Goal: Information Seeking & Learning: Learn about a topic

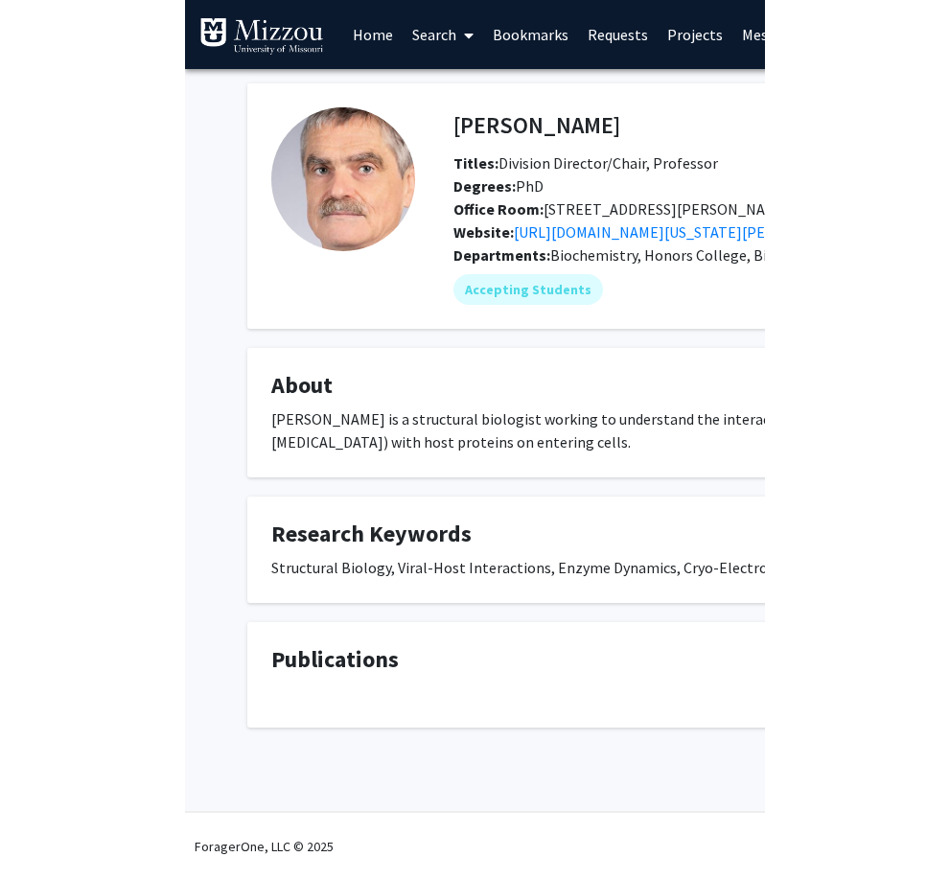
scroll to position [0, 165]
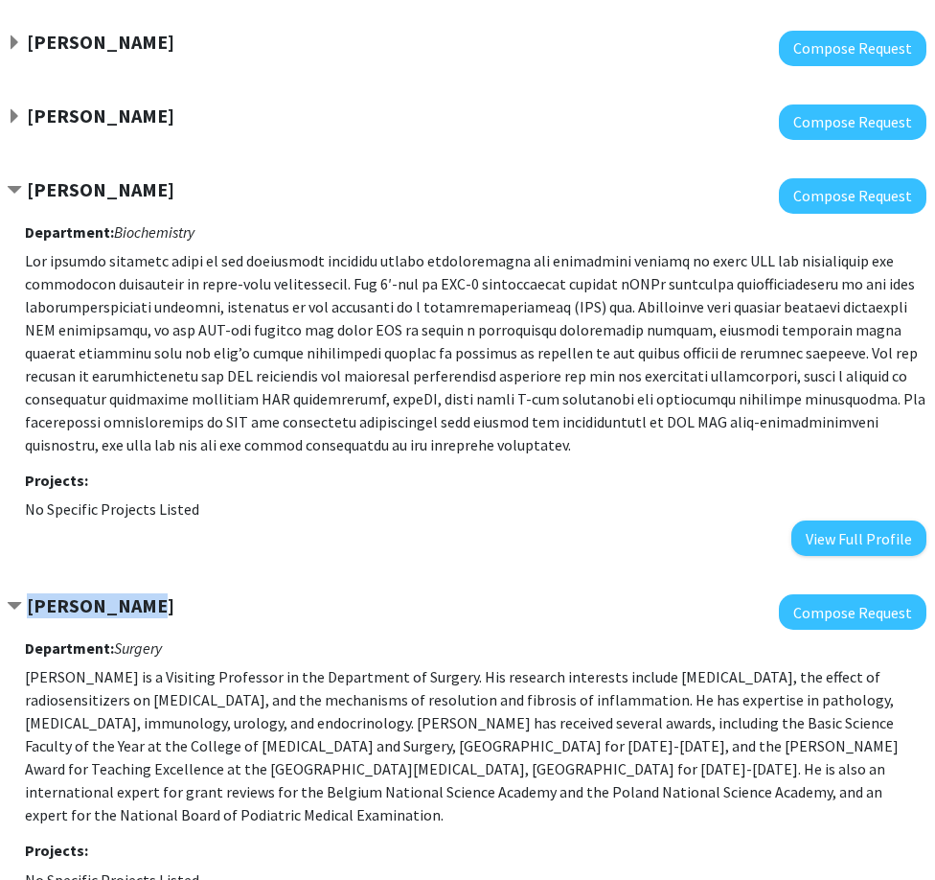
scroll to position [276, 123]
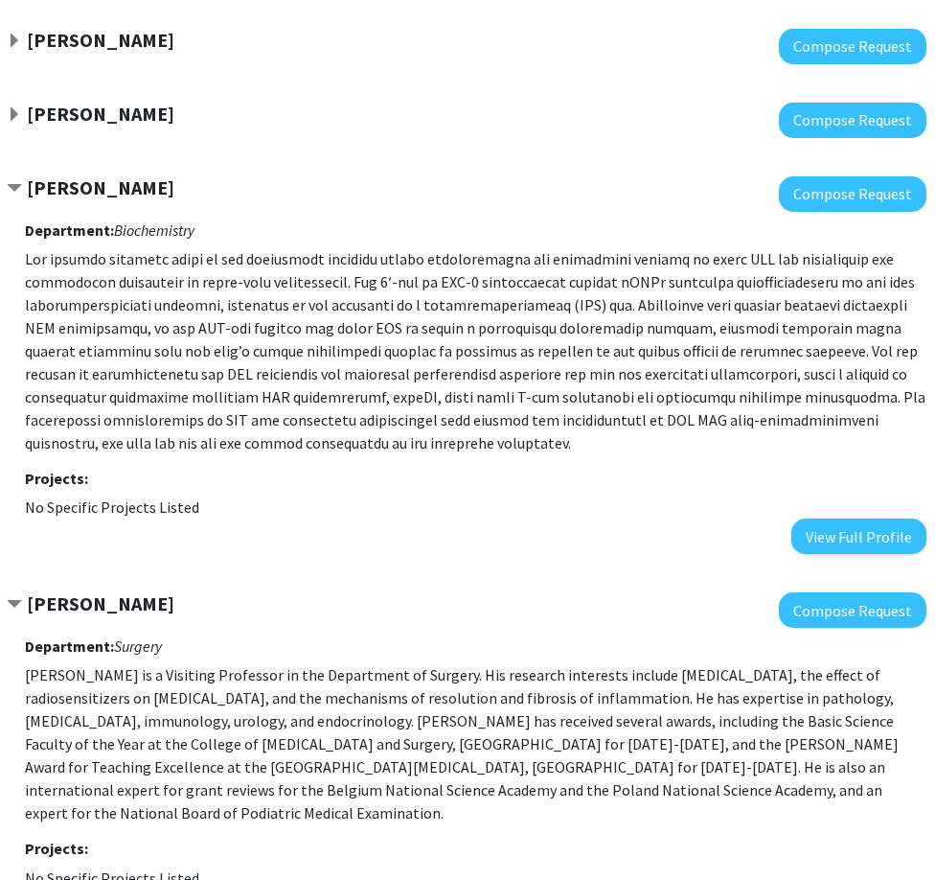
click at [312, 714] on p "Yujiang Fang is a Visiting Professor in the Department of Surgery. His research…" at bounding box center [476, 743] width 902 height 161
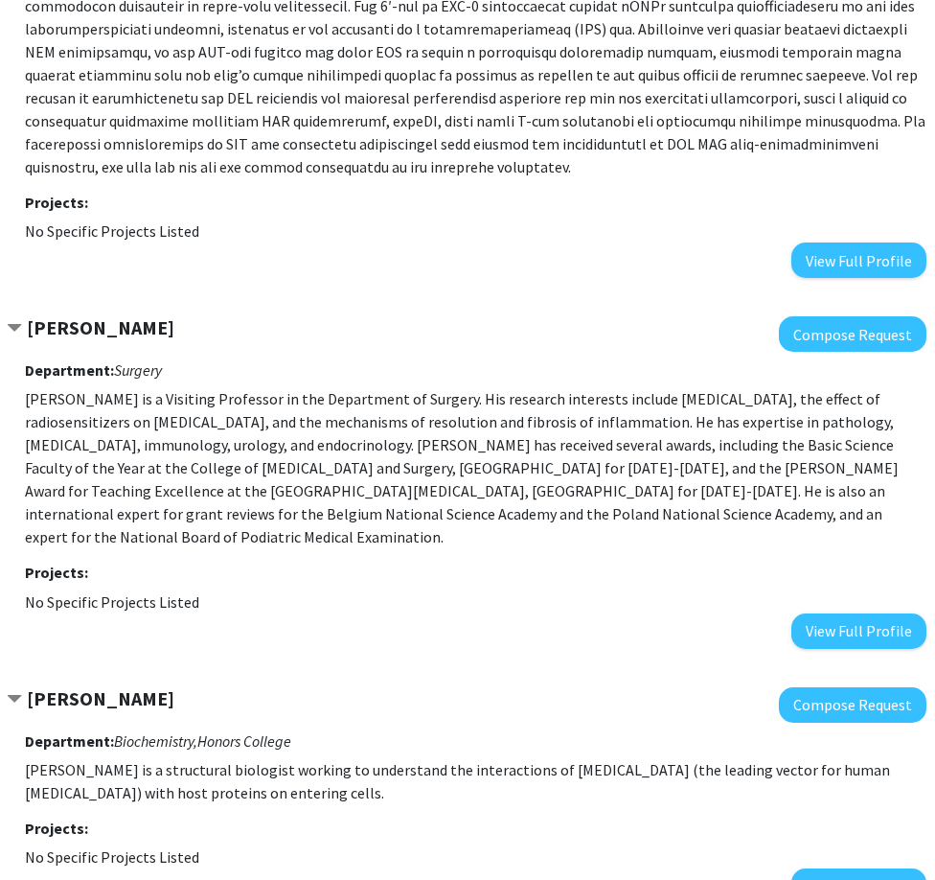
click at [312, 732] on h3 "Department: Biochemistry, Honors College" at bounding box center [476, 741] width 902 height 18
click at [333, 498] on p "Yujiang Fang is a Visiting Professor in the Department of Surgery. His research…" at bounding box center [476, 467] width 902 height 161
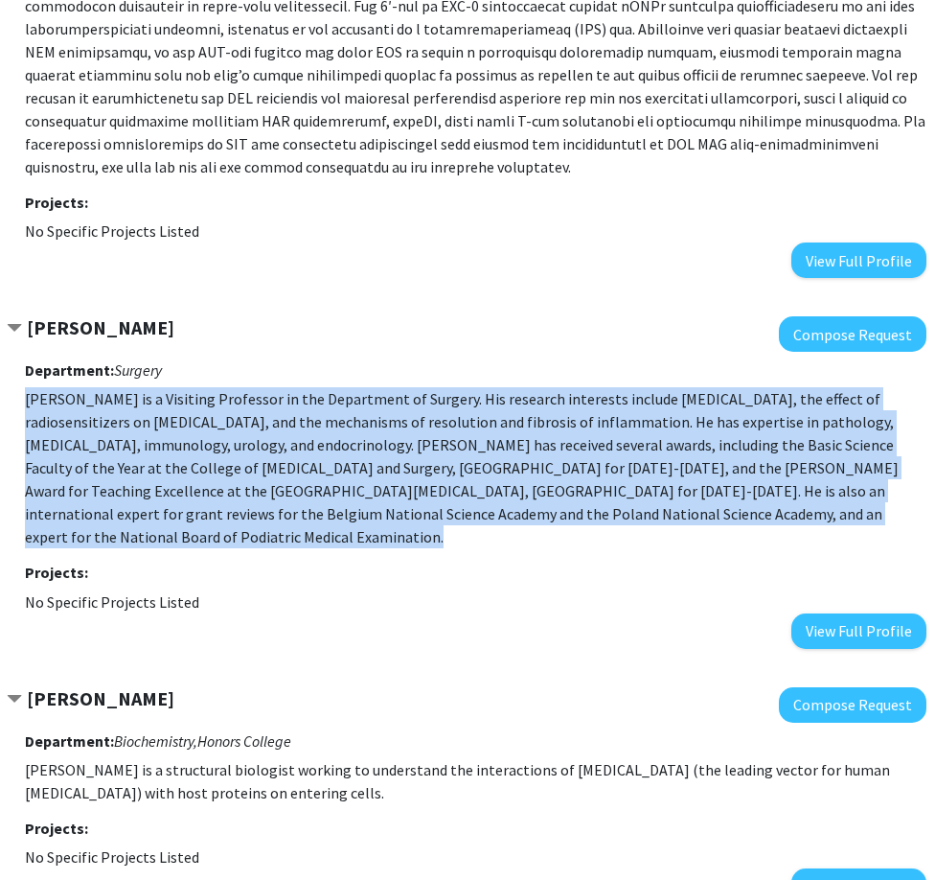
drag, startPoint x: 333, startPoint y: 498, endPoint x: 171, endPoint y: 421, distance: 180.5
click at [171, 421] on p "Yujiang Fang is a Visiting Professor in the Department of Surgery. His research…" at bounding box center [476, 467] width 902 height 161
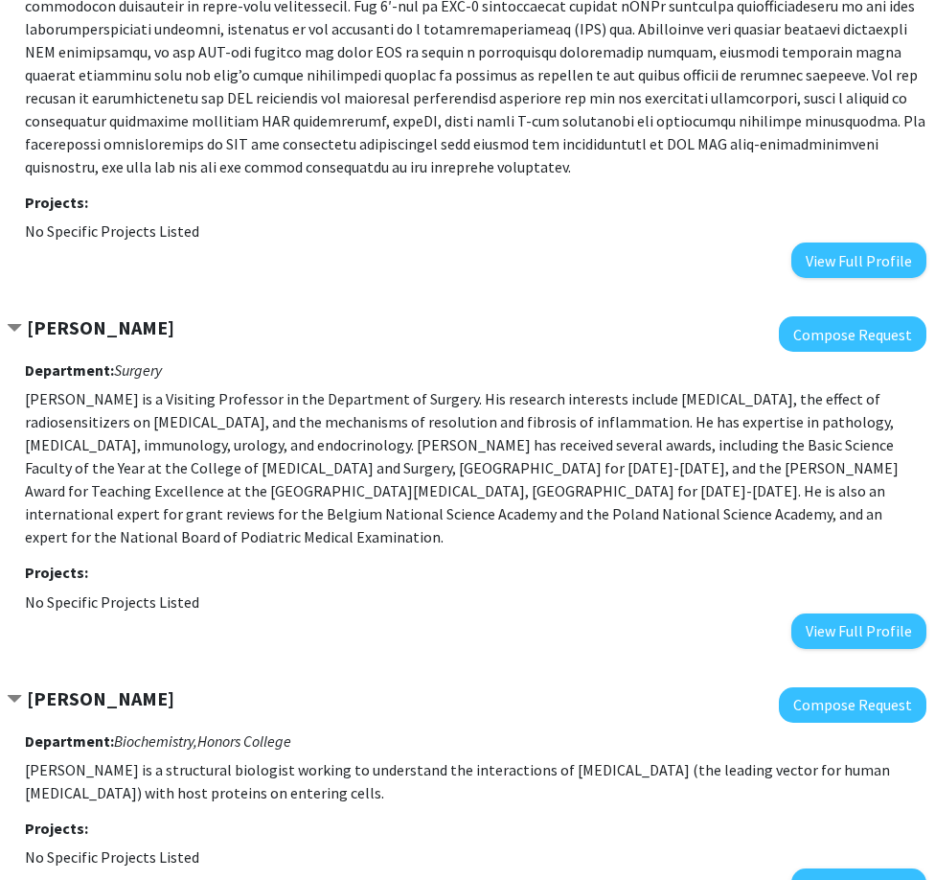
click at [240, 152] on p at bounding box center [476, 74] width 902 height 207
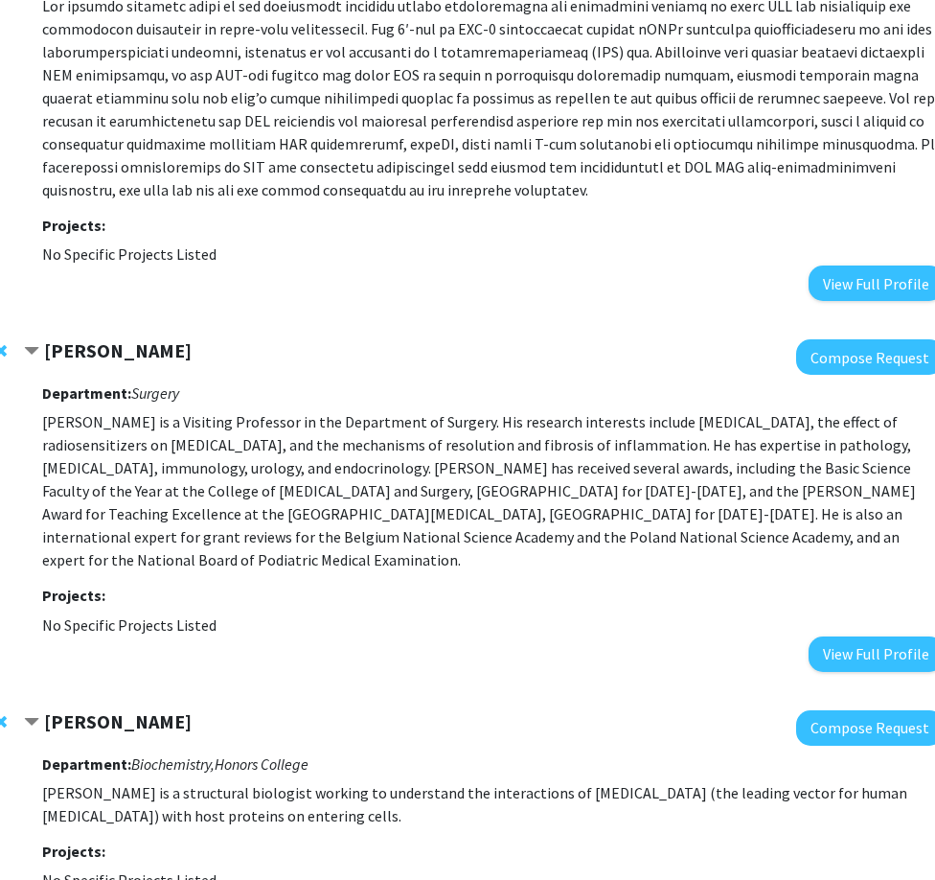
scroll to position [174, 105]
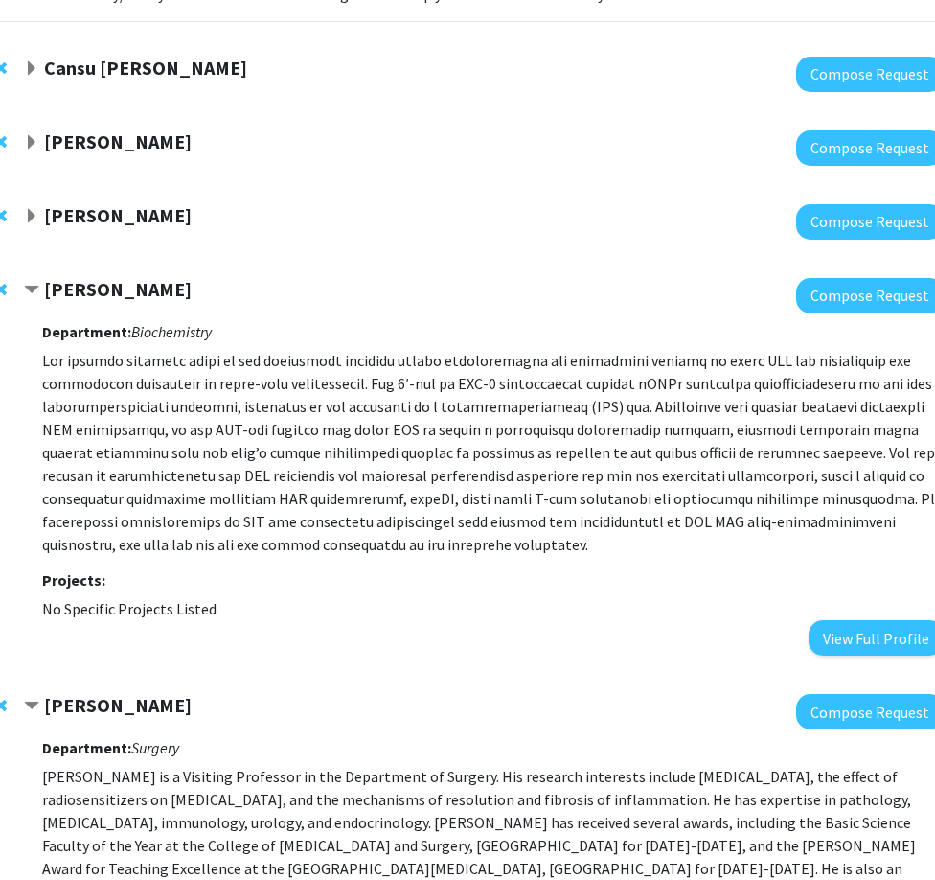
click at [27, 143] on span "Expand Peter Cornish Bookmark" at bounding box center [31, 142] width 15 height 15
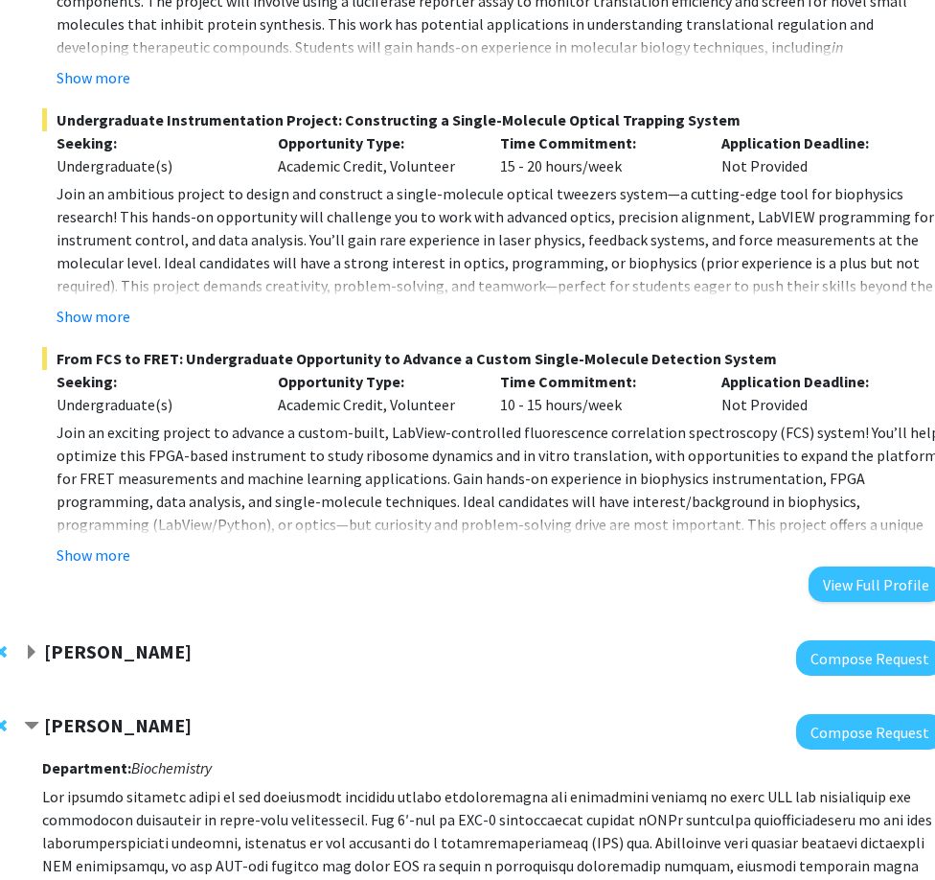
scroll to position [1006, 105]
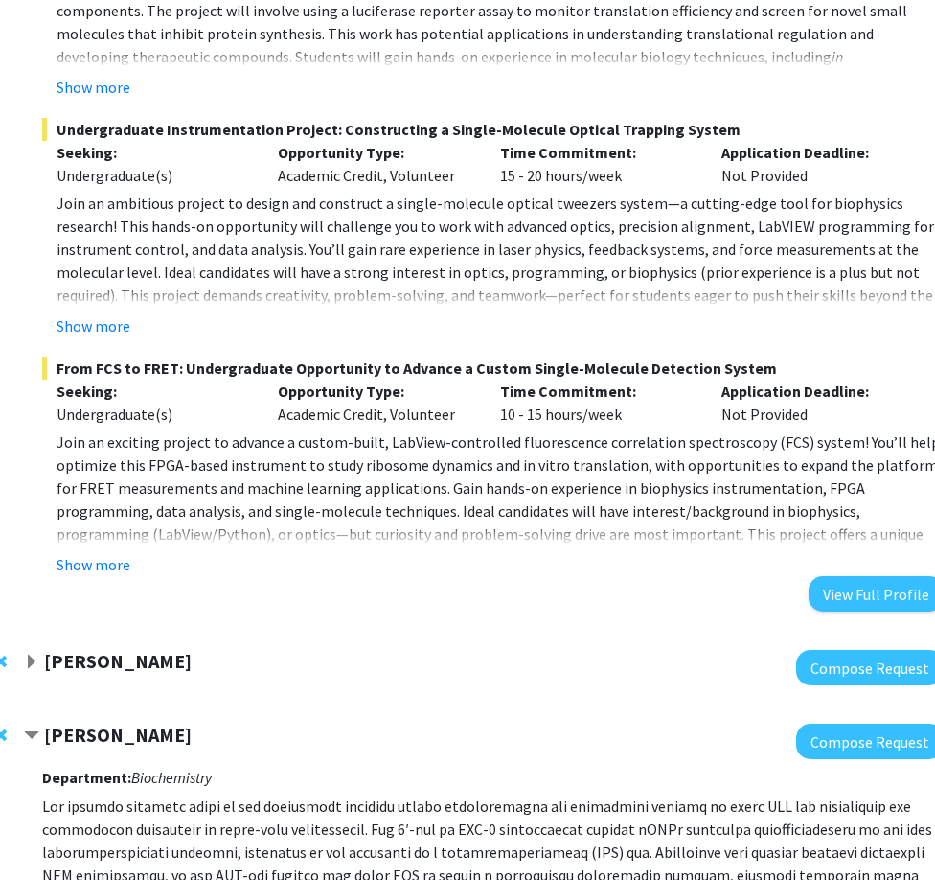
click at [382, 513] on span "Join an exciting project to advance a custom-built, LabView-controlled fluoresc…" at bounding box center [499, 499] width 884 height 134
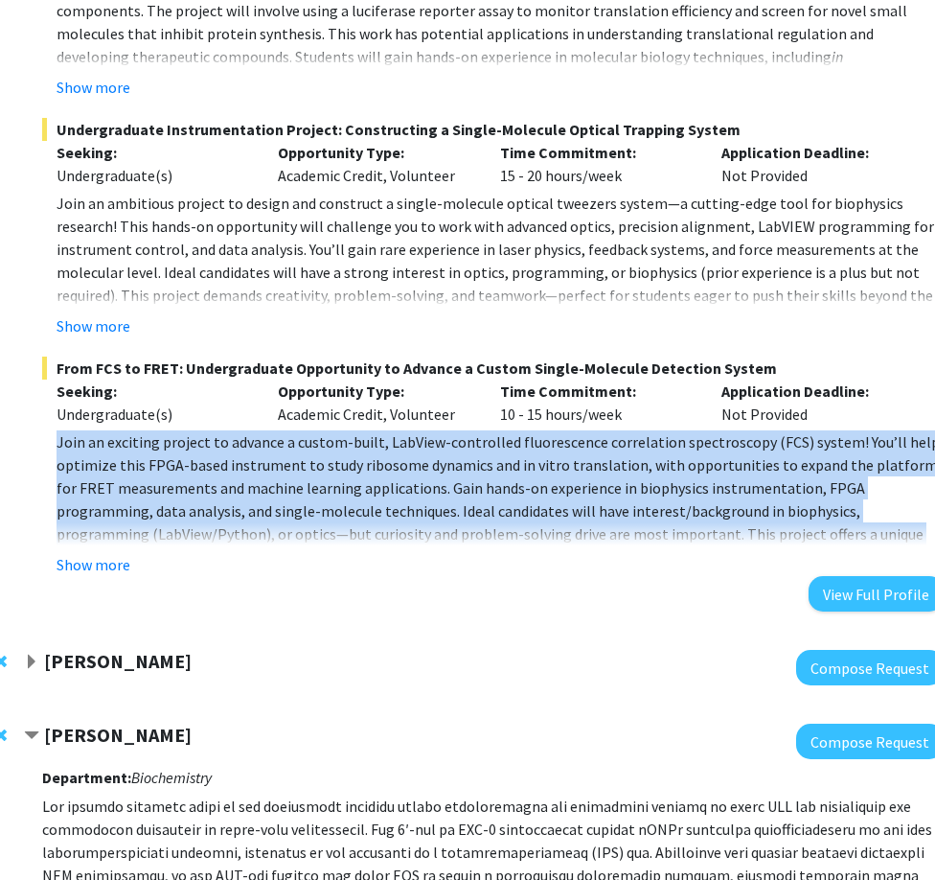
click at [382, 513] on span "Join an exciting project to advance a custom-built, LabView-controlled fluoresc…" at bounding box center [499, 499] width 884 height 134
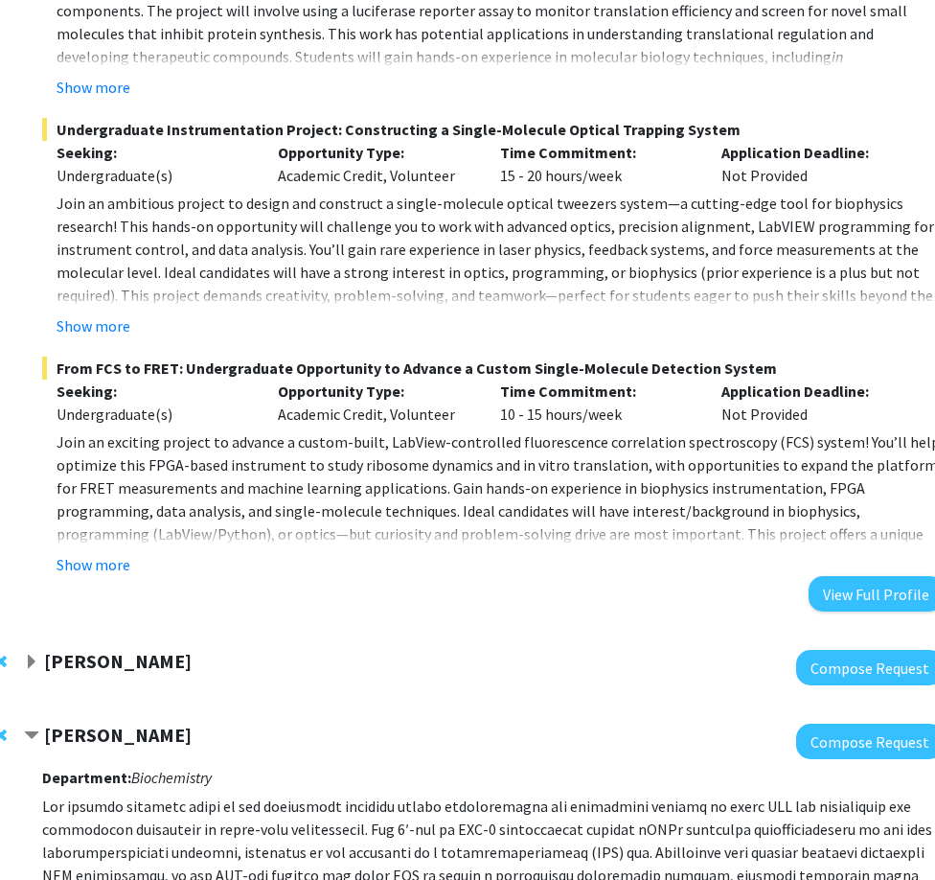
click at [225, 254] on span "Join an ambitious project to design and construct a single-molecule optical twe…" at bounding box center [496, 261] width 878 height 134
drag, startPoint x: 225, startPoint y: 254, endPoint x: 230, endPoint y: 309, distance: 54.8
click at [230, 309] on fg-read-more "Join an ambitious project to design and construct a single-molecule optical twe…" at bounding box center [493, 265] width 902 height 146
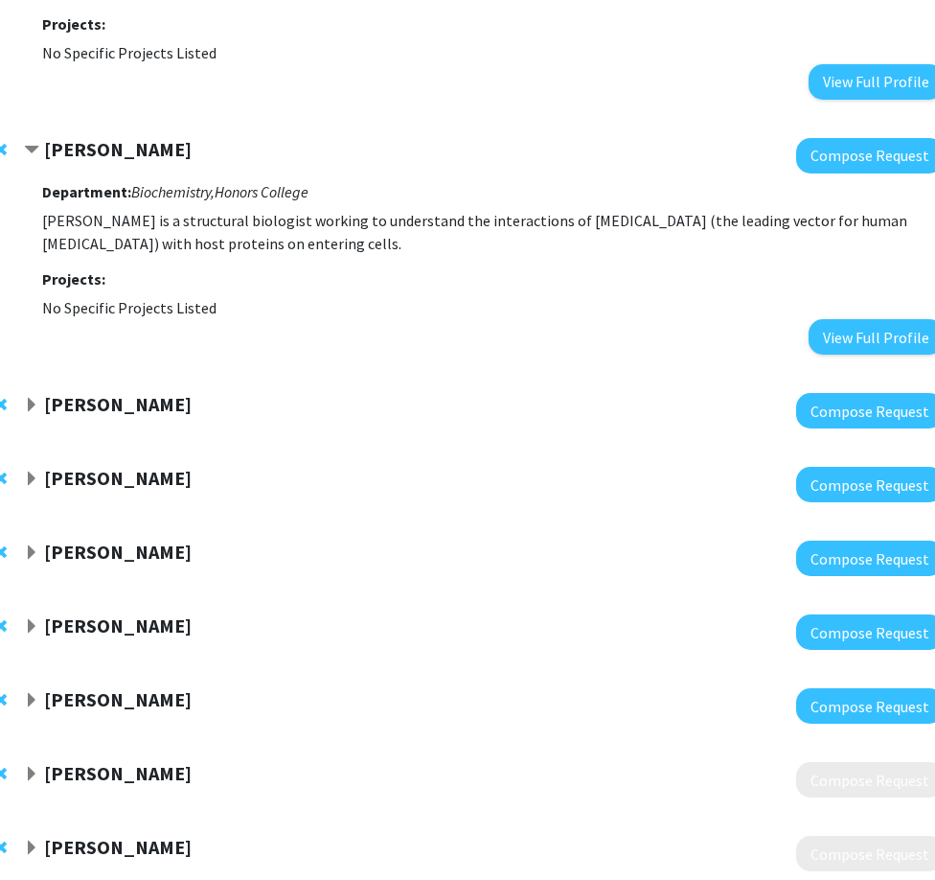
scroll to position [2380, 105]
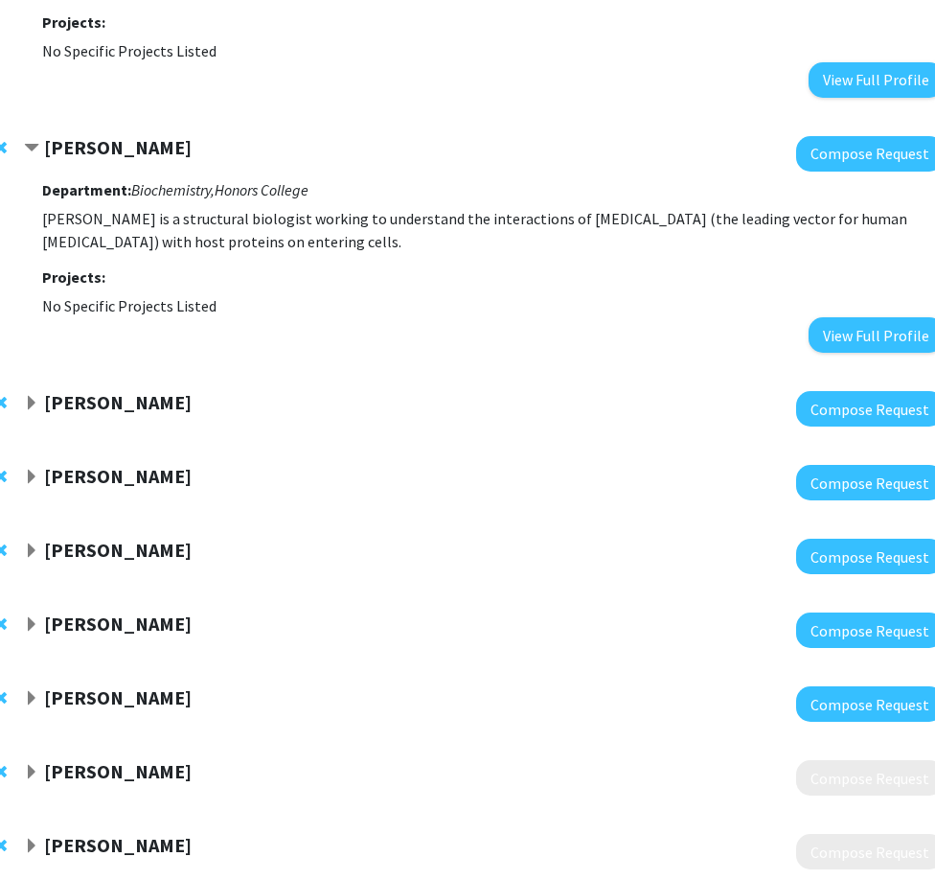
click at [33, 396] on span "Expand Jianfeng Zhou Bookmark" at bounding box center [31, 403] width 15 height 15
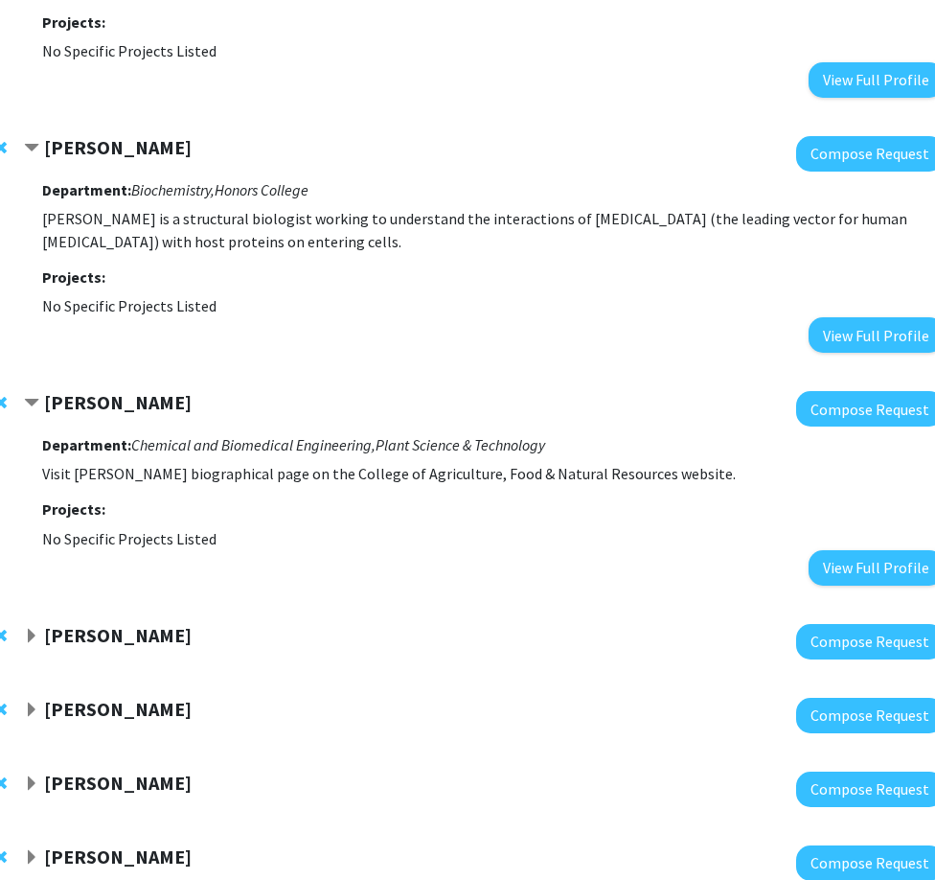
scroll to position [2557, 105]
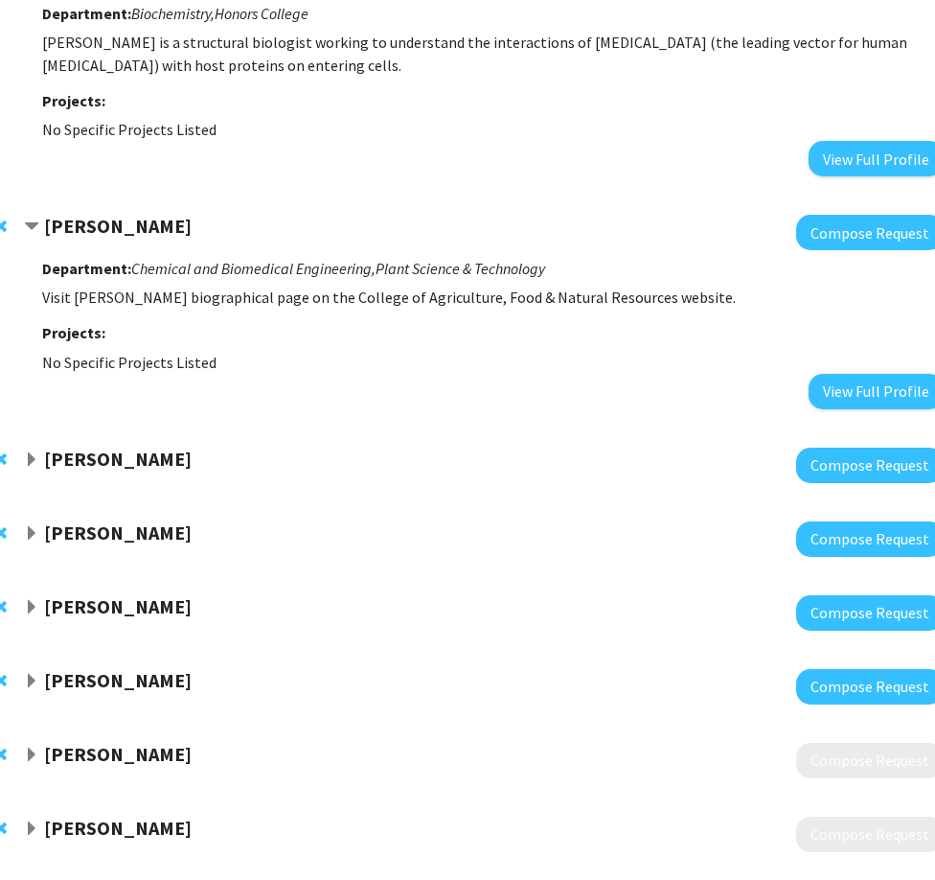
click at [29, 452] on span "Expand Kiruba Krishnaswamy Bookmark" at bounding box center [31, 459] width 15 height 15
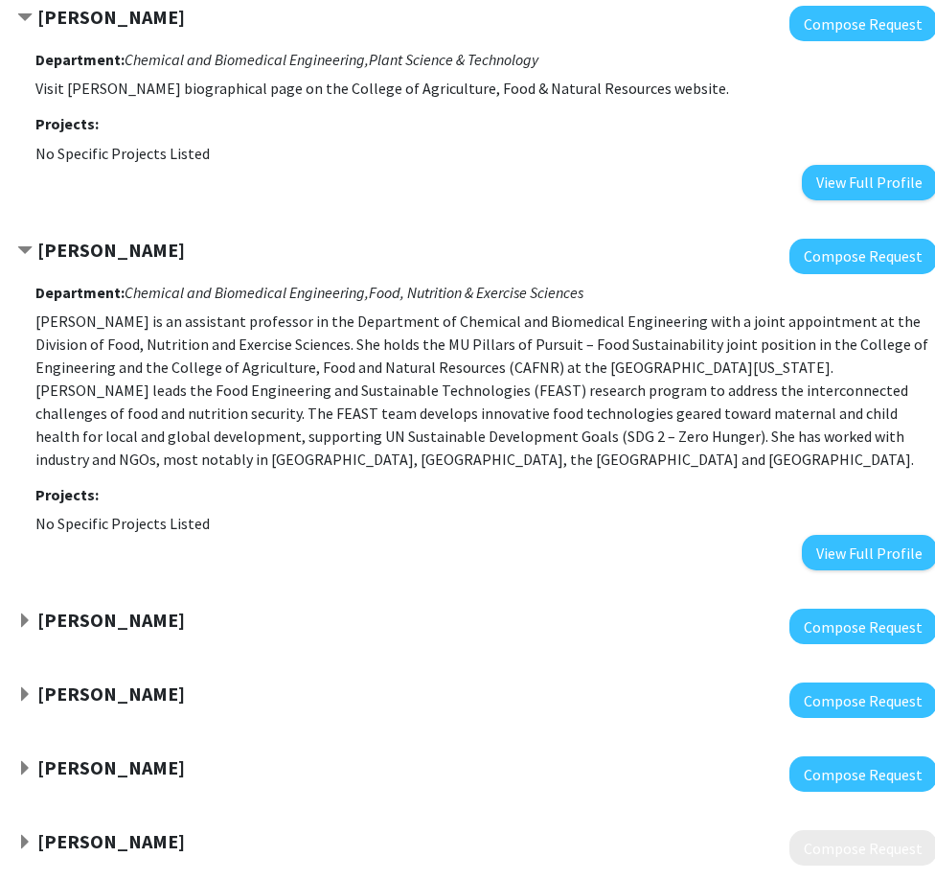
scroll to position [2796, 112]
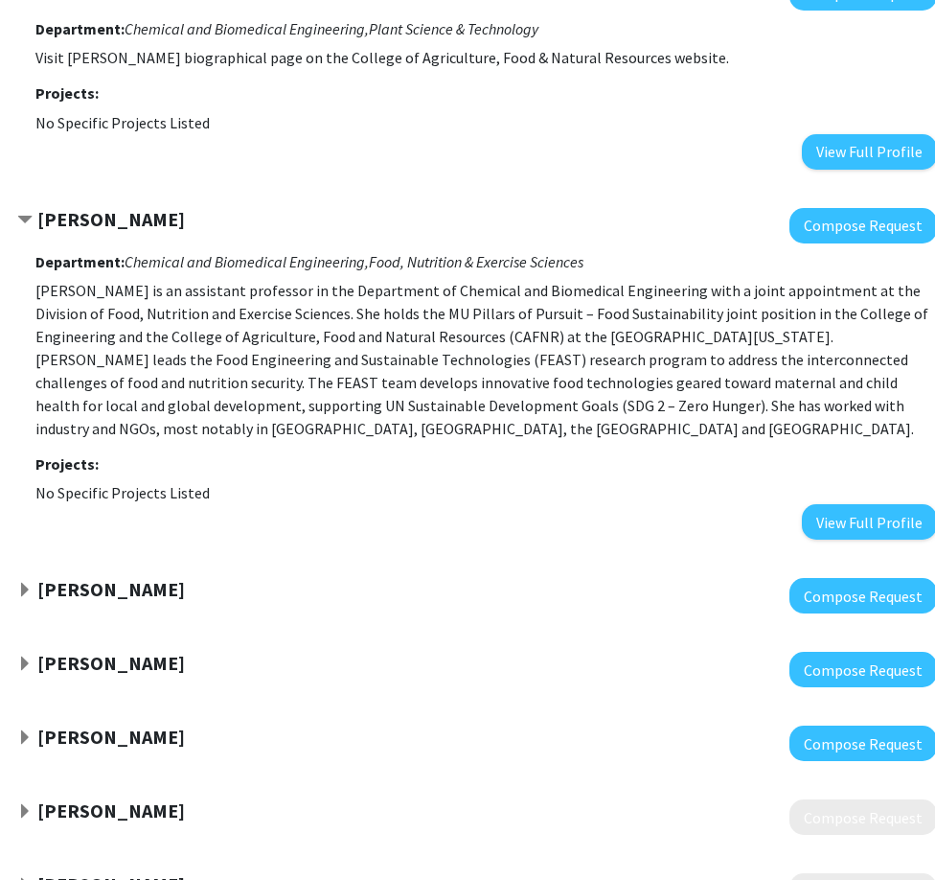
click at [12, 561] on div "Jay Thelen Compose Request" at bounding box center [462, 596] width 987 height 74
click at [40, 577] on strong "[PERSON_NAME]" at bounding box center [111, 589] width 148 height 24
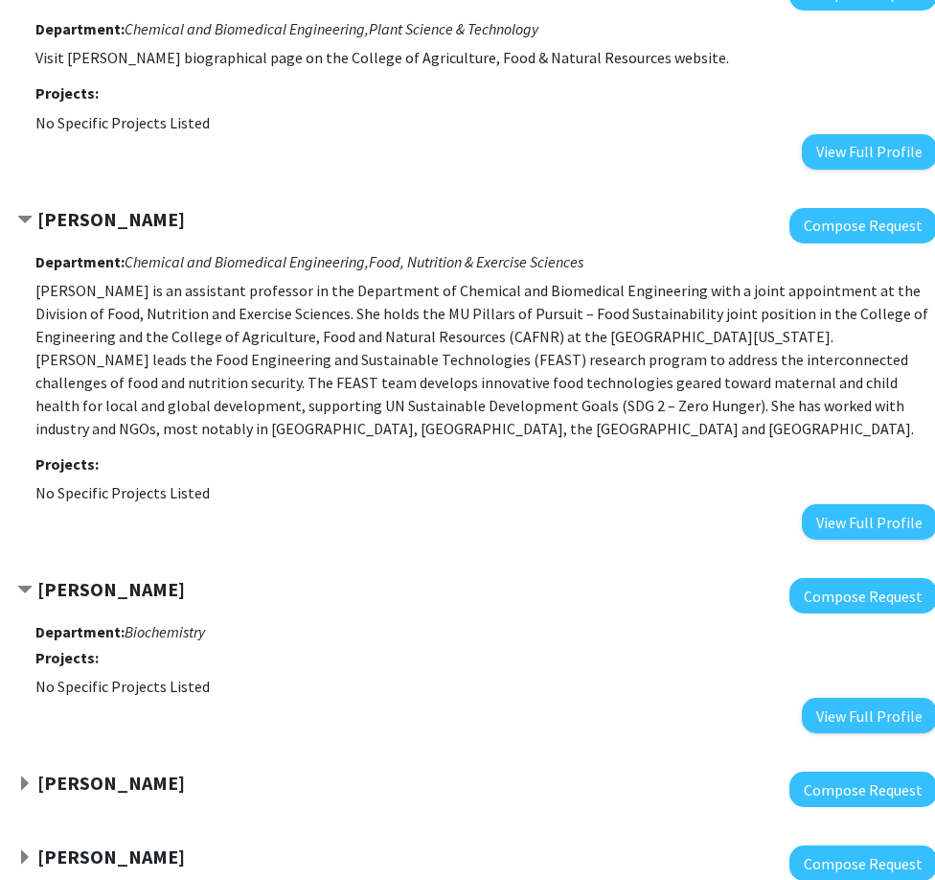
scroll to position [3011, 112]
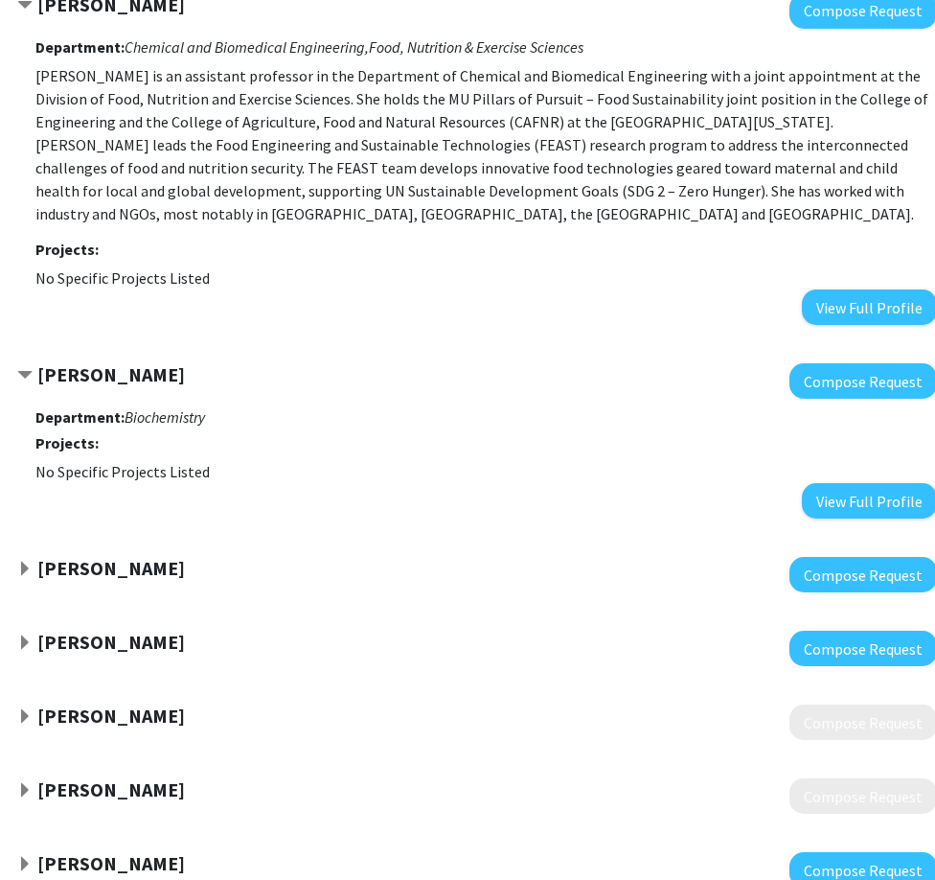
click at [12, 549] on div "Clarissa Durie Compose Request" at bounding box center [462, 575] width 987 height 74
click at [21, 562] on span "Expand Clarissa Durie Bookmark" at bounding box center [24, 569] width 15 height 15
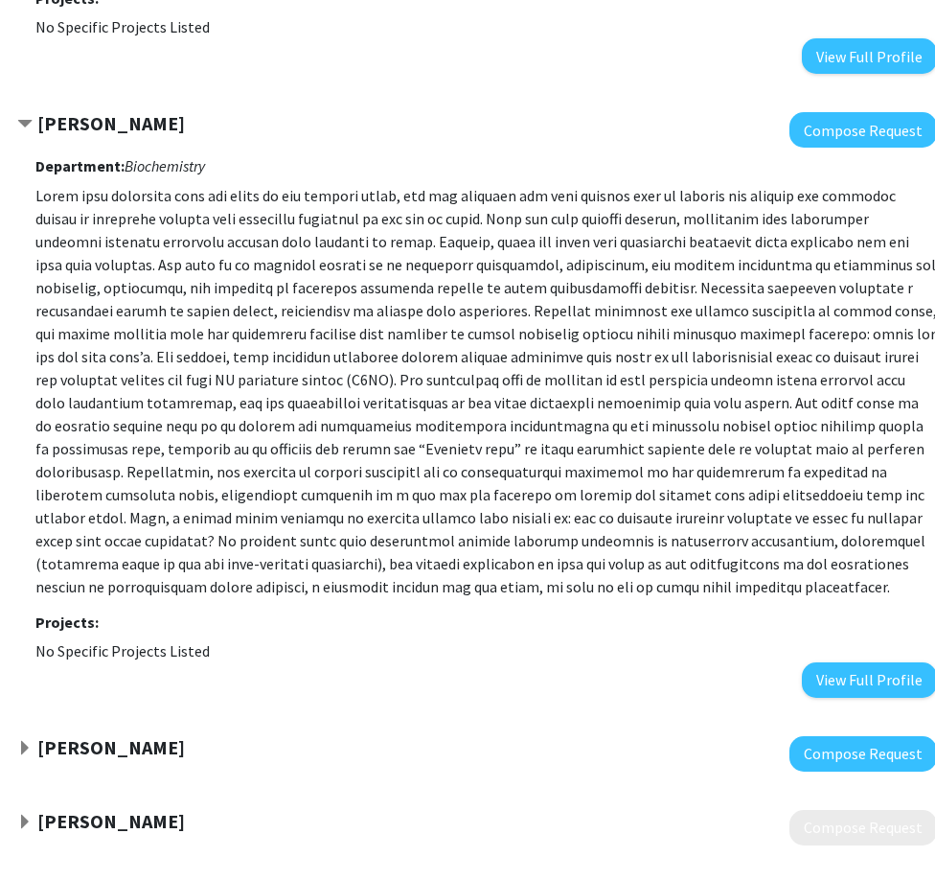
scroll to position [3686, 112]
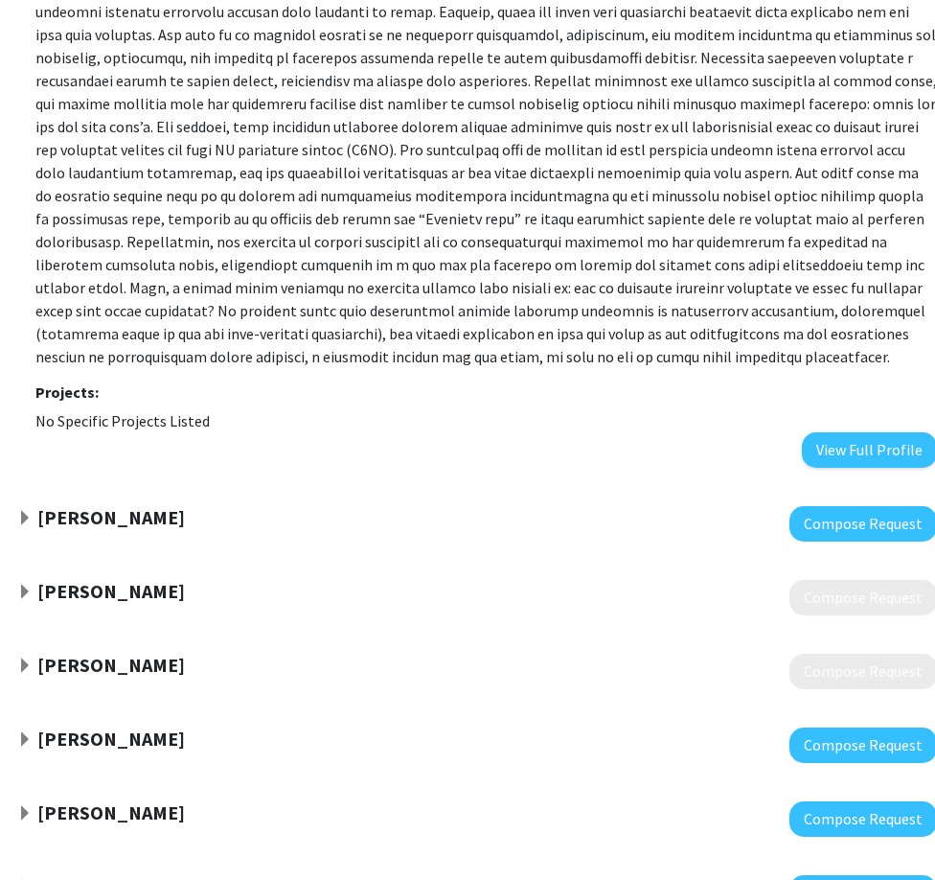
click at [21, 506] on div "Adam Yokom" at bounding box center [224, 518] width 414 height 24
click at [22, 511] on span "Expand Adam Yokom Bookmark" at bounding box center [24, 518] width 15 height 15
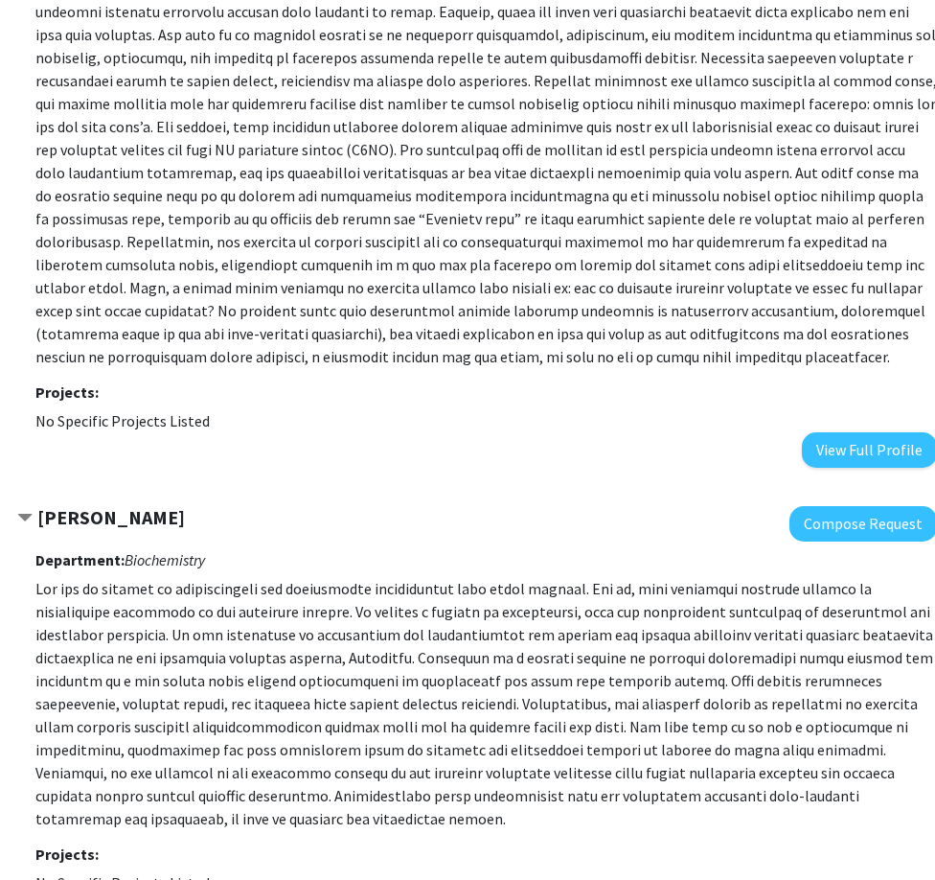
click at [22, 511] on span "Contract Adam Yokom Bookmark" at bounding box center [24, 518] width 15 height 15
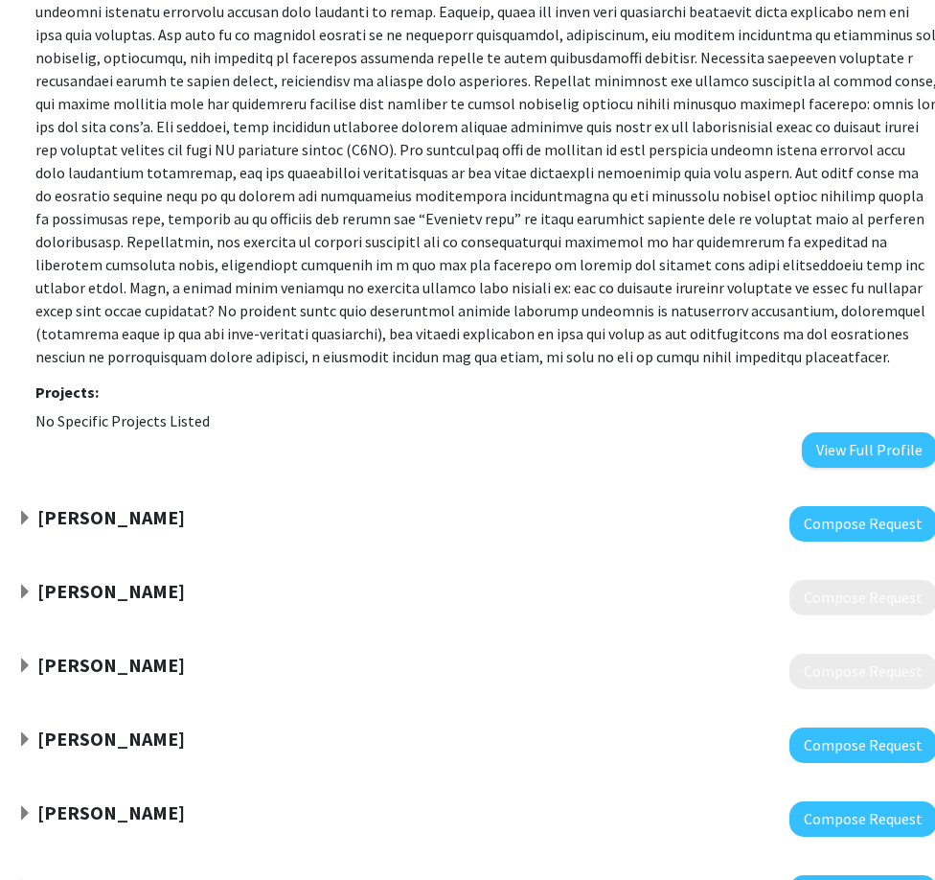
click at [23, 585] on span "Expand Xiangqun Zeng Bookmark" at bounding box center [24, 592] width 15 height 15
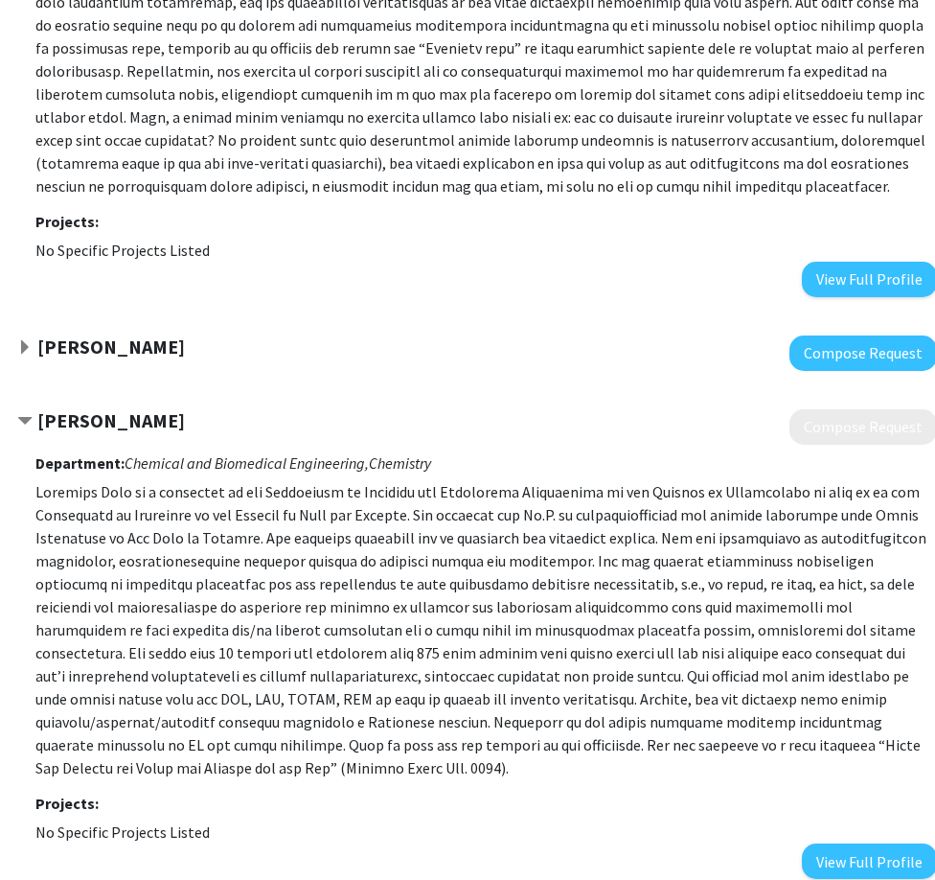
scroll to position [3858, 112]
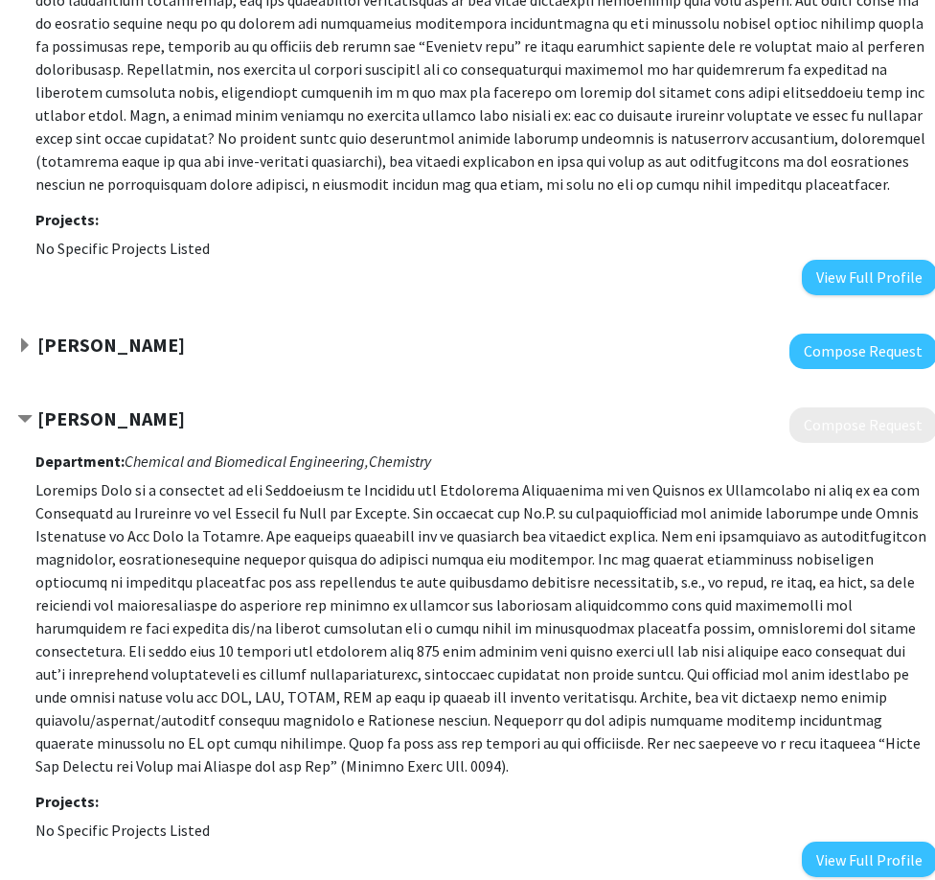
click at [310, 534] on p at bounding box center [486, 627] width 902 height 299
drag, startPoint x: 310, startPoint y: 534, endPoint x: 491, endPoint y: 572, distance: 184.2
click at [491, 572] on p at bounding box center [486, 627] width 902 height 299
drag, startPoint x: 491, startPoint y: 572, endPoint x: 429, endPoint y: 578, distance: 61.6
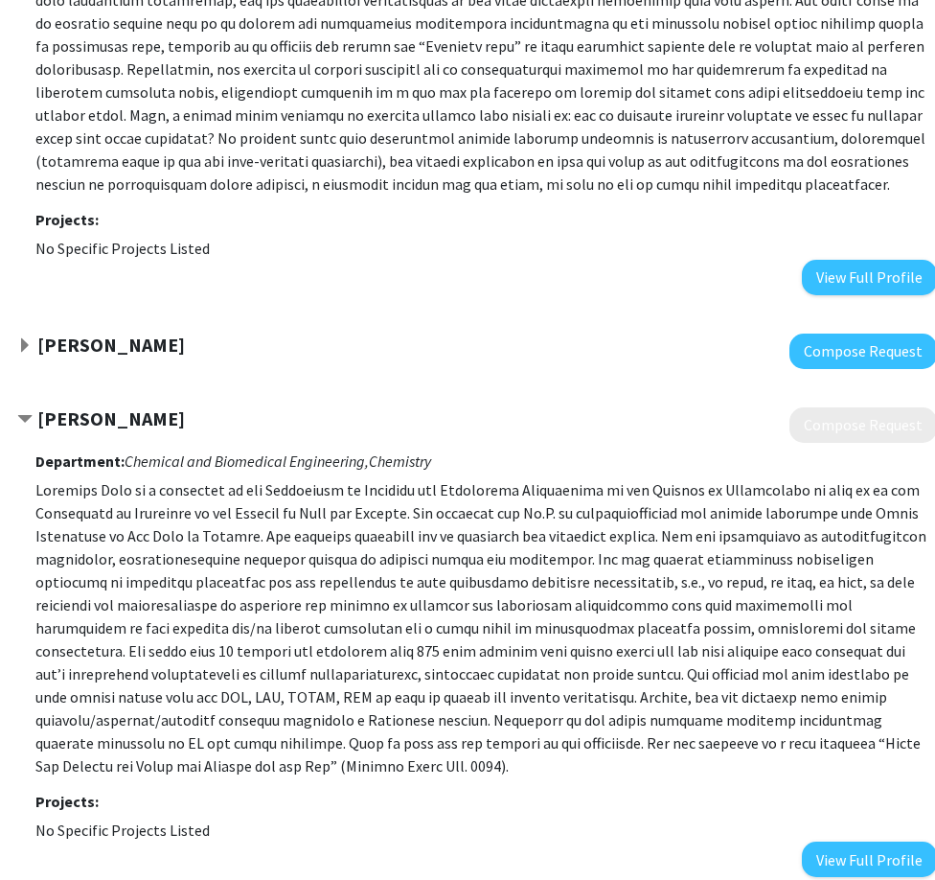
click at [429, 578] on p at bounding box center [486, 627] width 902 height 299
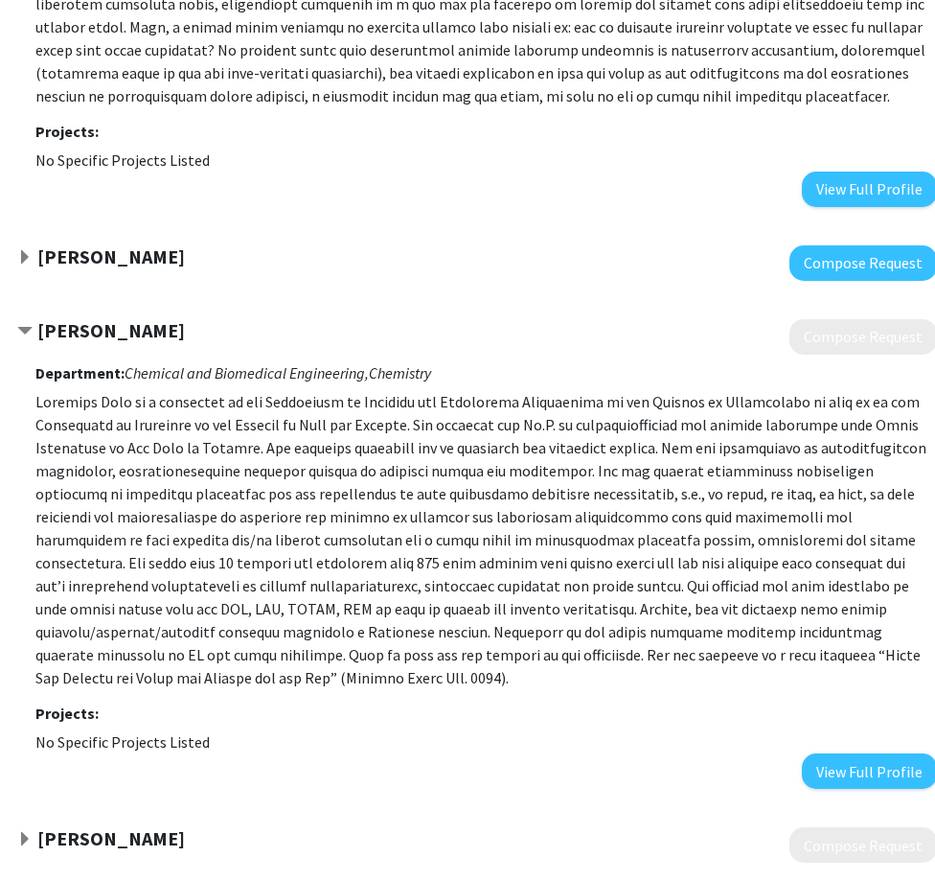
scroll to position [3948, 112]
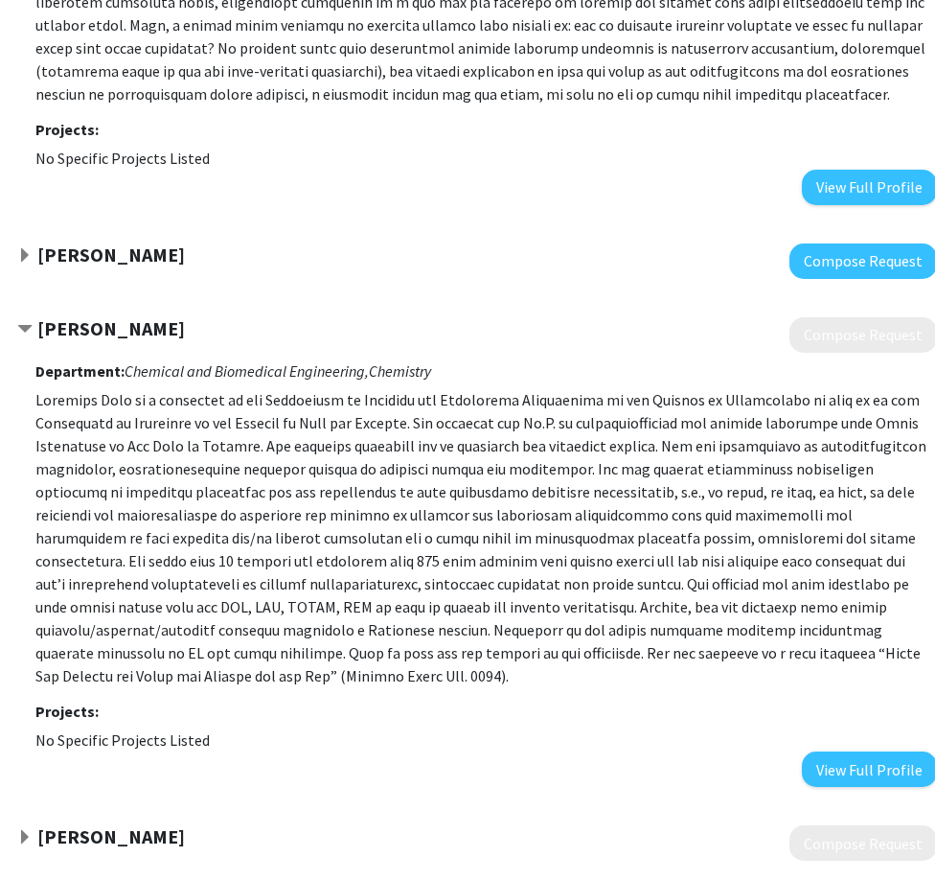
drag, startPoint x: 823, startPoint y: 745, endPoint x: 709, endPoint y: 658, distance: 143.0
click at [709, 658] on p at bounding box center [486, 537] width 902 height 299
click at [867, 751] on button "View Full Profile" at bounding box center [869, 768] width 135 height 35
click at [854, 728] on fg-project-list "No Specific Projects Listed" at bounding box center [486, 739] width 902 height 23
click at [847, 751] on button "View Full Profile" at bounding box center [869, 768] width 135 height 35
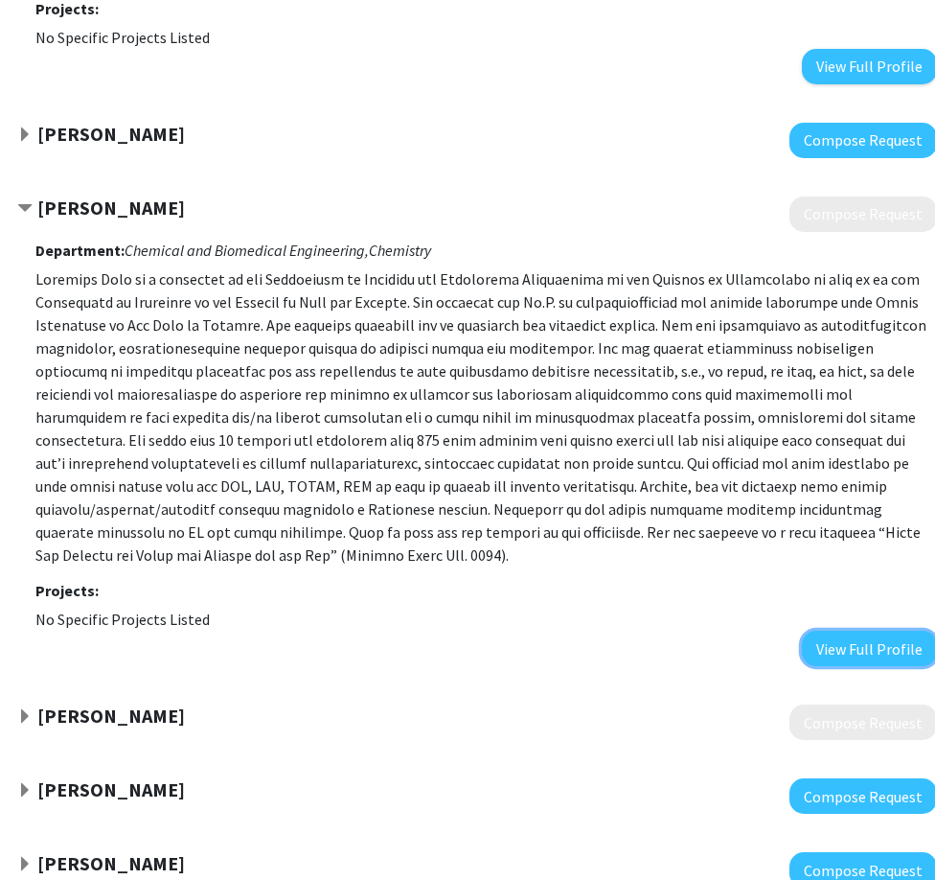
scroll to position [4213, 112]
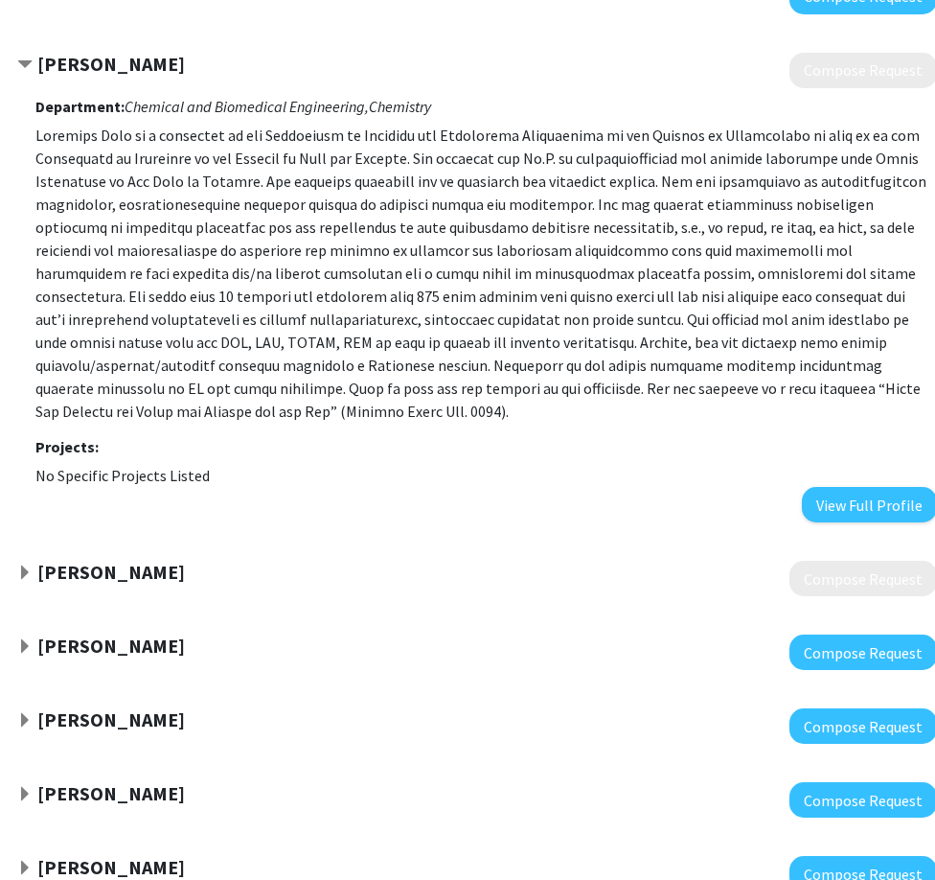
click at [25, 565] on span "Expand Susie Dai Bookmark" at bounding box center [24, 572] width 15 height 15
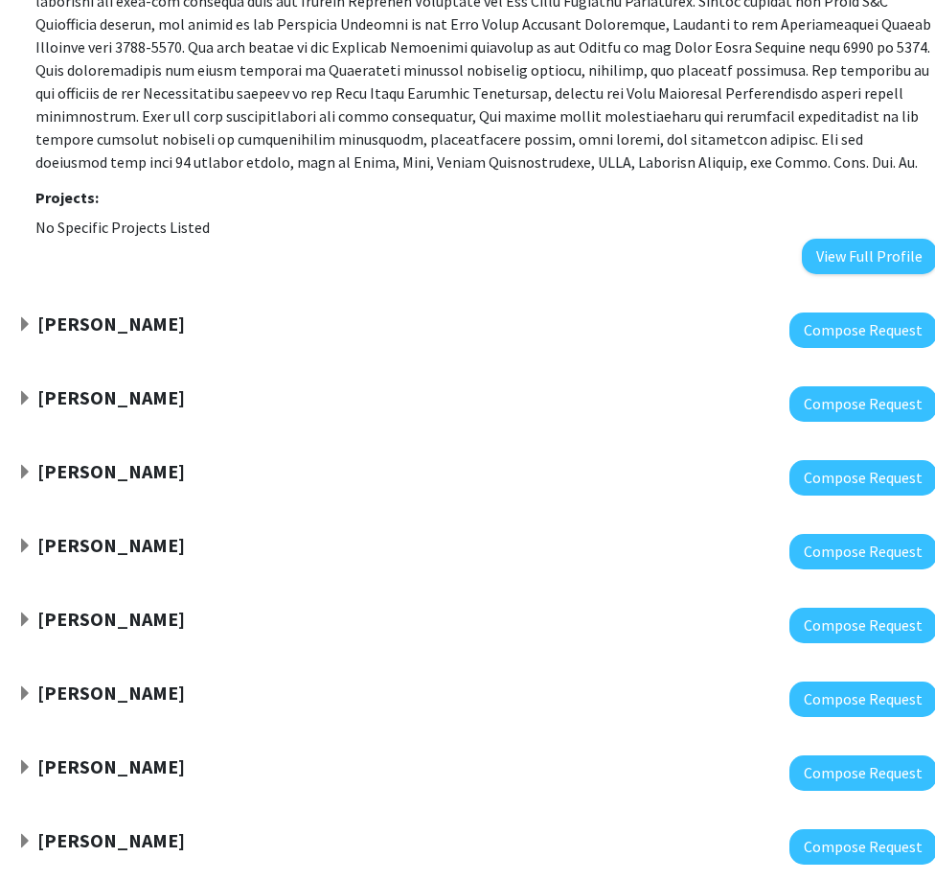
scroll to position [4978, 112]
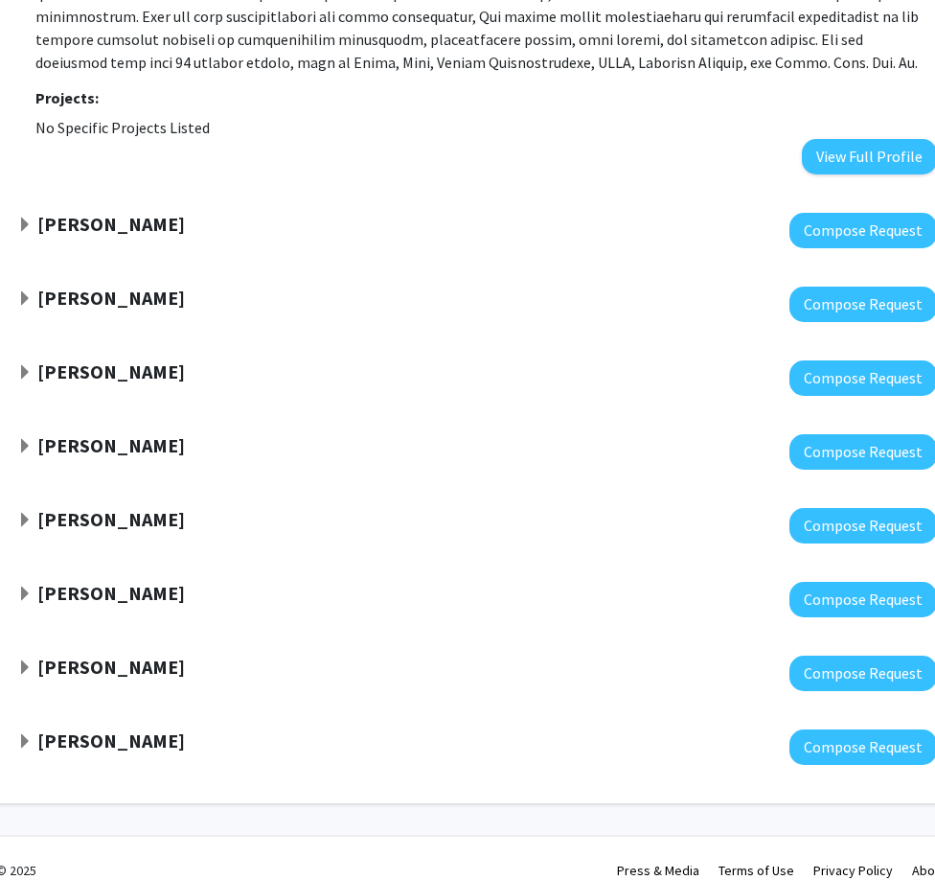
click at [25, 734] on span "Expand Praveen Rao Bookmark" at bounding box center [24, 741] width 15 height 15
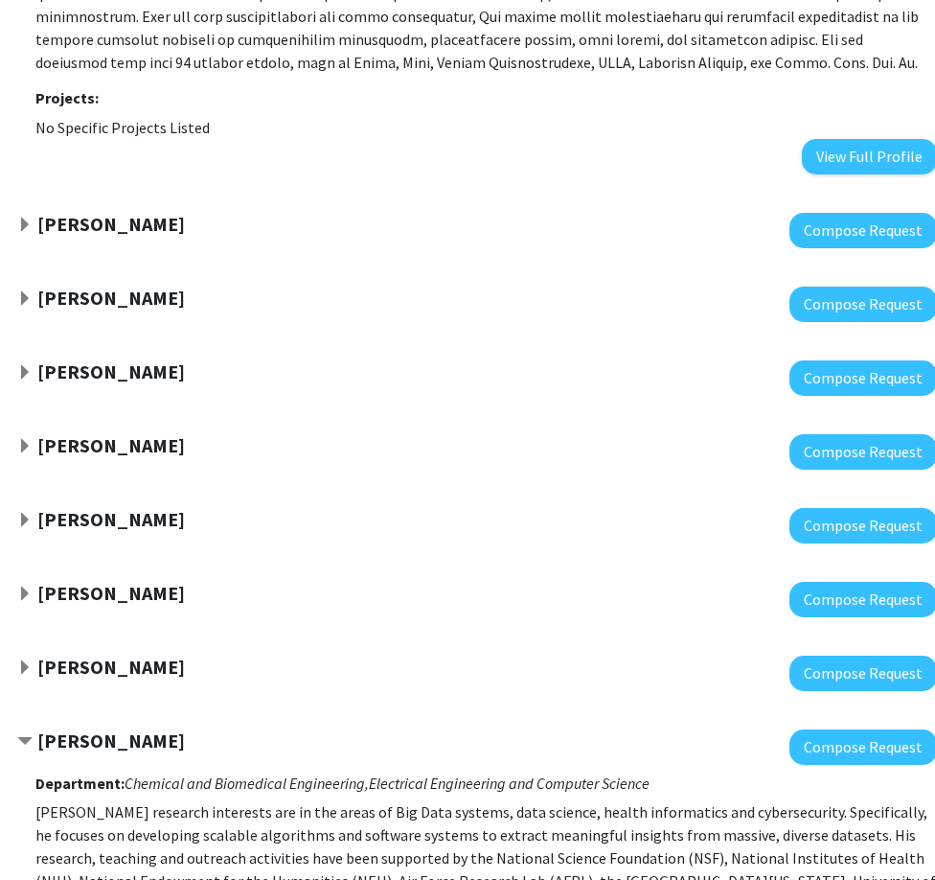
scroll to position [5275, 112]
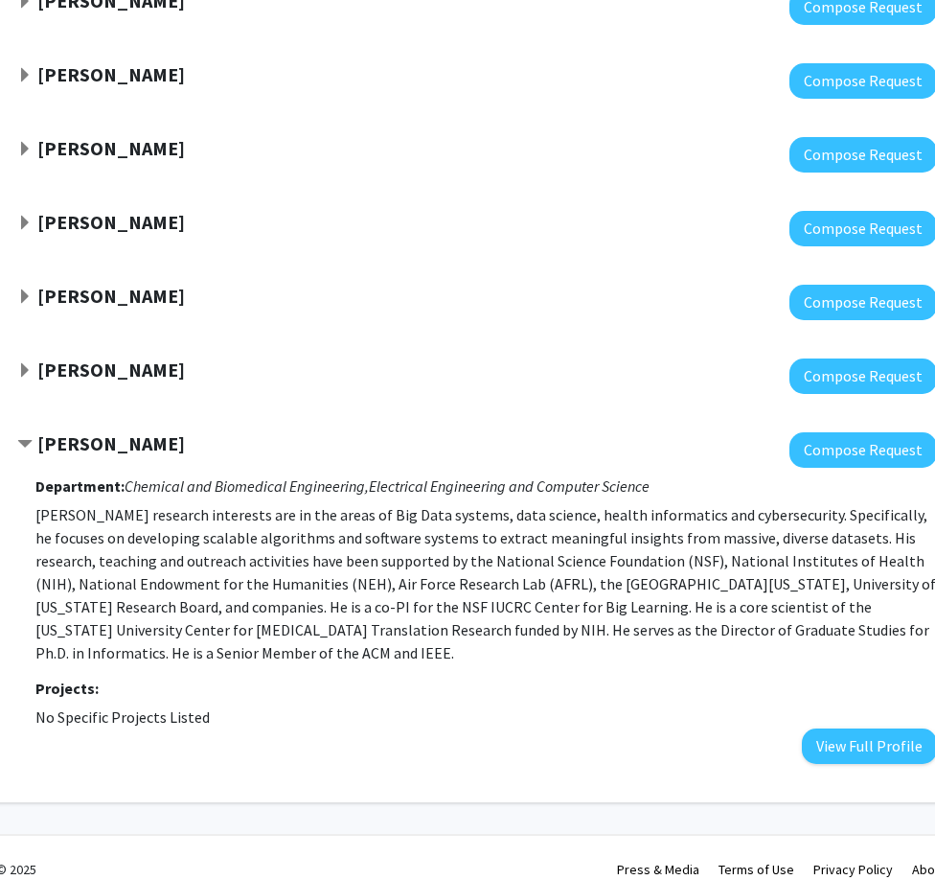
click at [195, 603] on p "Praveen Rao’s research interests are in the areas of Big Data systems, data sci…" at bounding box center [486, 583] width 902 height 161
click at [221, 609] on p "Praveen Rao’s research interests are in the areas of Big Data systems, data sci…" at bounding box center [486, 583] width 902 height 161
click at [571, 609] on p "Praveen Rao’s research interests are in the areas of Big Data systems, data sci…" at bounding box center [486, 583] width 902 height 161
click at [19, 413] on div "Praveen Rao Compose Request Department: Chemical and Biomedical Engineering, El…" at bounding box center [462, 598] width 987 height 370
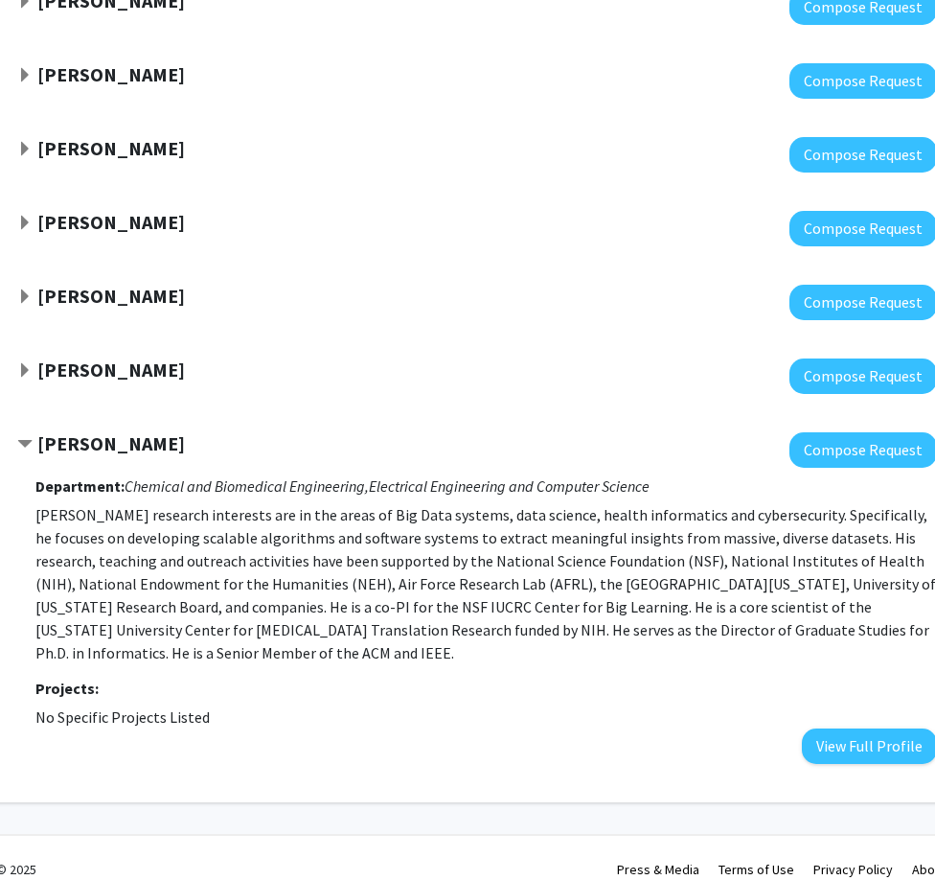
click at [23, 437] on span "Contract Praveen Rao Bookmark" at bounding box center [24, 444] width 15 height 15
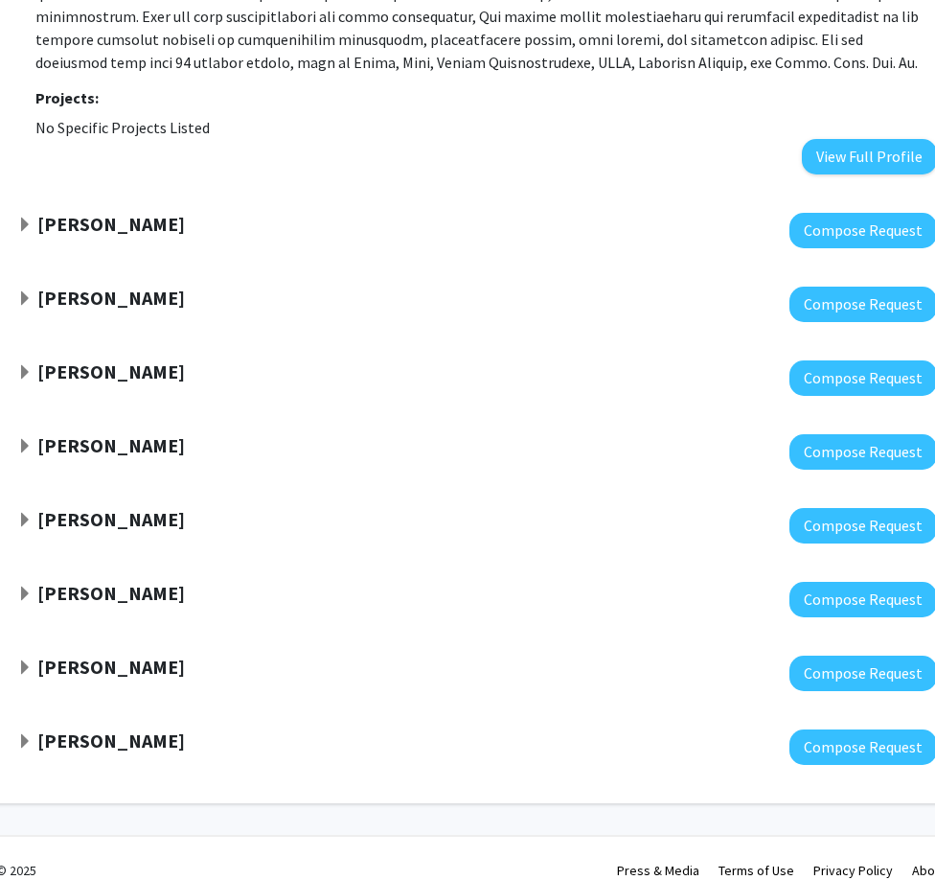
click at [27, 660] on span "Expand Kurt Brorsen Bookmark" at bounding box center [24, 667] width 15 height 15
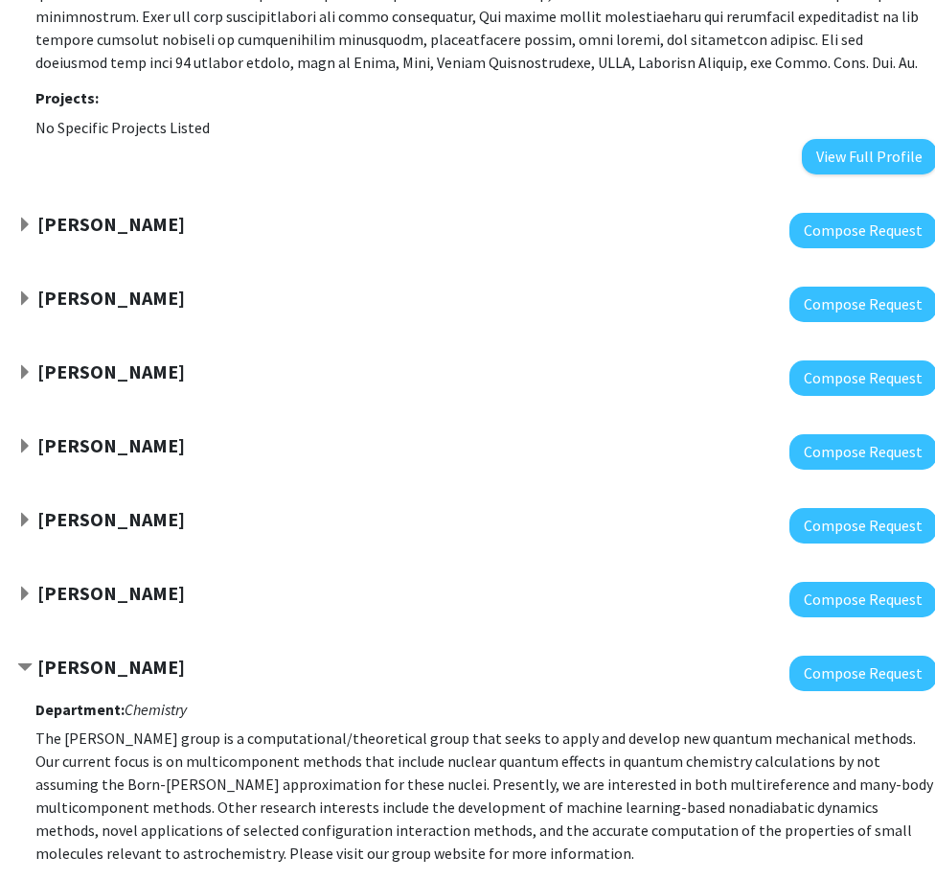
click at [27, 660] on span "Contract Kurt Brorsen Bookmark" at bounding box center [24, 667] width 15 height 15
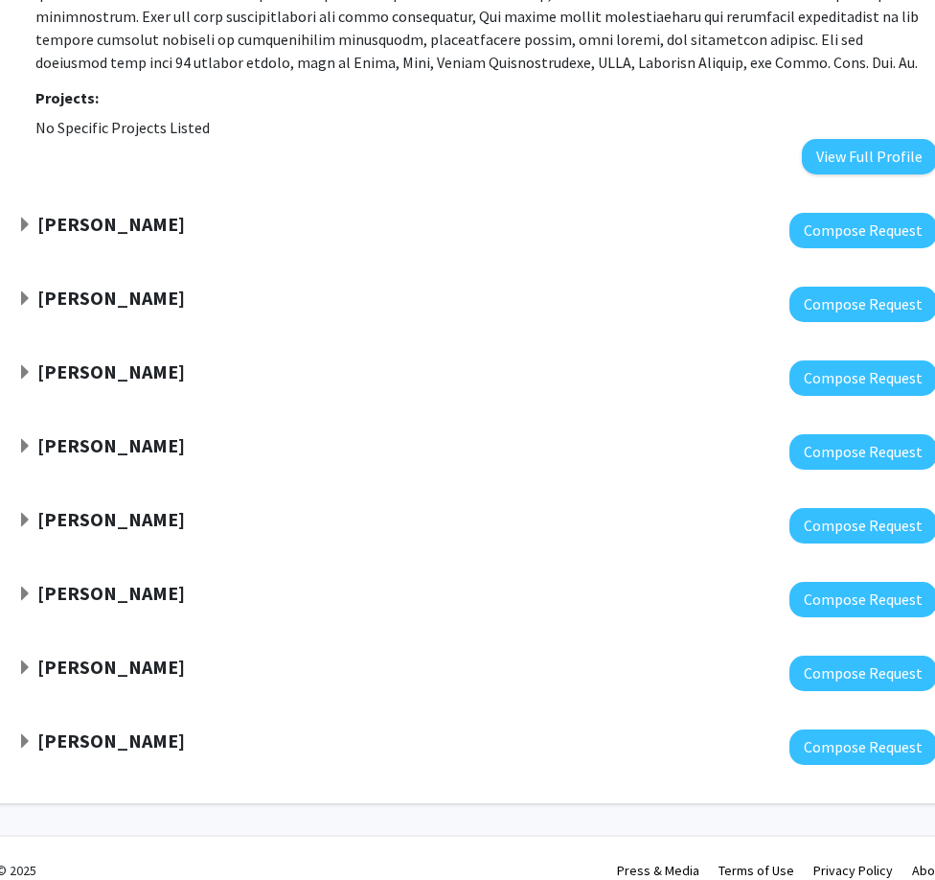
click at [21, 586] on span "Expand Heather Hennkens Bookmark" at bounding box center [24, 593] width 15 height 15
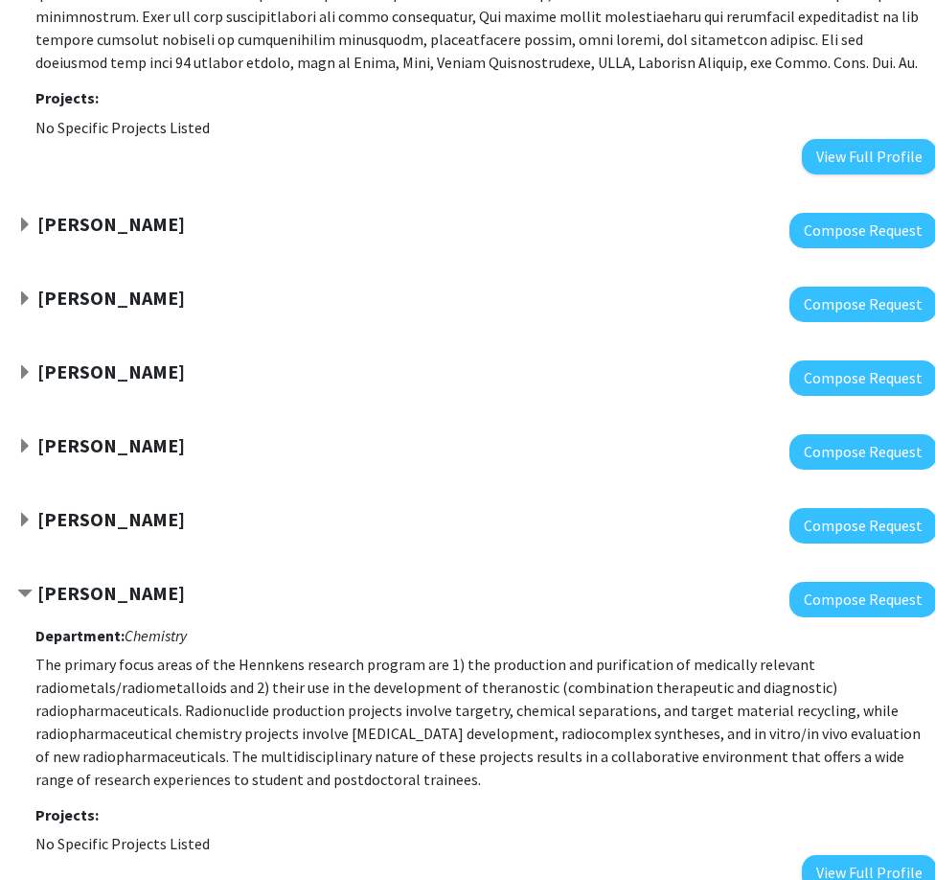
click at [21, 586] on span "Contract Heather Hennkens Bookmark" at bounding box center [24, 593] width 15 height 15
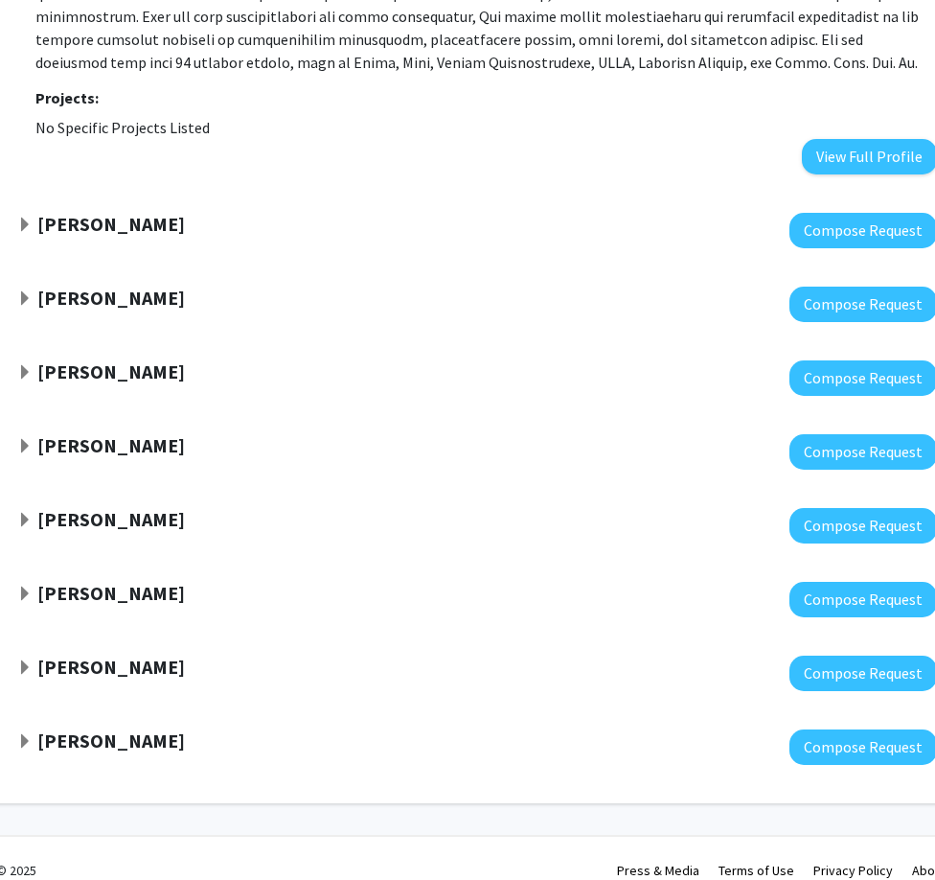
click at [25, 513] on span "Expand Anand Chandrasekhar Bookmark" at bounding box center [24, 520] width 15 height 15
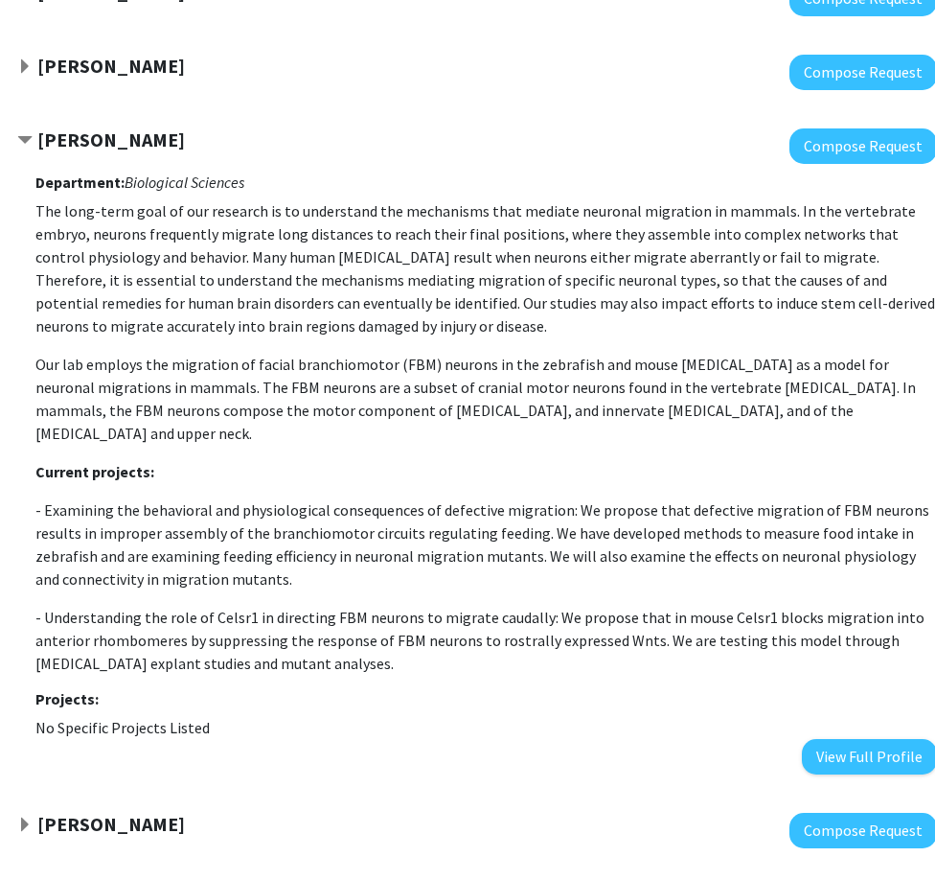
scroll to position [5359, 112]
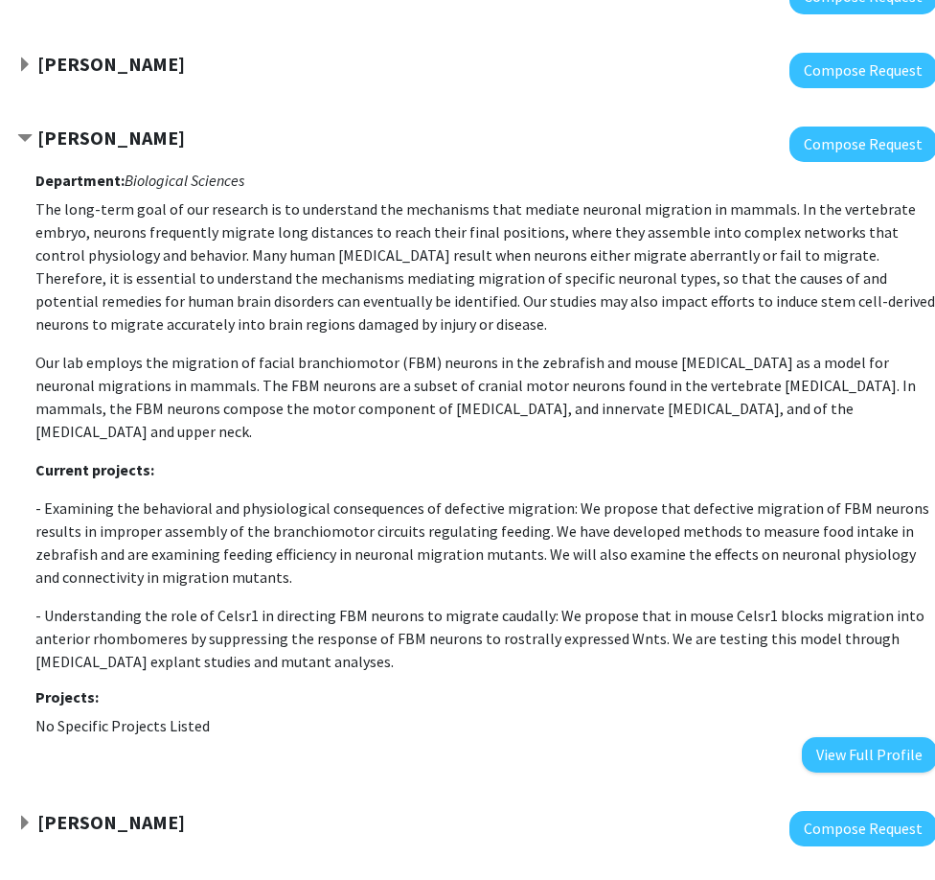
click at [22, 131] on span "Contract Anand Chandrasekhar Bookmark" at bounding box center [24, 138] width 15 height 15
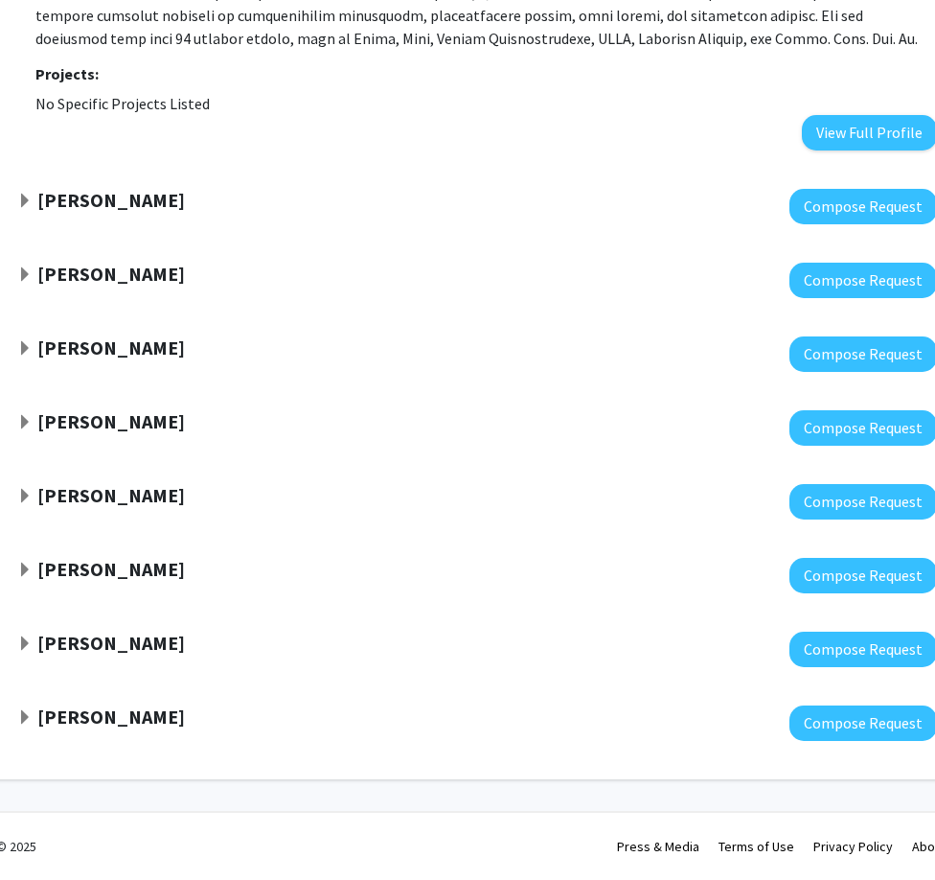
scroll to position [4978, 112]
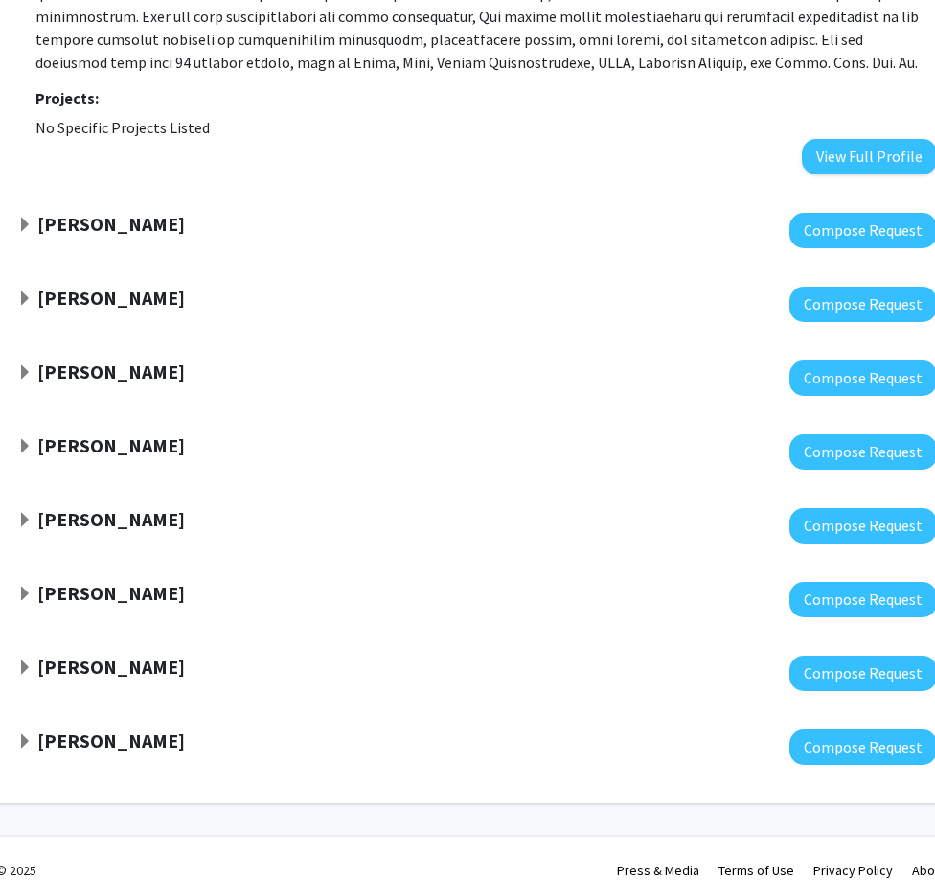
click at [519, 369] on div at bounding box center [477, 377] width 920 height 35
drag, startPoint x: 130, startPoint y: 43, endPoint x: 51, endPoint y: 75, distance: 85.6
click at [51, 88] on strong "Projects:" at bounding box center [66, 97] width 63 height 19
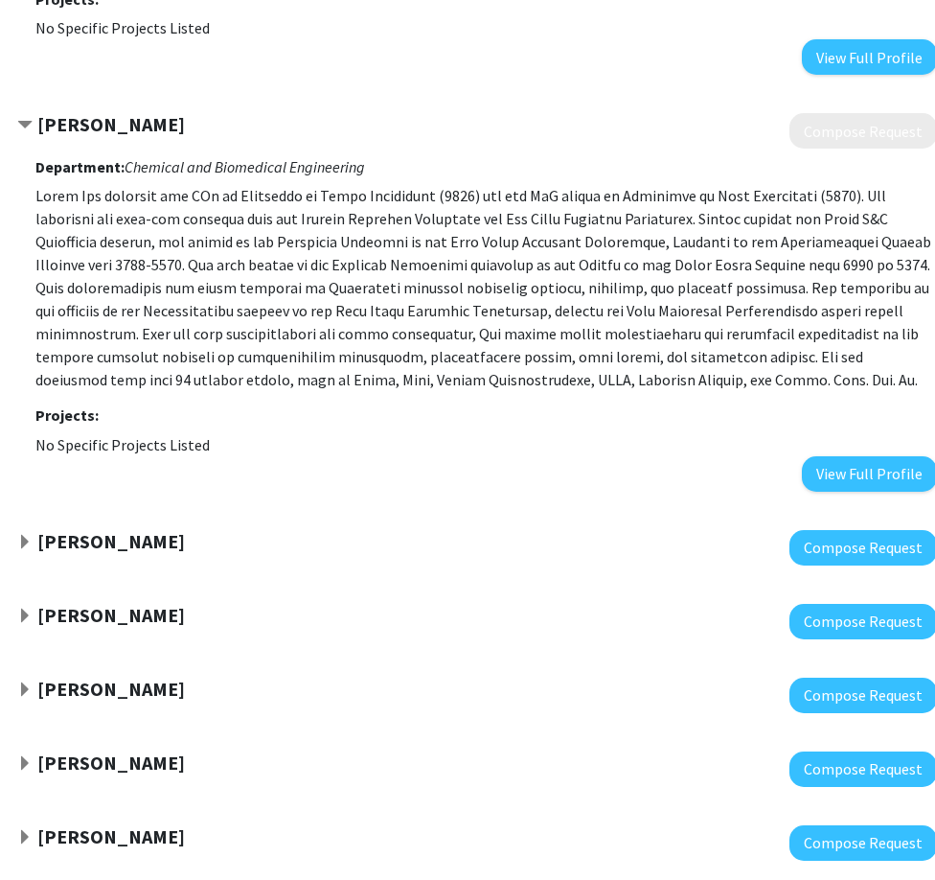
scroll to position [4659, 112]
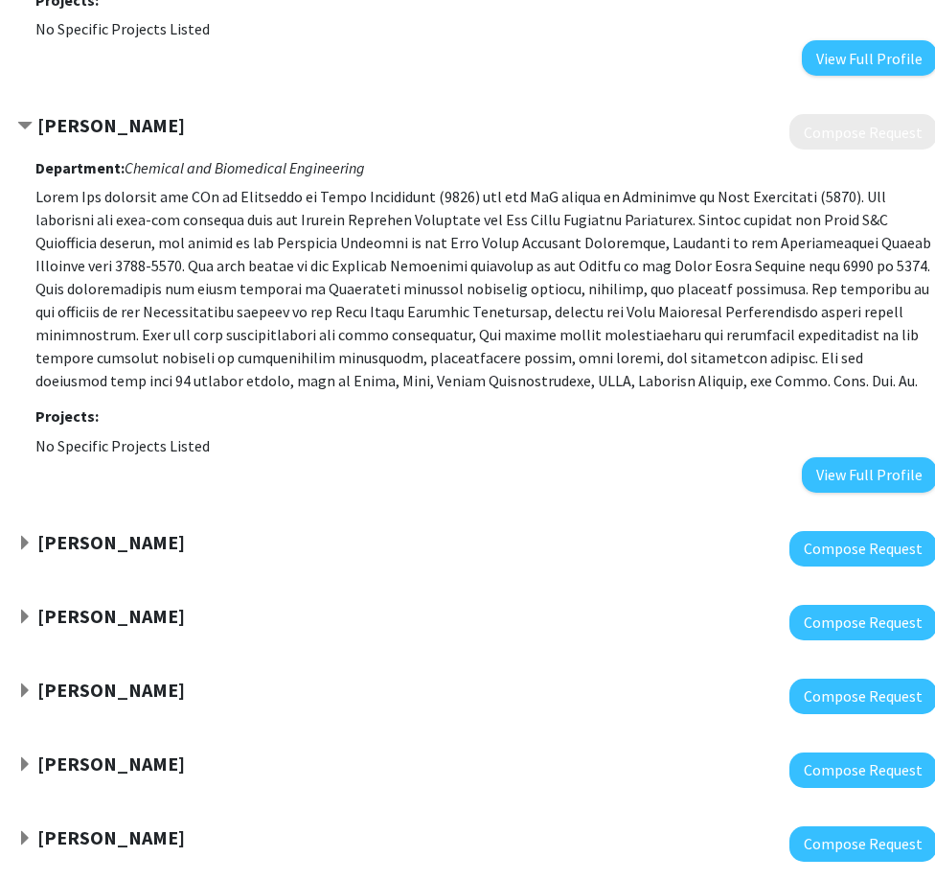
click at [330, 258] on p at bounding box center [486, 288] width 902 height 207
click at [389, 252] on p at bounding box center [486, 288] width 902 height 207
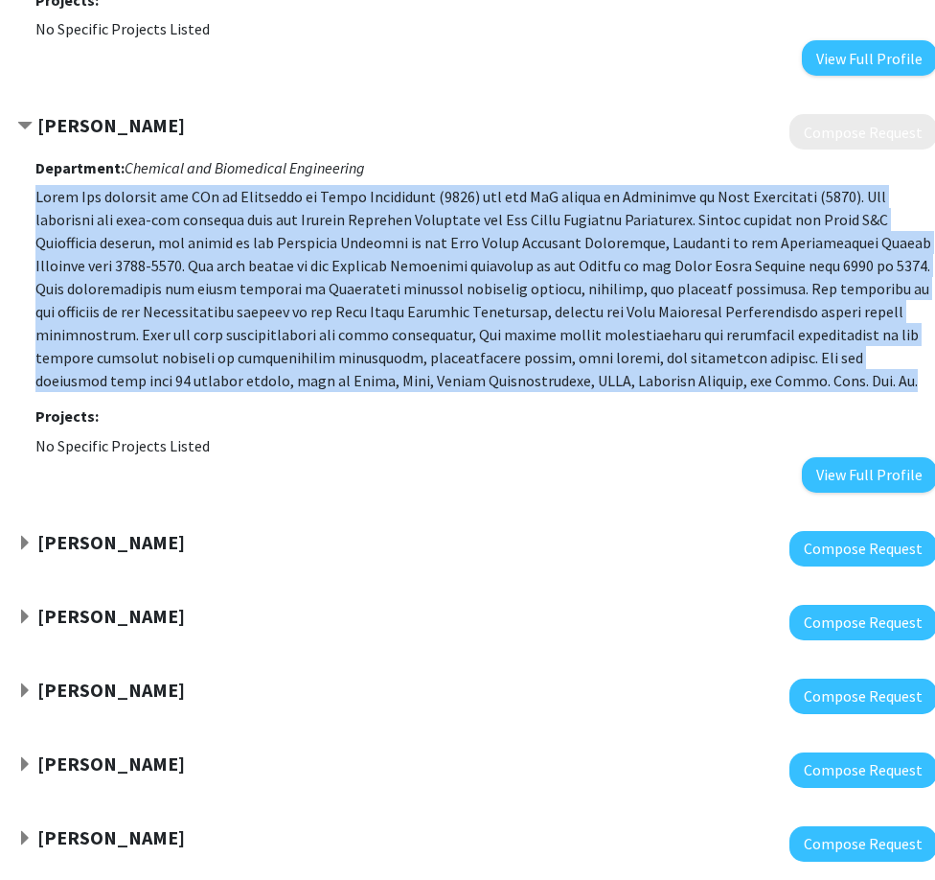
click at [389, 252] on p at bounding box center [486, 288] width 902 height 207
click at [383, 255] on p at bounding box center [486, 288] width 902 height 207
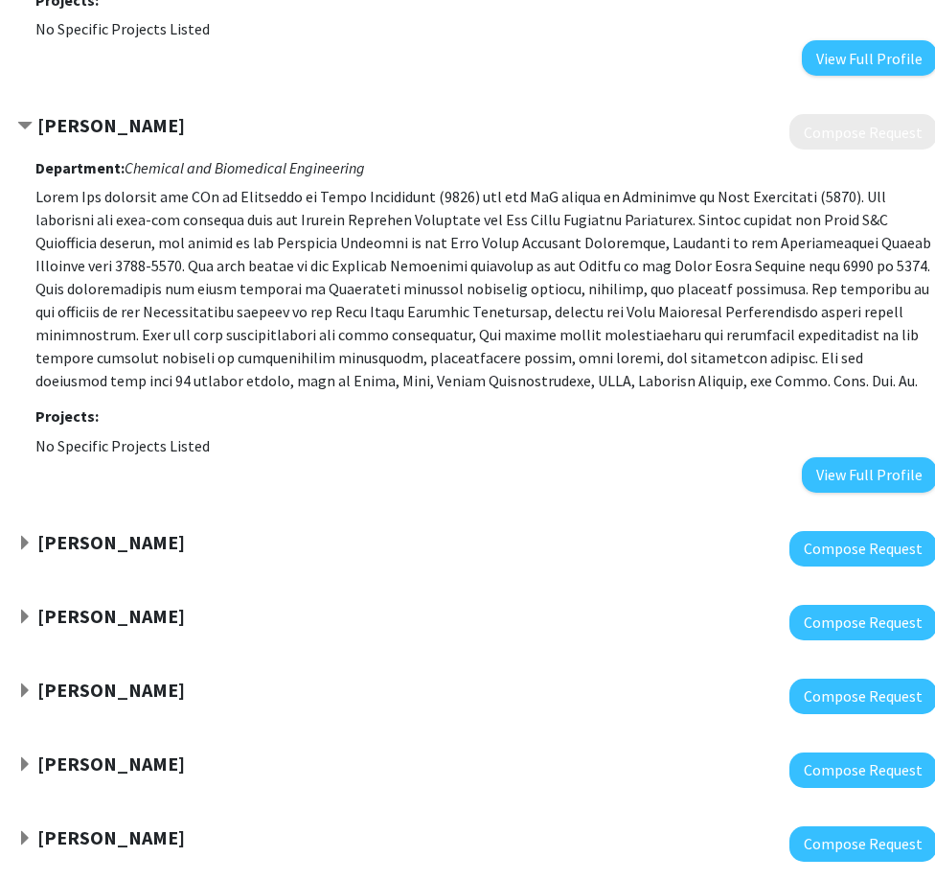
click at [251, 158] on icon "Chemical and Biomedical Engineering" at bounding box center [245, 167] width 241 height 19
click at [287, 288] on p at bounding box center [486, 288] width 902 height 207
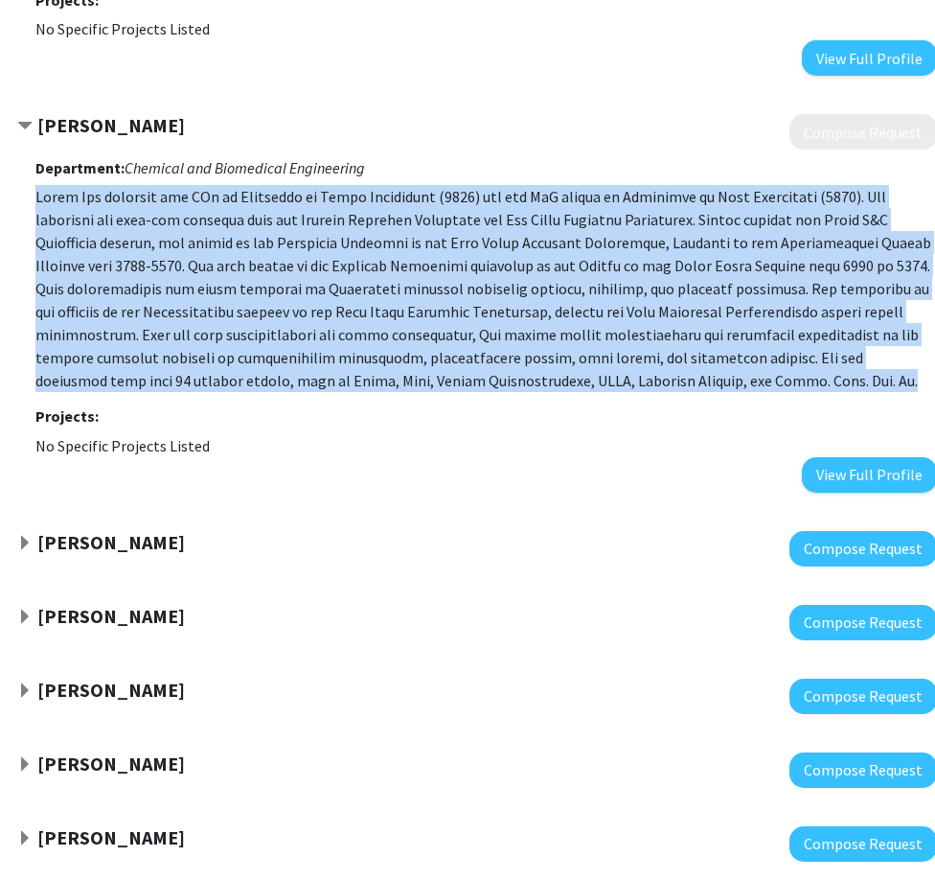
click at [287, 288] on p at bounding box center [486, 288] width 902 height 207
drag, startPoint x: 287, startPoint y: 288, endPoint x: 240, endPoint y: 368, distance: 92.4
click at [240, 368] on p at bounding box center [486, 288] width 902 height 207
click at [250, 256] on p at bounding box center [486, 288] width 902 height 207
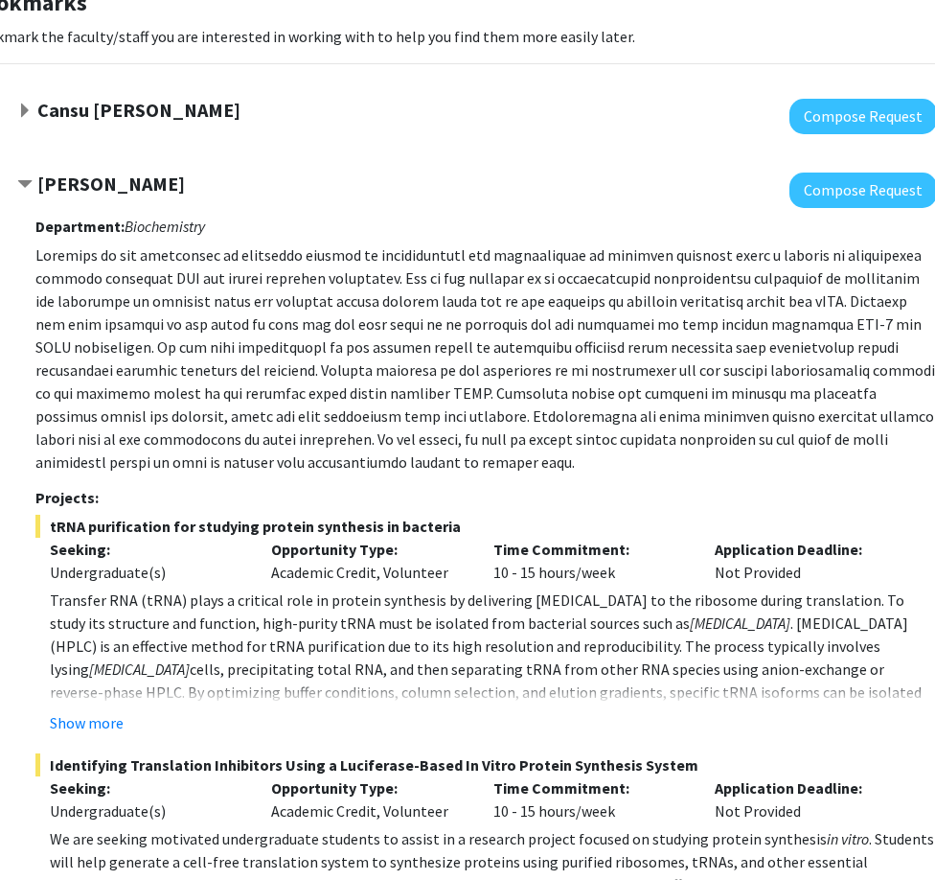
scroll to position [192, 112]
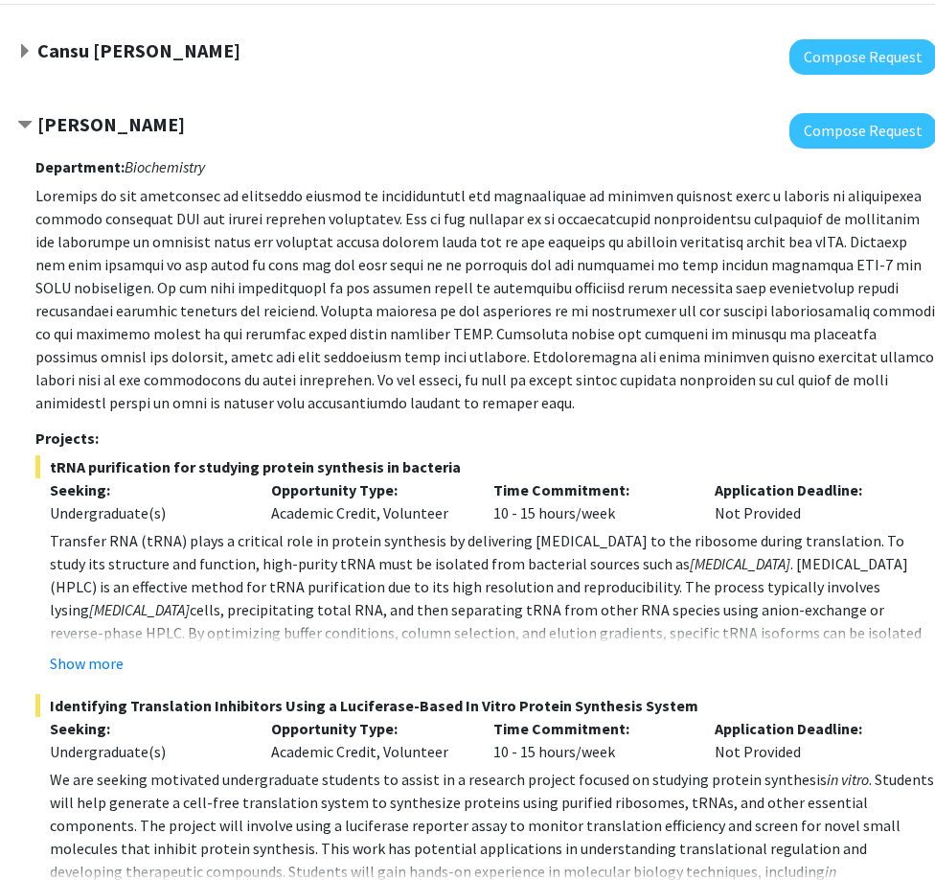
click at [151, 410] on p at bounding box center [486, 299] width 902 height 230
click at [139, 409] on p at bounding box center [486, 299] width 902 height 230
click at [132, 406] on p at bounding box center [486, 299] width 902 height 230
drag, startPoint x: 132, startPoint y: 406, endPoint x: 109, endPoint y: 371, distance: 42.3
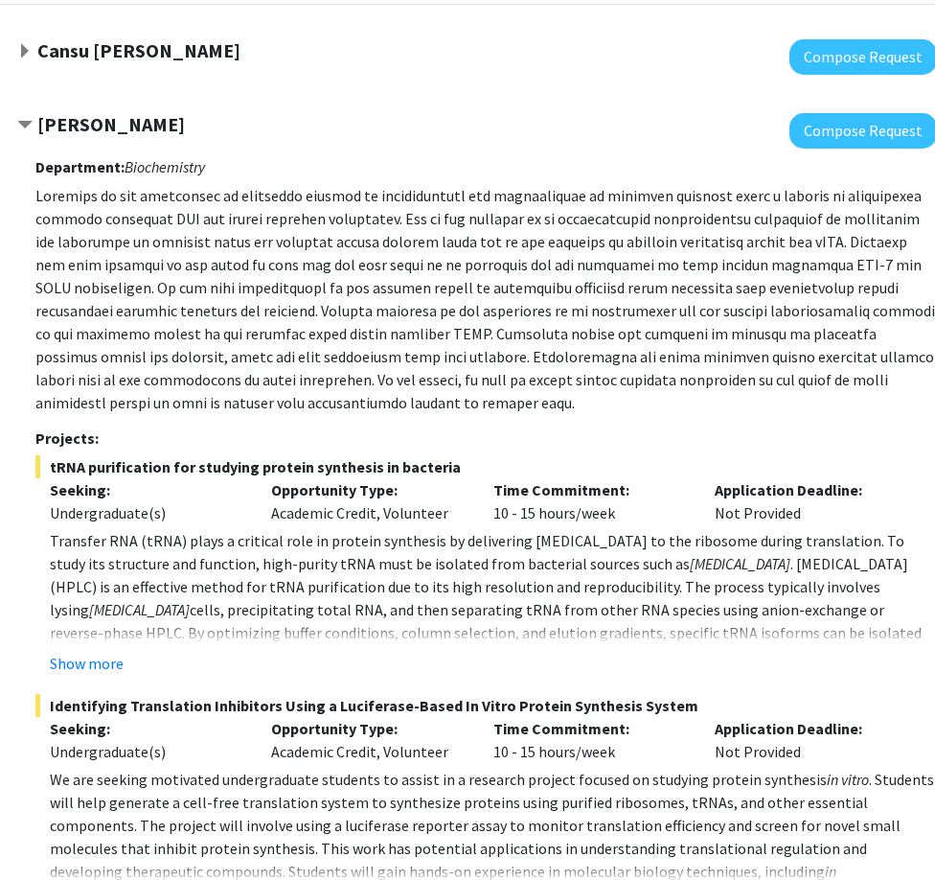
click at [109, 371] on p at bounding box center [486, 299] width 902 height 230
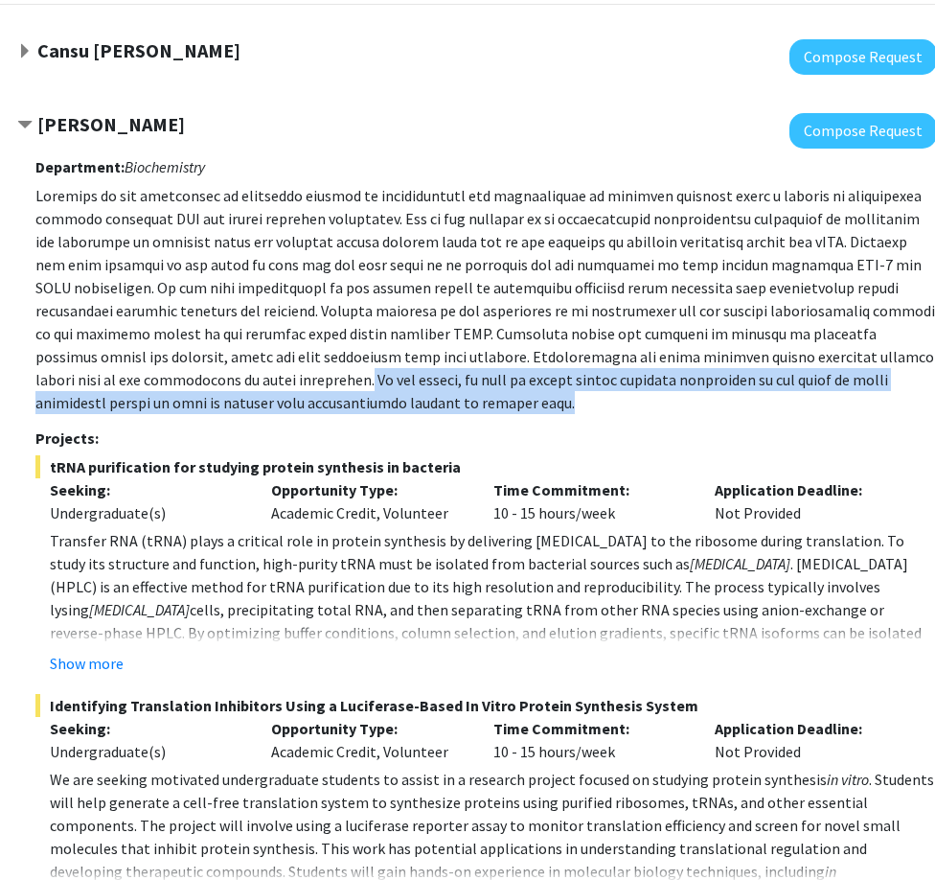
drag, startPoint x: 109, startPoint y: 375, endPoint x: 306, endPoint y: 396, distance: 197.6
click at [306, 396] on p at bounding box center [486, 299] width 902 height 230
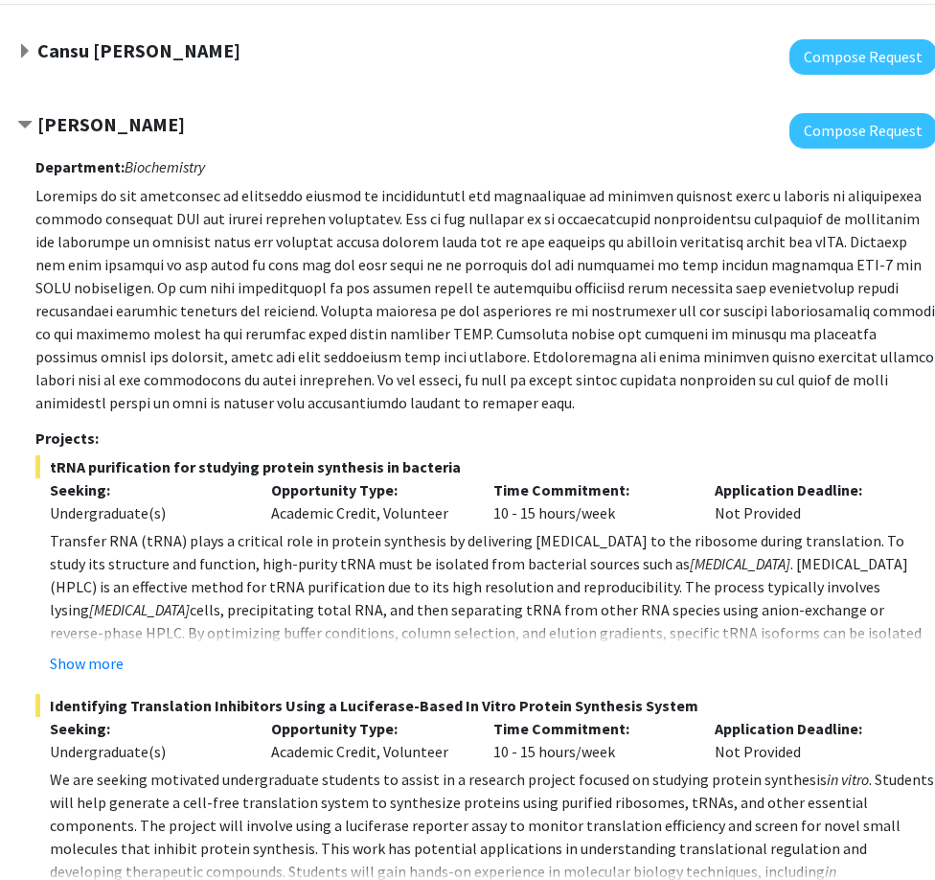
drag, startPoint x: 306, startPoint y: 396, endPoint x: 225, endPoint y: 326, distance: 106.6
click at [225, 326] on p at bounding box center [486, 299] width 902 height 230
click at [627, 610] on span "cells, precipitating total RNA, and then separating tRNA from other RNA species…" at bounding box center [486, 644] width 872 height 88
drag, startPoint x: 627, startPoint y: 610, endPoint x: 535, endPoint y: 587, distance: 94.8
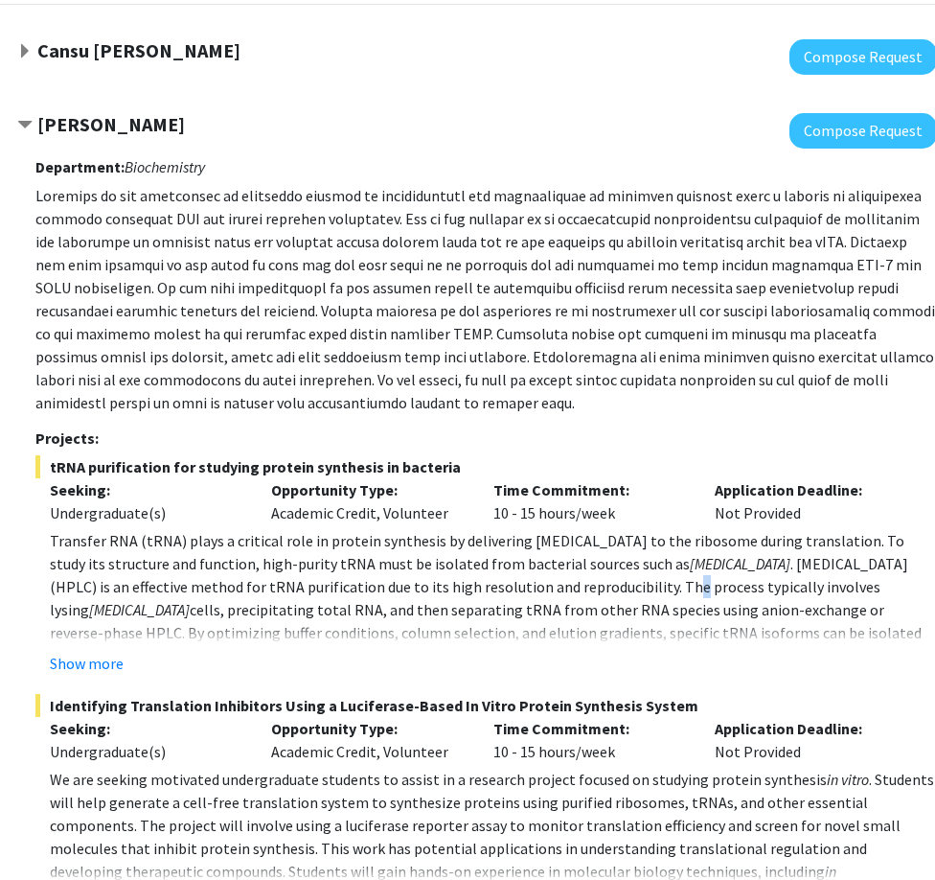
click at [535, 587] on span ". High-performance liquid chromatography (HPLC) is an effective method for tRNA…" at bounding box center [479, 586] width 859 height 65
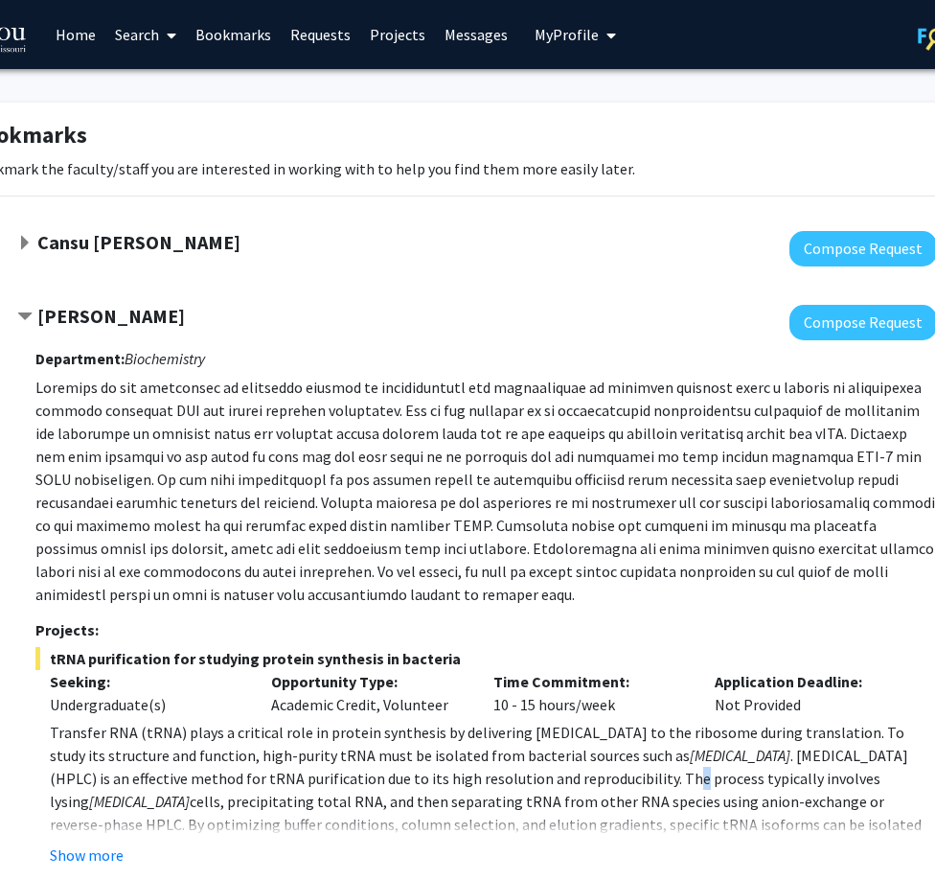
scroll to position [0, 112]
click at [438, 599] on p at bounding box center [486, 491] width 902 height 230
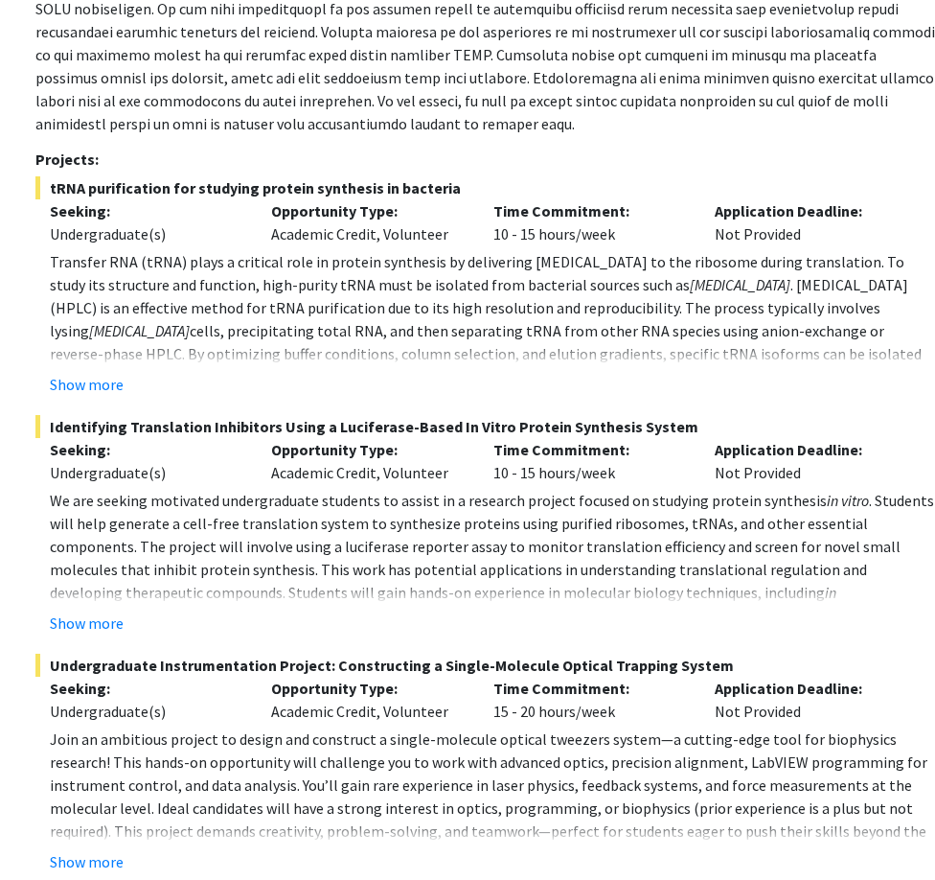
scroll to position [479, 112]
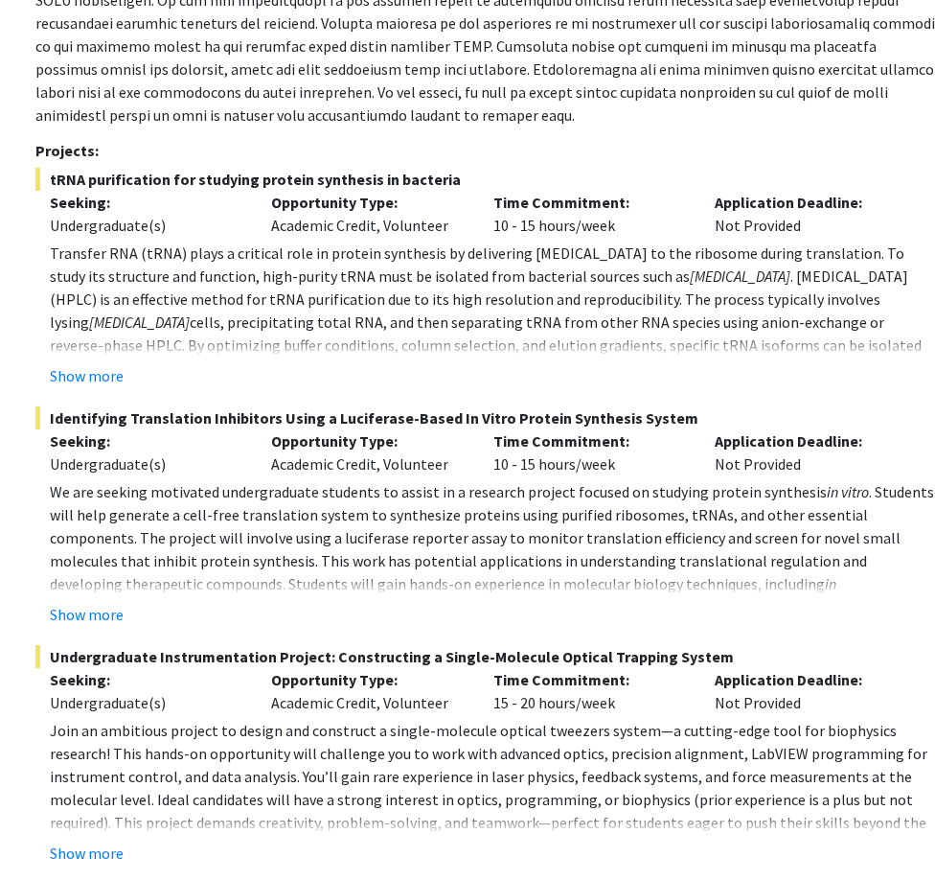
click at [480, 492] on span "We are seeking motivated undergraduate students to assist in a research project…" at bounding box center [438, 491] width 777 height 19
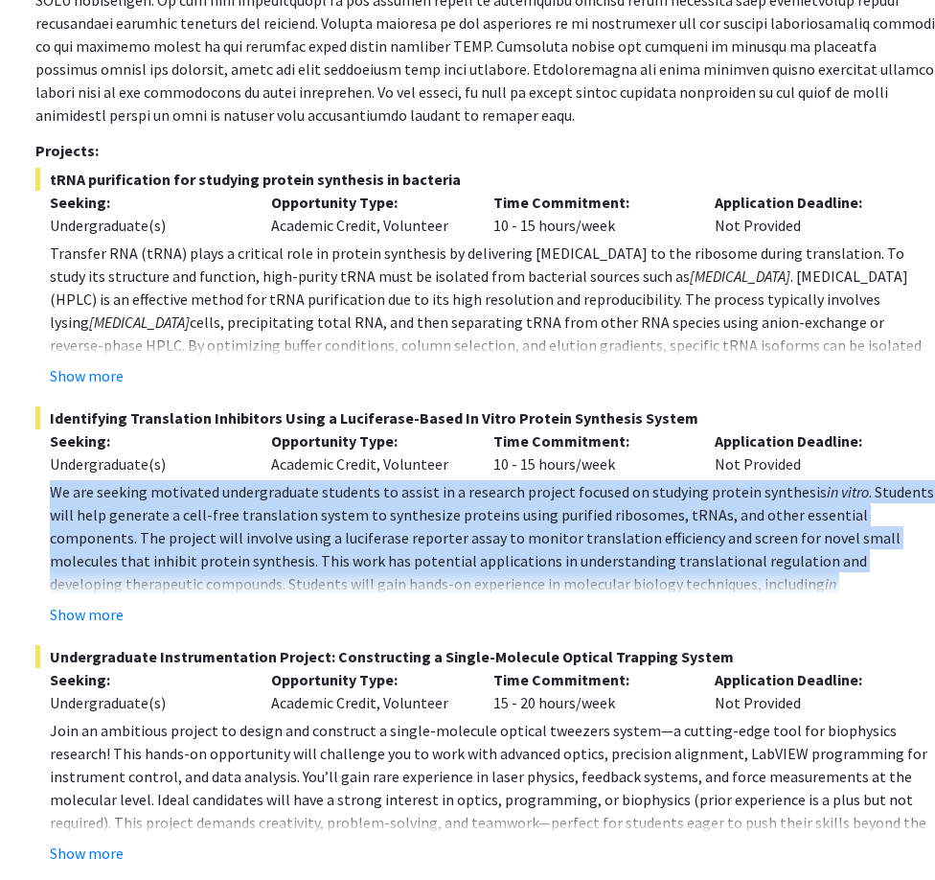
click at [480, 492] on span "We are seeking motivated undergraduate students to assist in a research project…" at bounding box center [438, 491] width 777 height 19
drag, startPoint x: 480, startPoint y: 492, endPoint x: 473, endPoint y: 519, distance: 28.6
click at [474, 522] on span ". Students will help generate a cell-free translation system to synthesize prot…" at bounding box center [492, 537] width 885 height 111
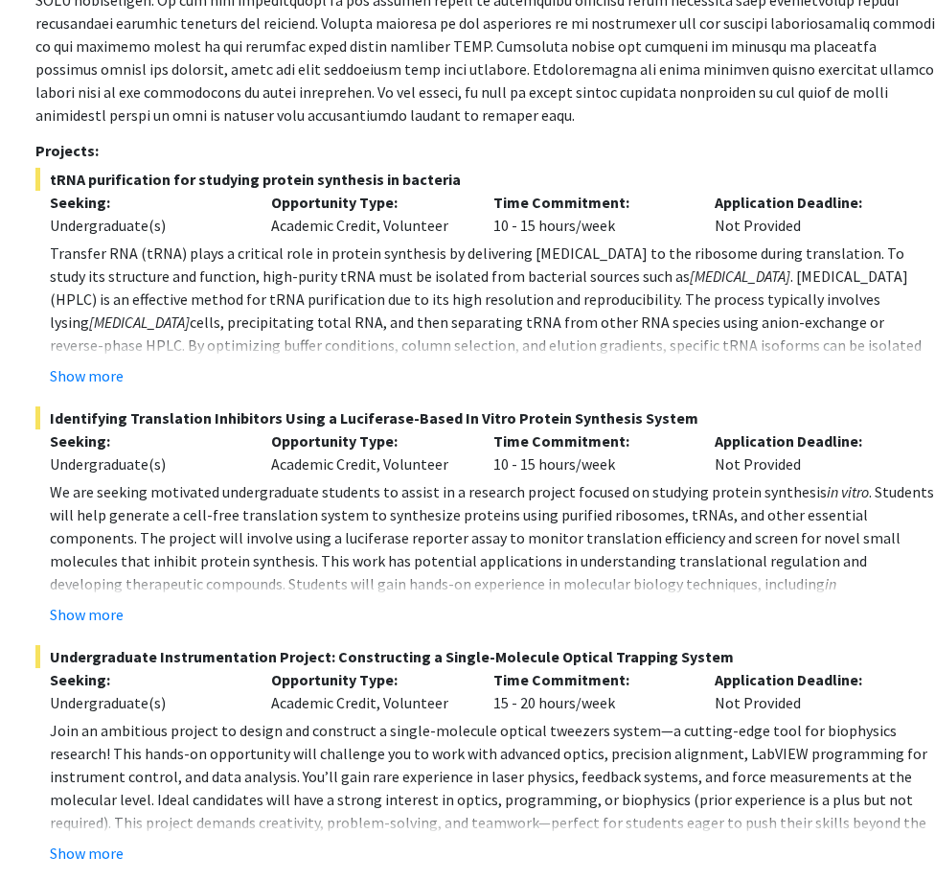
click at [341, 258] on span "Transfer RNA (tRNA) plays a critical role in protein synthesis by delivering am…" at bounding box center [477, 264] width 855 height 42
click at [513, 244] on span "Transfer RNA (tRNA) plays a critical role in protein synthesis by delivering am…" at bounding box center [477, 264] width 855 height 42
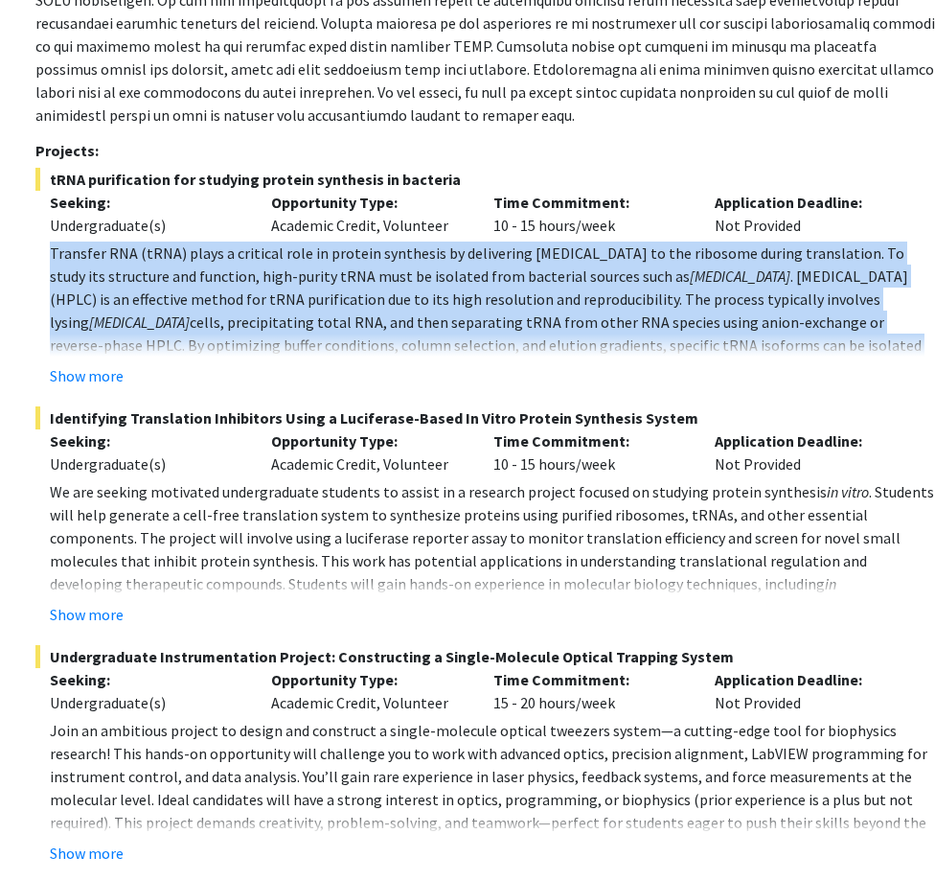
click at [513, 244] on span "Transfer RNA (tRNA) plays a critical role in protein synthesis by delivering am…" at bounding box center [477, 264] width 855 height 42
drag, startPoint x: 513, startPoint y: 244, endPoint x: 441, endPoint y: 265, distance: 74.9
click at [441, 265] on span "Transfer RNA (tRNA) plays a critical role in protein synthesis by delivering am…" at bounding box center [477, 264] width 855 height 42
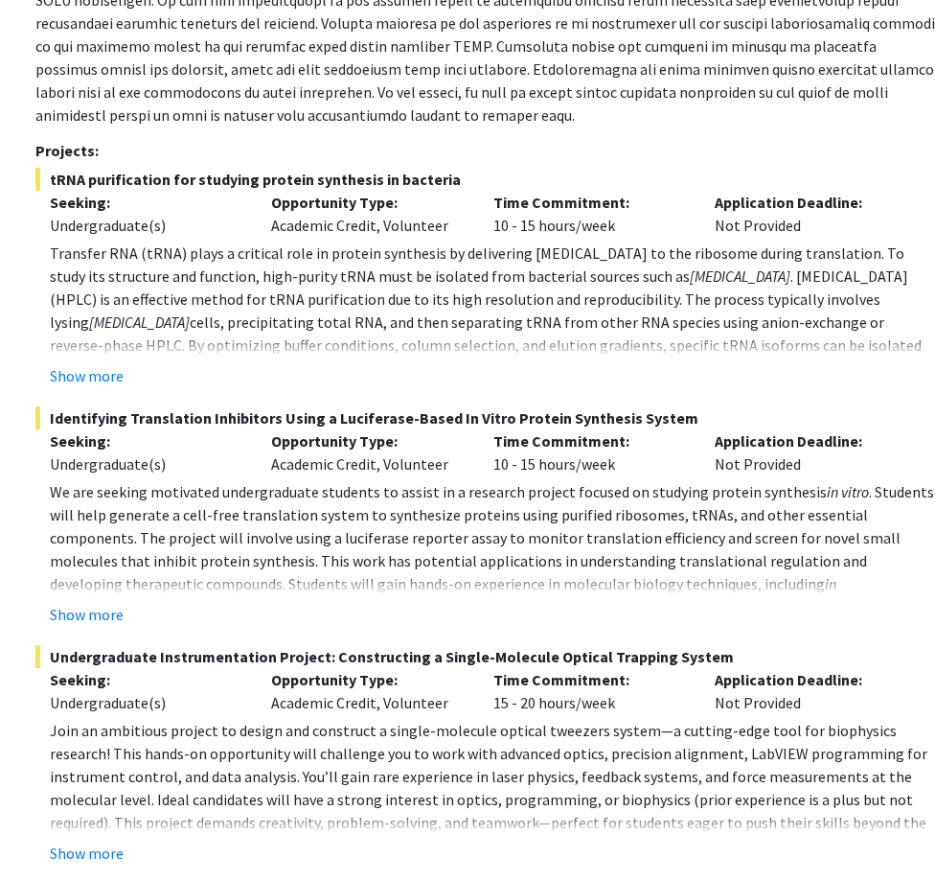
click at [390, 229] on div "Opportunity Type: Academic Credit, Volunteer" at bounding box center [368, 214] width 222 height 46
drag, startPoint x: 390, startPoint y: 229, endPoint x: 306, endPoint y: 200, distance: 89.1
click at [306, 200] on p "Opportunity Type:" at bounding box center [368, 202] width 194 height 23
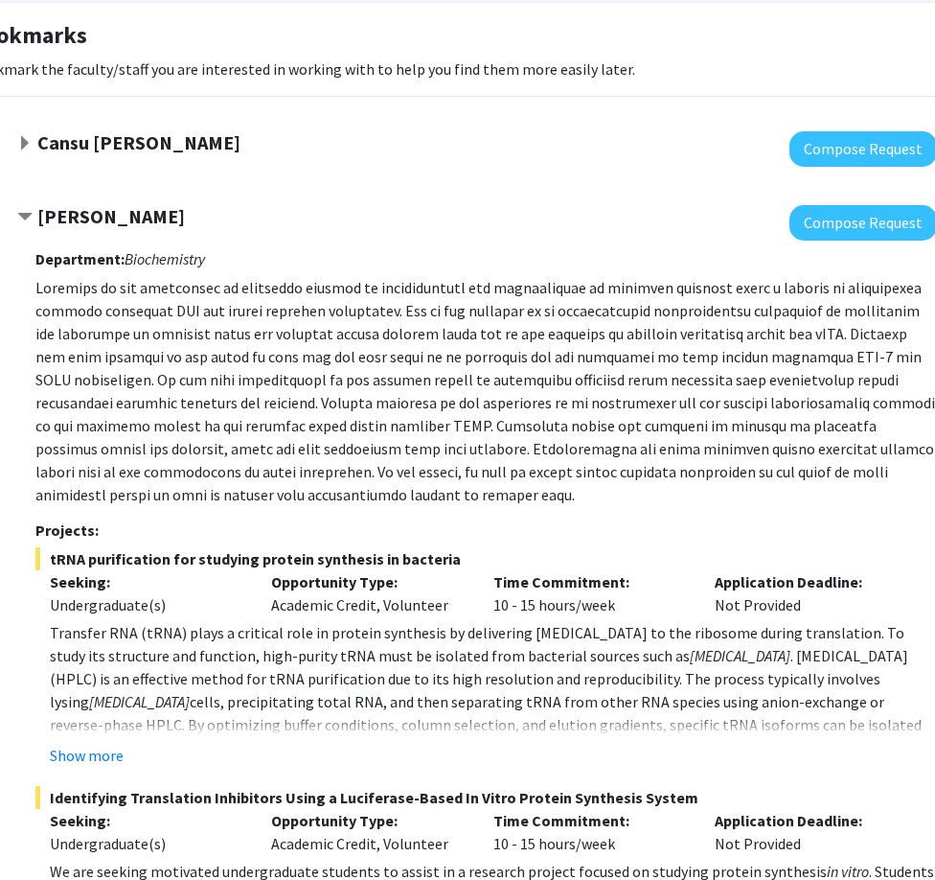
scroll to position [96, 112]
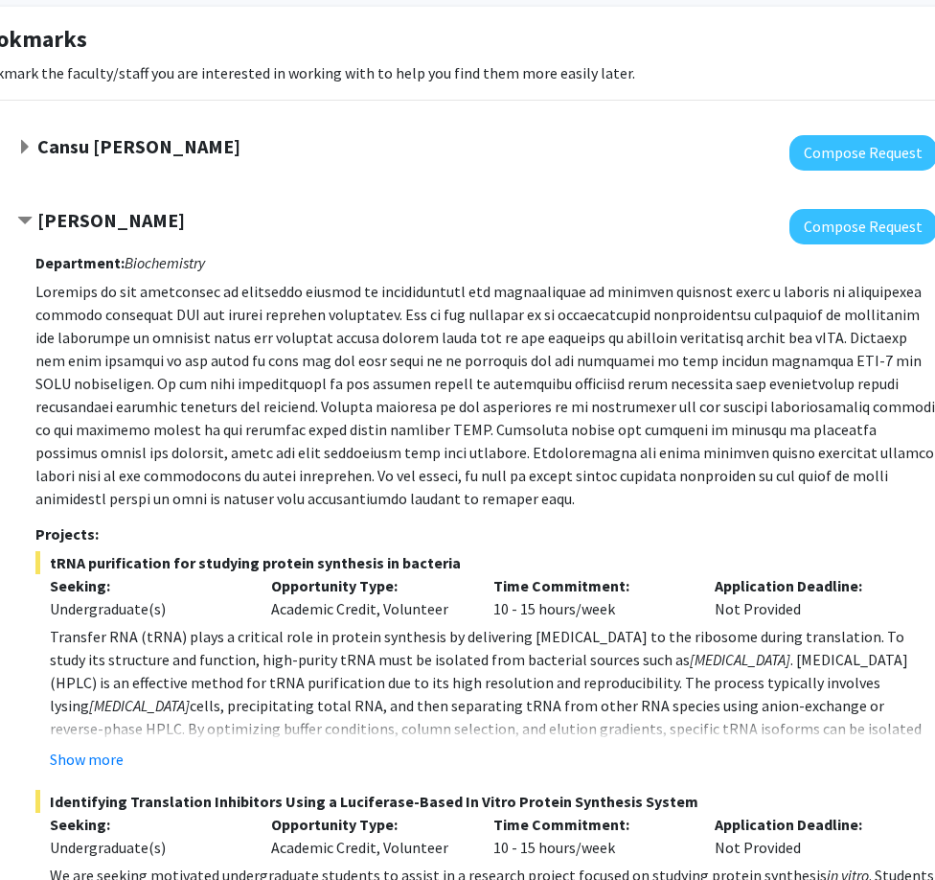
click at [208, 286] on p at bounding box center [486, 395] width 902 height 230
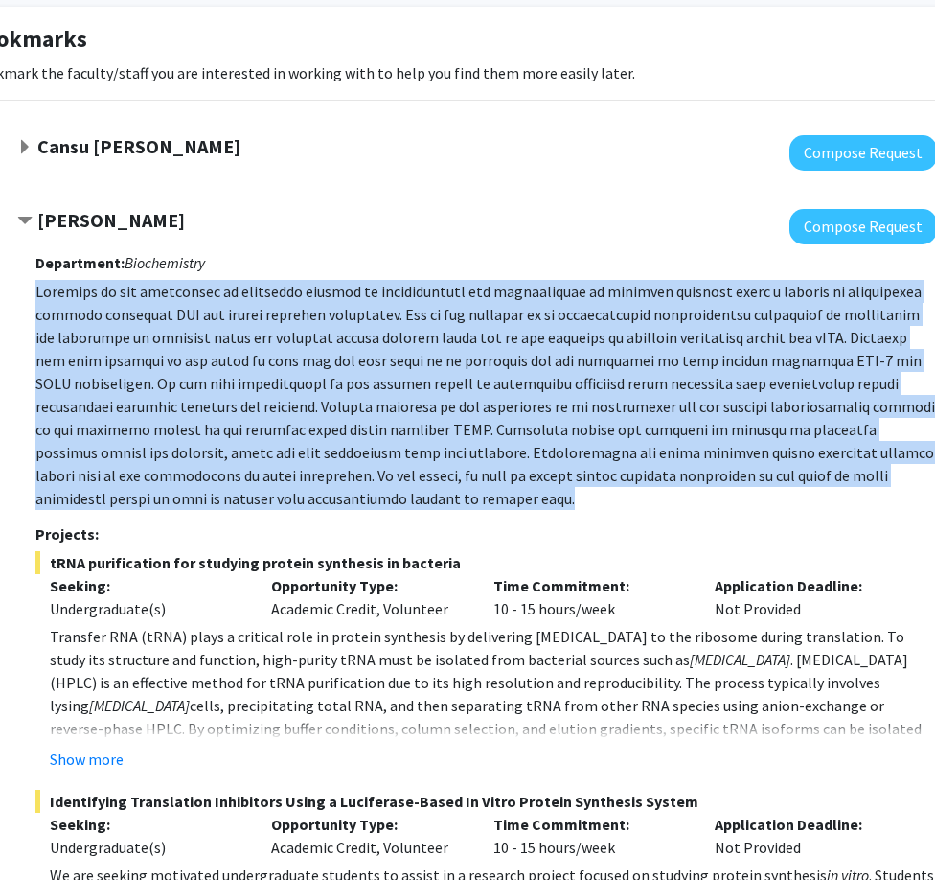
drag, startPoint x: 208, startPoint y: 286, endPoint x: 306, endPoint y: 368, distance: 127.9
click at [306, 368] on p at bounding box center [486, 395] width 902 height 230
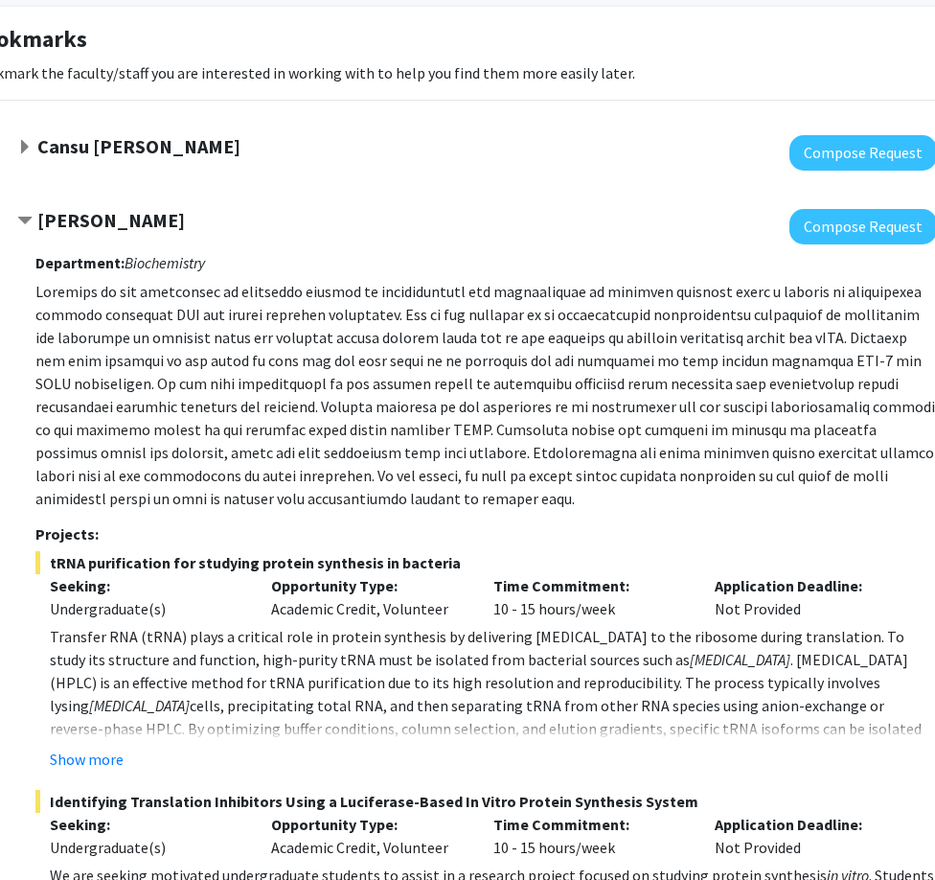
click at [402, 593] on p "Opportunity Type:" at bounding box center [368, 585] width 194 height 23
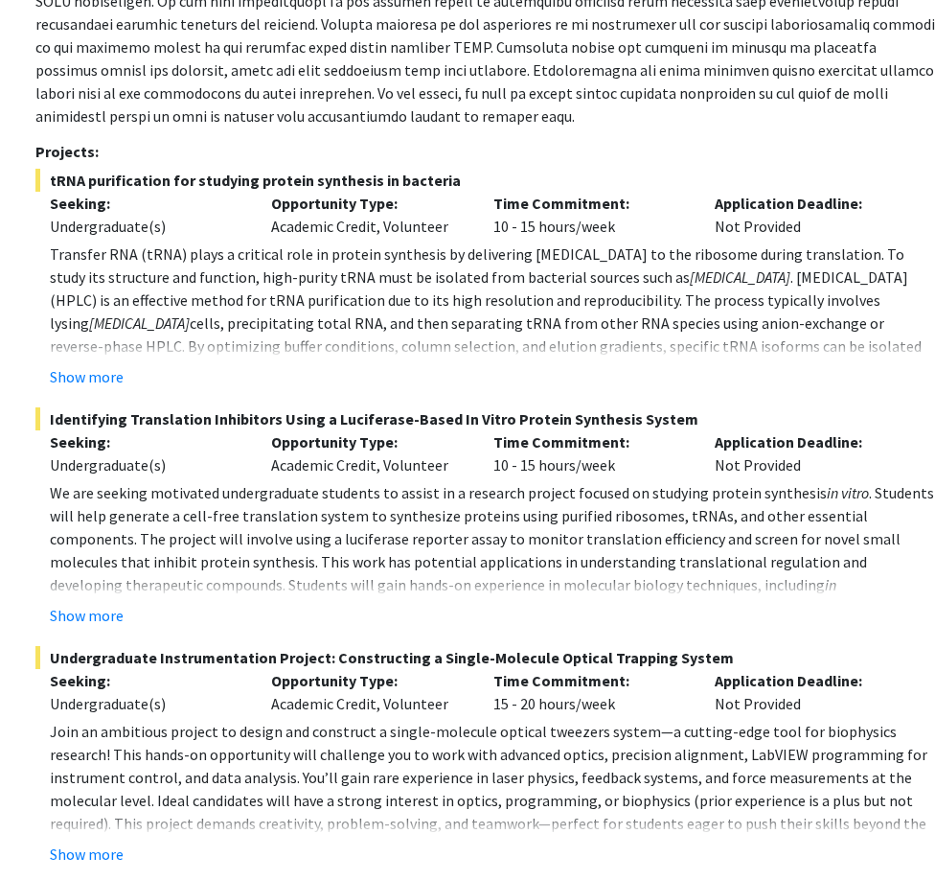
scroll to position [479, 112]
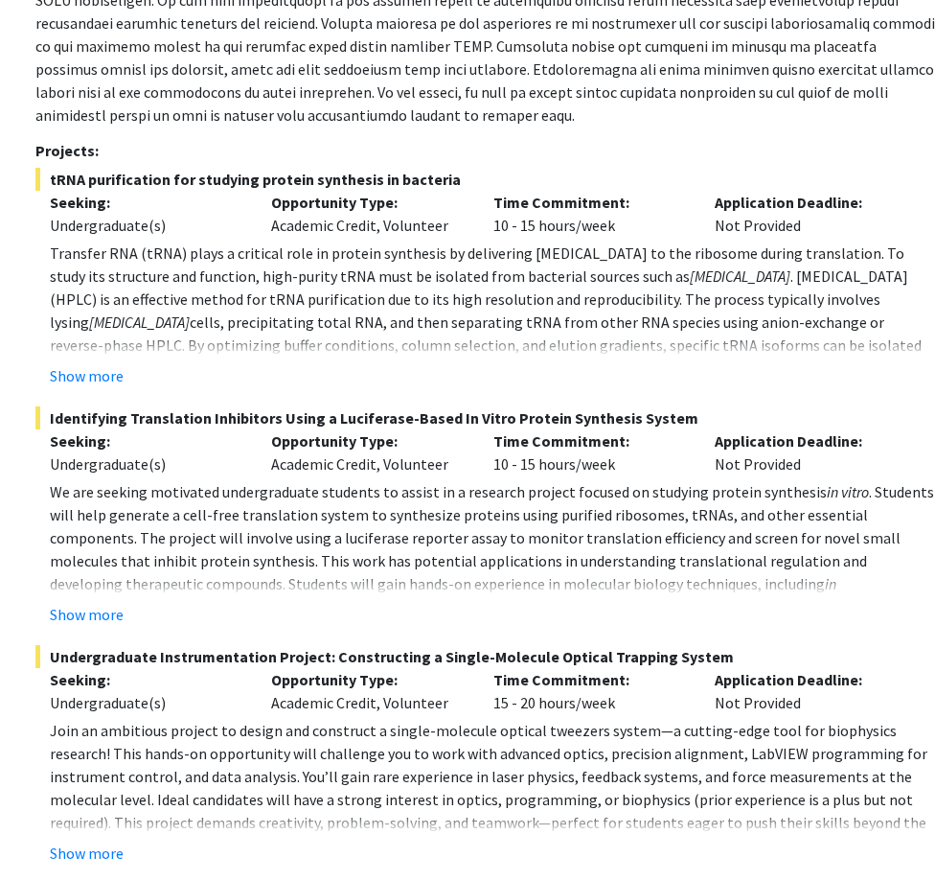
click at [523, 559] on span ". Students will help generate a cell-free translation system to synthesize prot…" at bounding box center [492, 537] width 885 height 111
click at [357, 528] on span ". Students will help generate a cell-free translation system to synthesize prot…" at bounding box center [492, 537] width 885 height 111
click at [588, 494] on span "We are seeking motivated undergraduate students to assist in a research project…" at bounding box center [438, 491] width 777 height 19
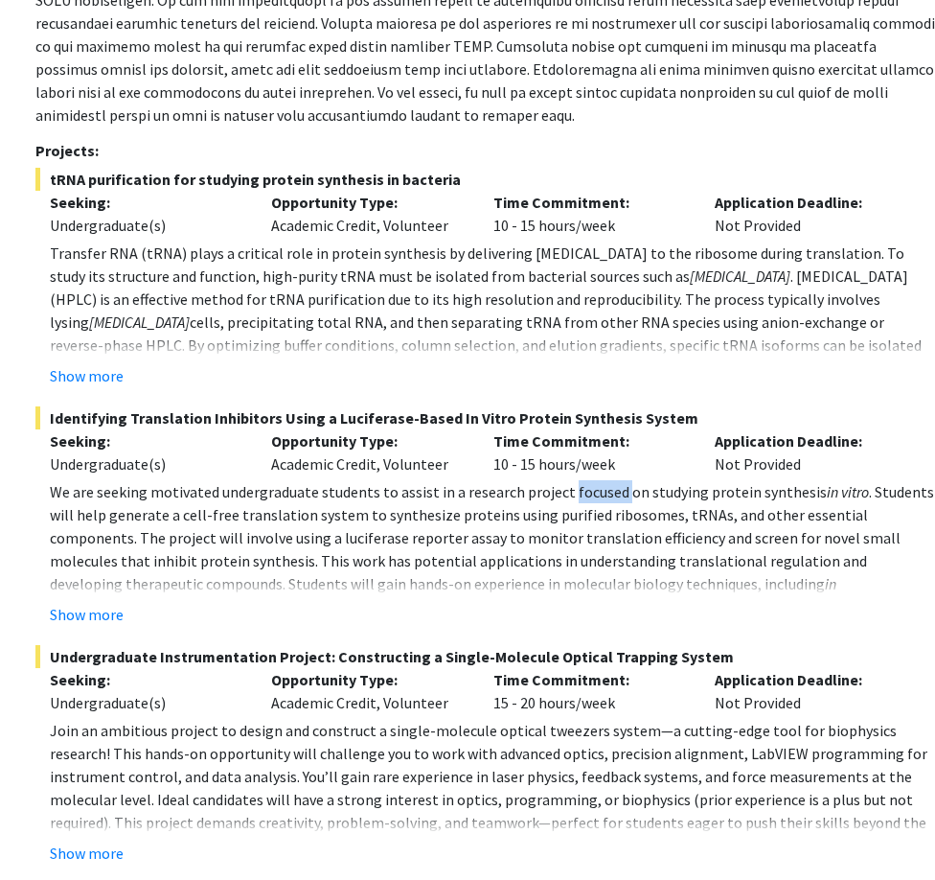
click at [588, 494] on span "We are seeking motivated undergraduate students to assist in a research project…" at bounding box center [438, 491] width 777 height 19
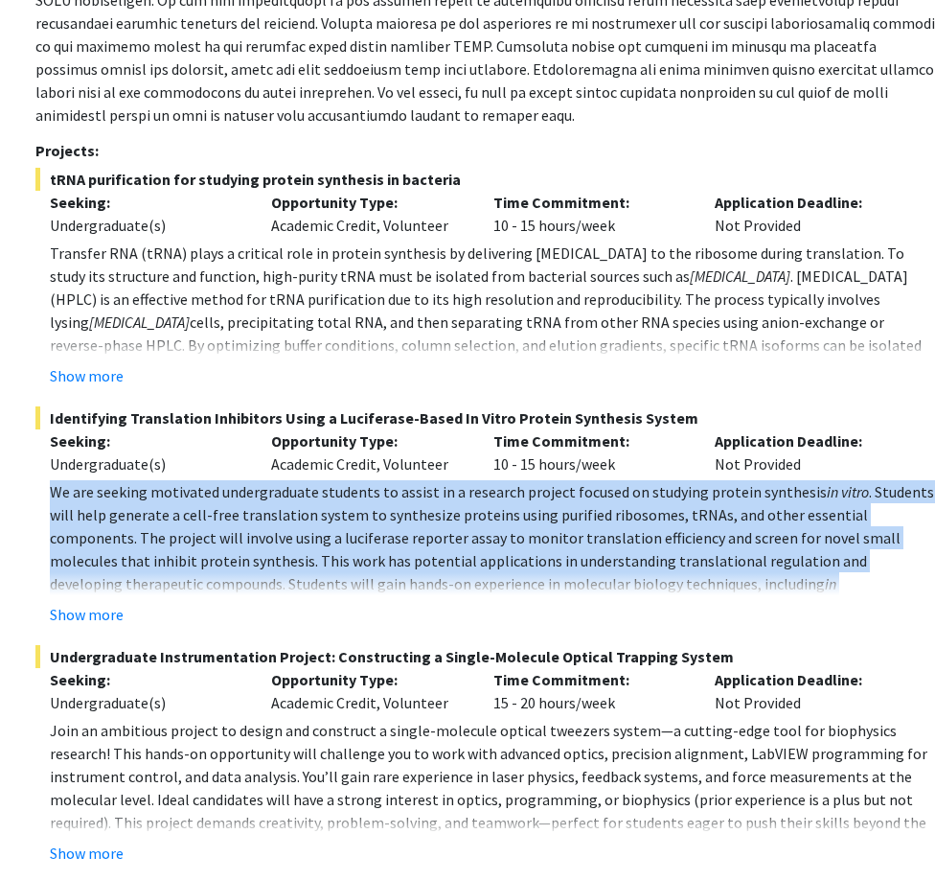
click at [588, 494] on span "We are seeking motivated undergraduate students to assist in a research project…" at bounding box center [438, 491] width 777 height 19
drag, startPoint x: 588, startPoint y: 494, endPoint x: 566, endPoint y: 552, distance: 62.5
click at [566, 552] on span ". Students will help generate a cell-free translation system to synthesize prot…" at bounding box center [492, 537] width 885 height 111
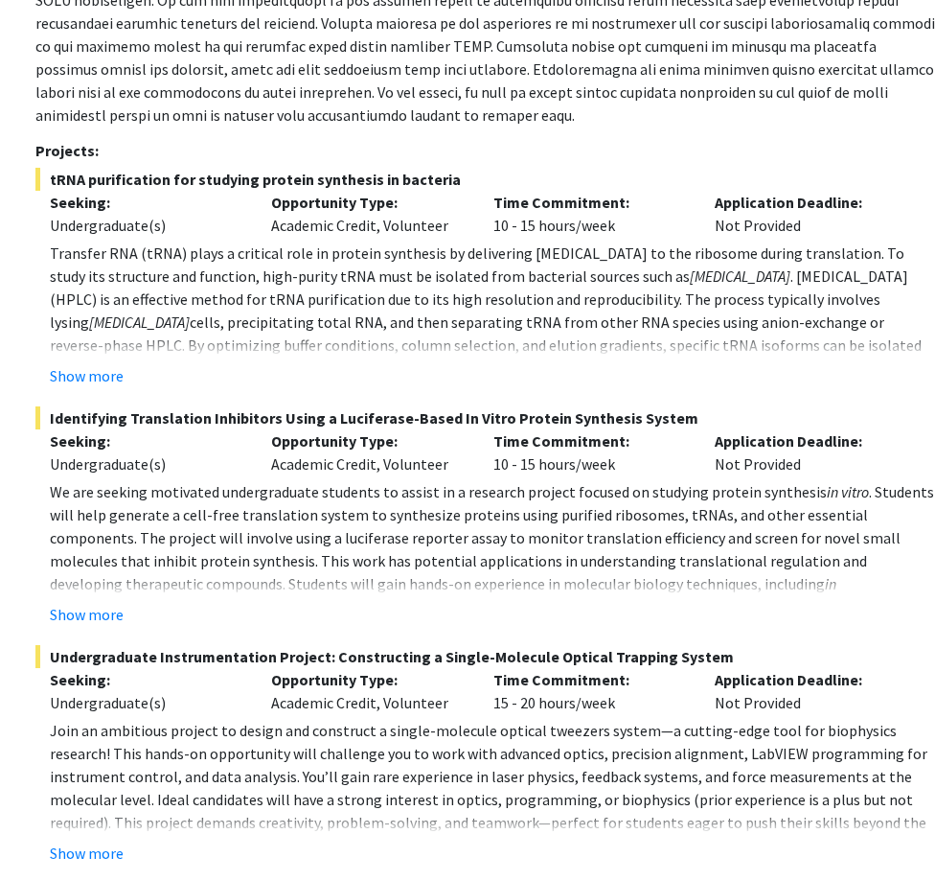
click at [454, 453] on div "Opportunity Type: Academic Credit, Volunteer" at bounding box center [368, 452] width 222 height 46
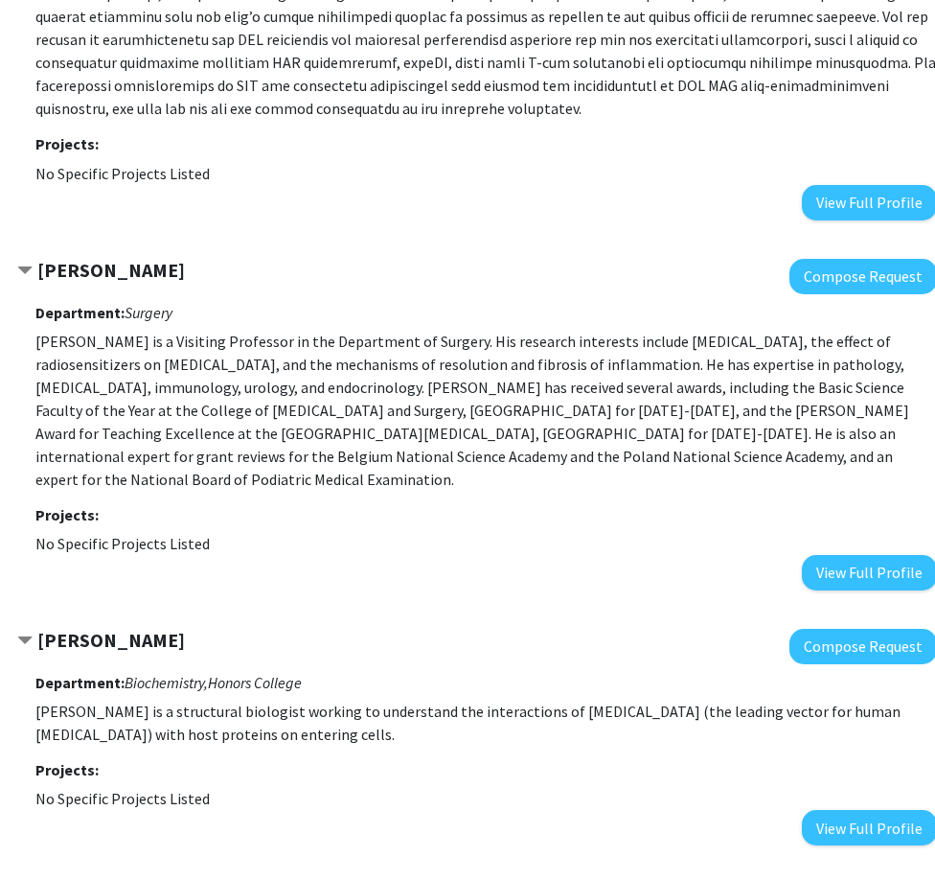
scroll to position [1917, 112]
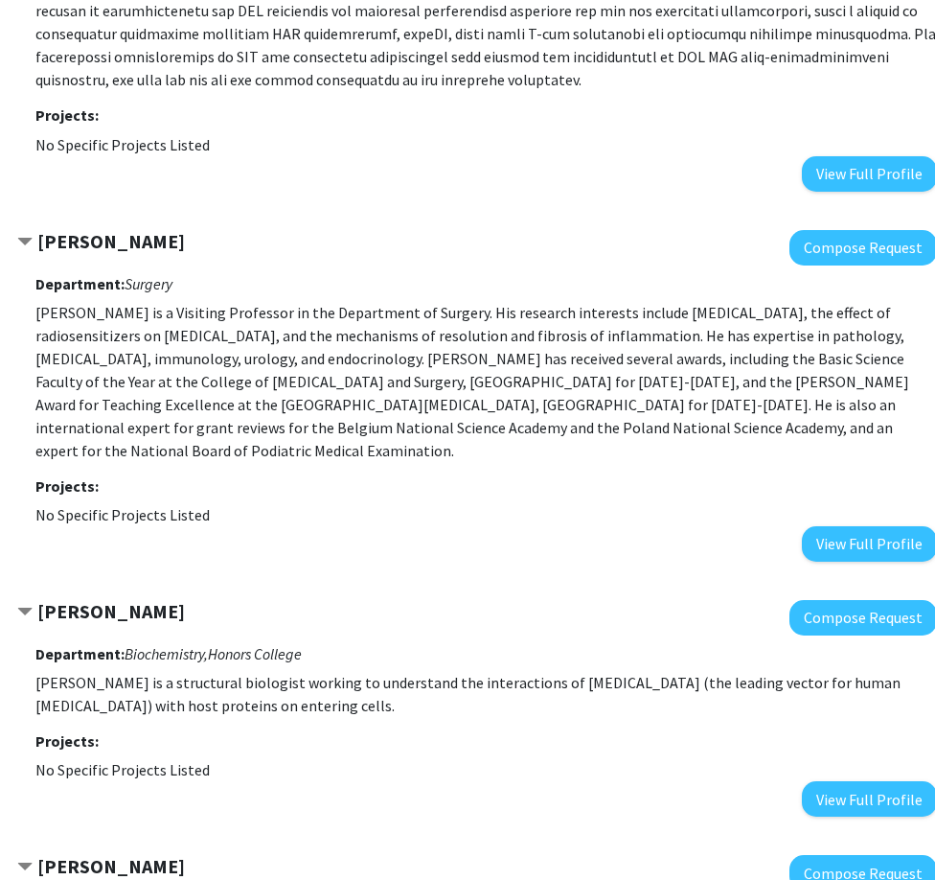
click at [144, 477] on h3 "Projects:" at bounding box center [486, 486] width 902 height 18
click at [123, 394] on p "Yujiang Fang is a Visiting Professor in the Department of Surgery. His research…" at bounding box center [486, 381] width 902 height 161
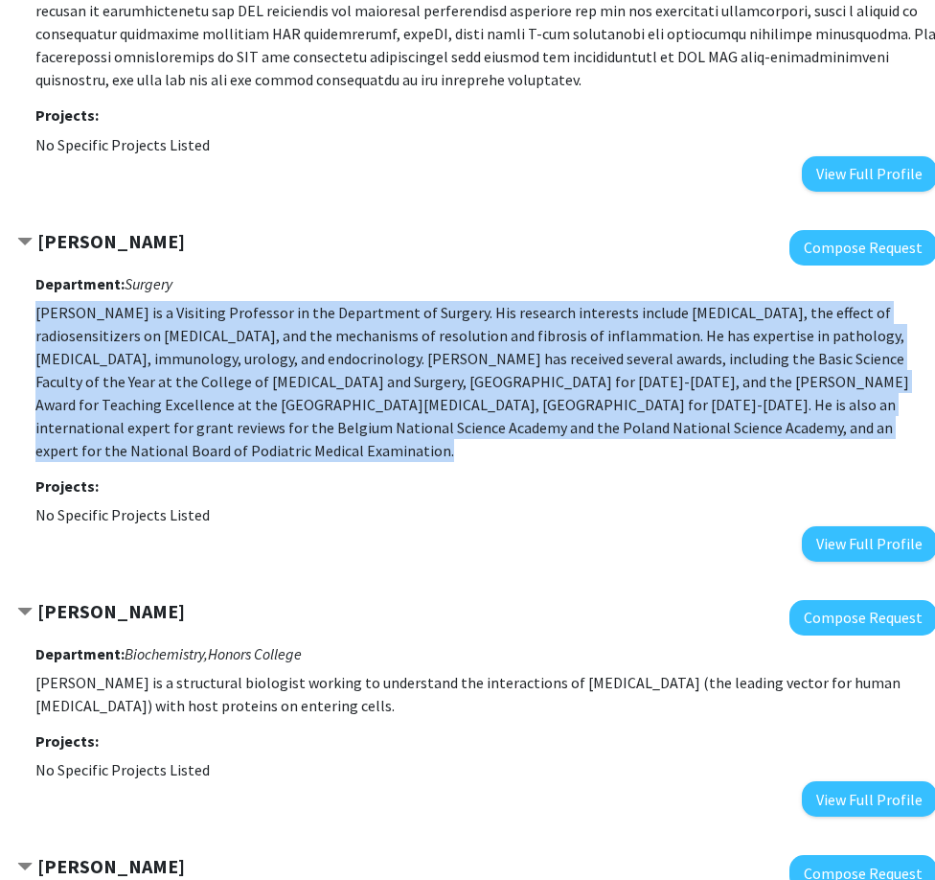
click at [123, 394] on p "Yujiang Fang is a Visiting Professor in the Department of Surgery. His research…" at bounding box center [486, 381] width 902 height 161
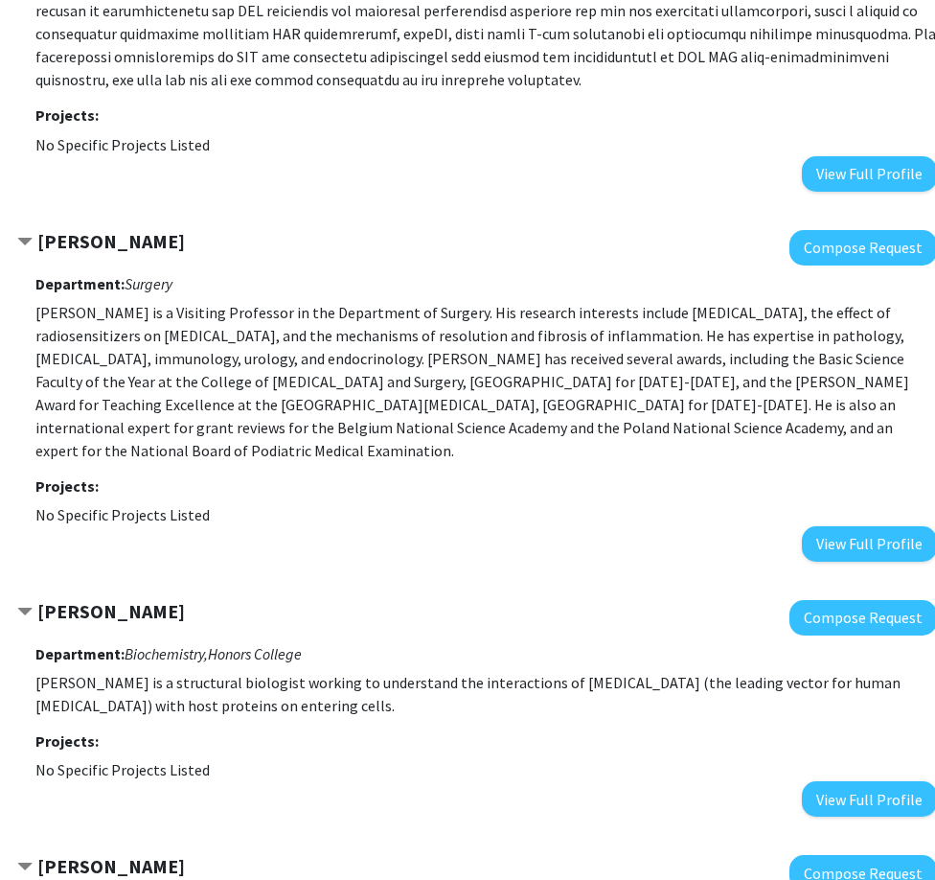
click at [203, 644] on icon "Biochemistry," at bounding box center [166, 653] width 83 height 19
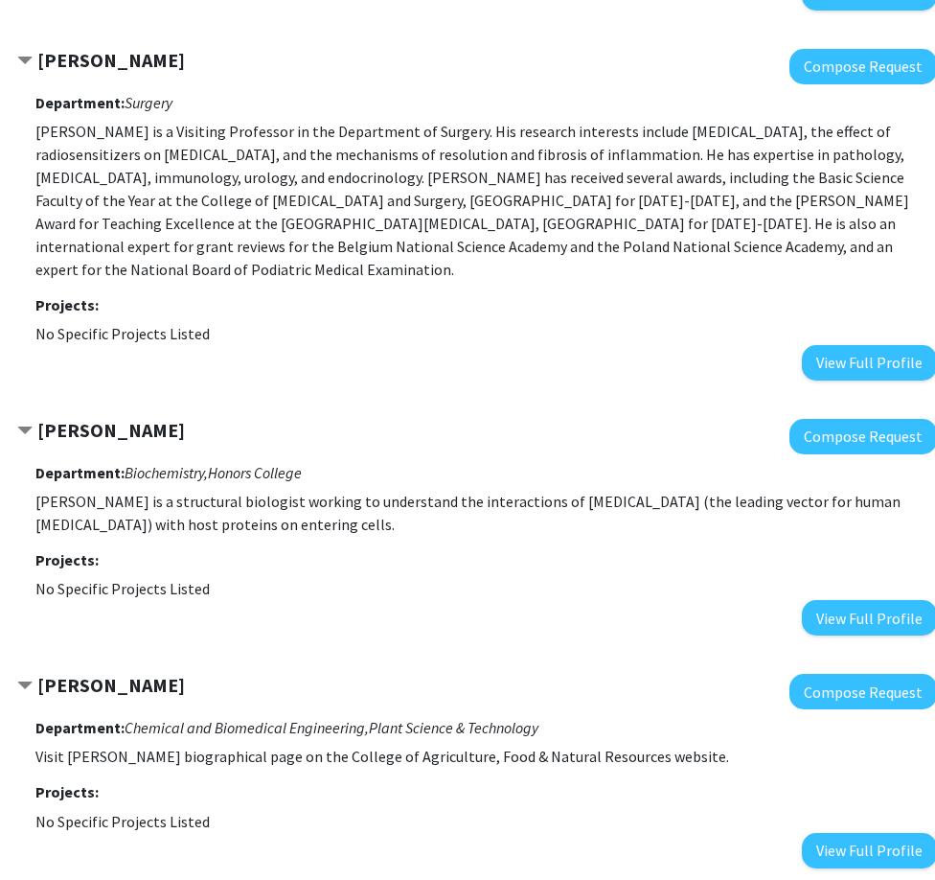
scroll to position [2108, 112]
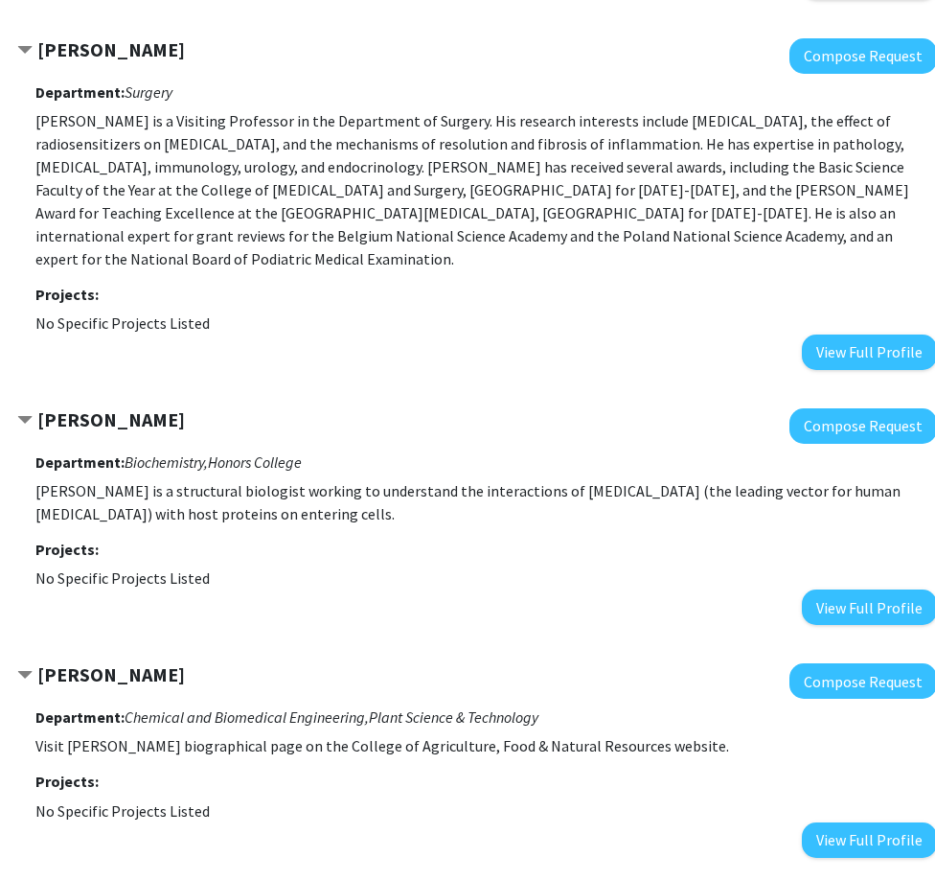
click at [61, 454] on div "Department: Biochemistry, Honors College Michael Chapman is a structural biolog…" at bounding box center [486, 534] width 902 height 181
drag, startPoint x: 61, startPoint y: 454, endPoint x: 212, endPoint y: 451, distance: 150.5
click at [212, 451] on div "Department: Biochemistry, Honors College Michael Chapman is a structural biolog…" at bounding box center [486, 534] width 902 height 181
drag, startPoint x: 35, startPoint y: 463, endPoint x: 359, endPoint y: 497, distance: 325.7
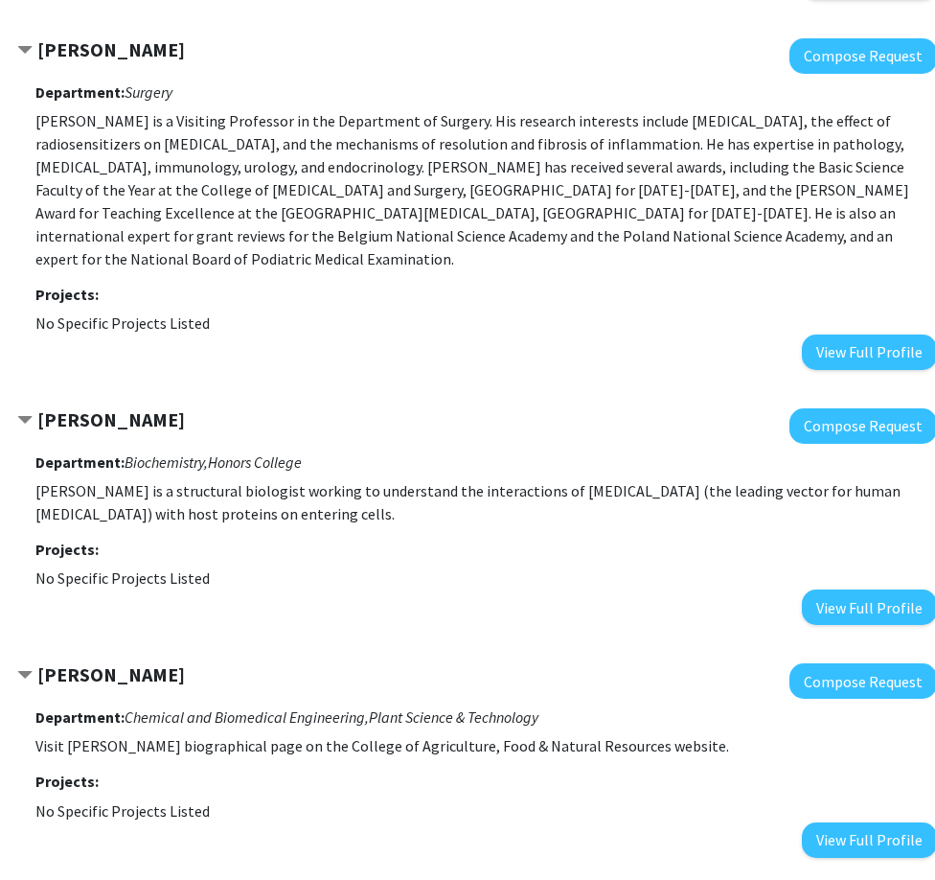
click at [359, 497] on p "Michael Chapman is a structural biologist working to understand the interaction…" at bounding box center [486, 502] width 902 height 46
click at [340, 540] on h3 "Projects:" at bounding box center [486, 549] width 902 height 18
click at [69, 479] on p "Michael Chapman is a structural biologist working to understand the interaction…" at bounding box center [486, 502] width 902 height 46
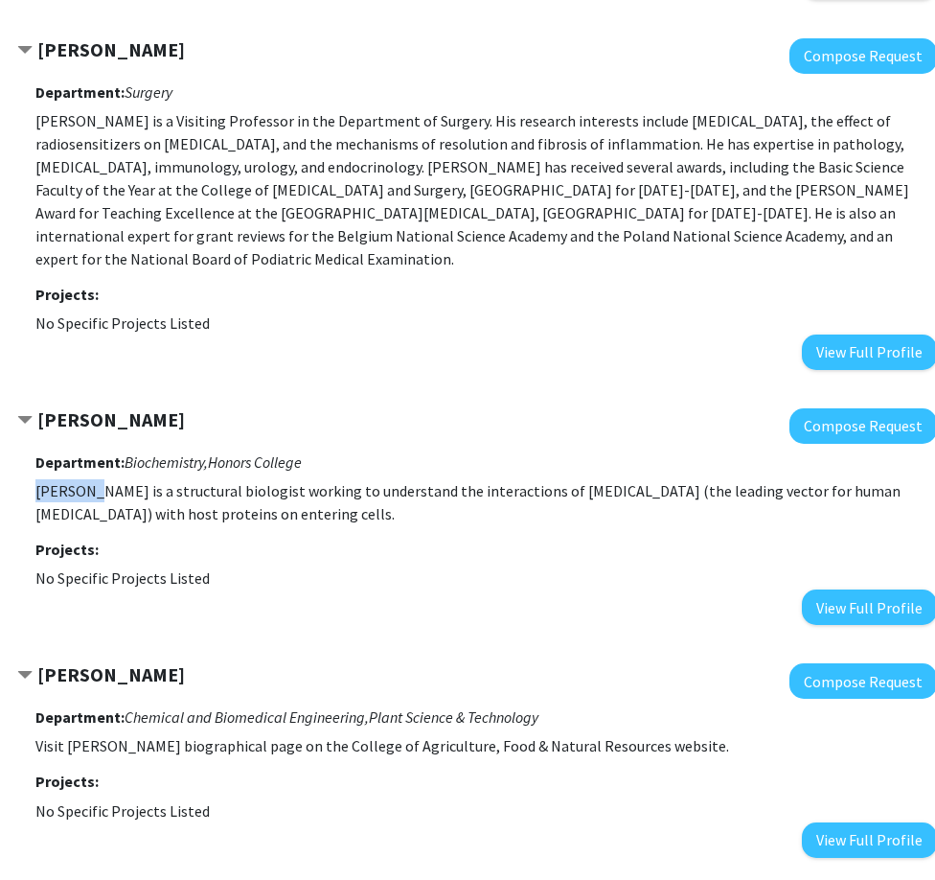
click at [69, 479] on p "Michael Chapman is a structural biologist working to understand the interaction…" at bounding box center [486, 502] width 902 height 46
click at [142, 480] on p "Michael Chapman is a structural biologist working to understand the interaction…" at bounding box center [486, 502] width 902 height 46
drag, startPoint x: 142, startPoint y: 480, endPoint x: 195, endPoint y: 504, distance: 58.8
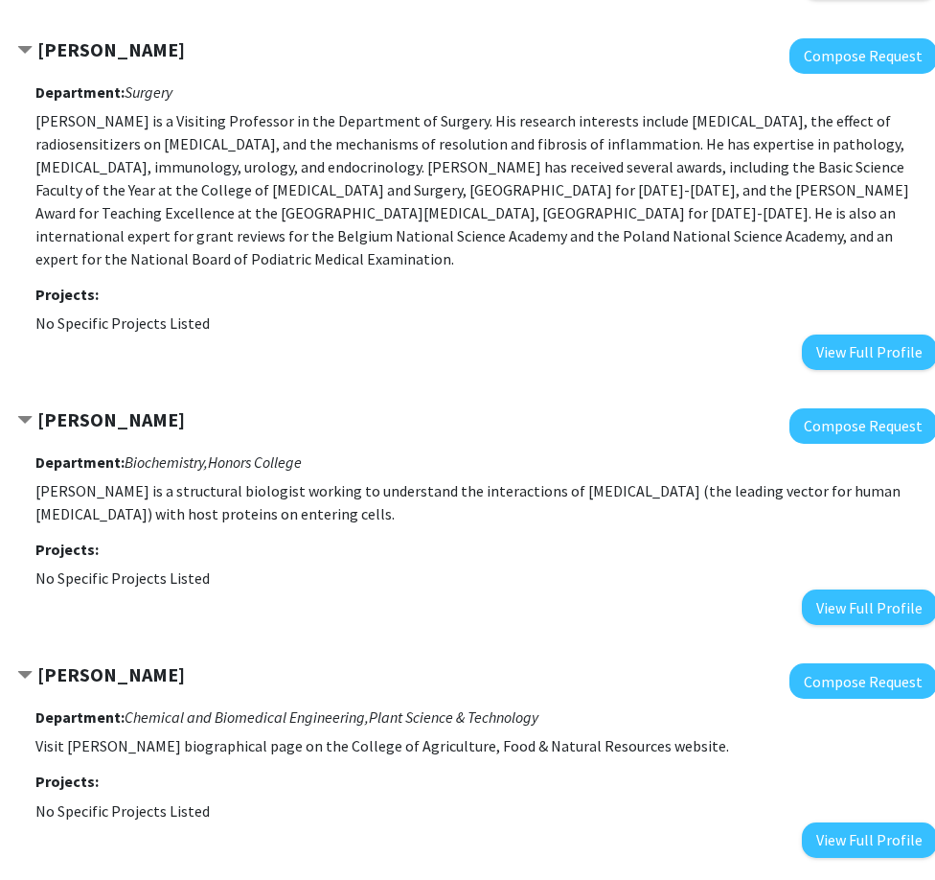
click at [195, 504] on div "Department: Biochemistry, Honors College Michael Chapman is a structural biolog…" at bounding box center [486, 534] width 902 height 181
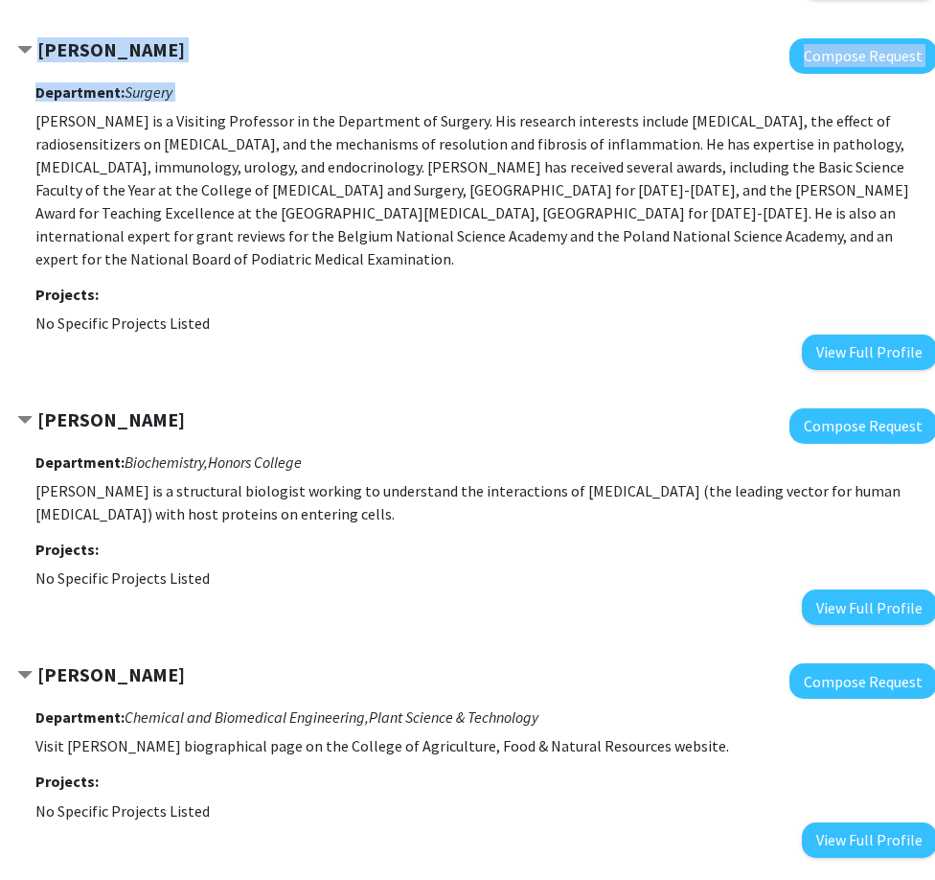
scroll to position [2108, 215]
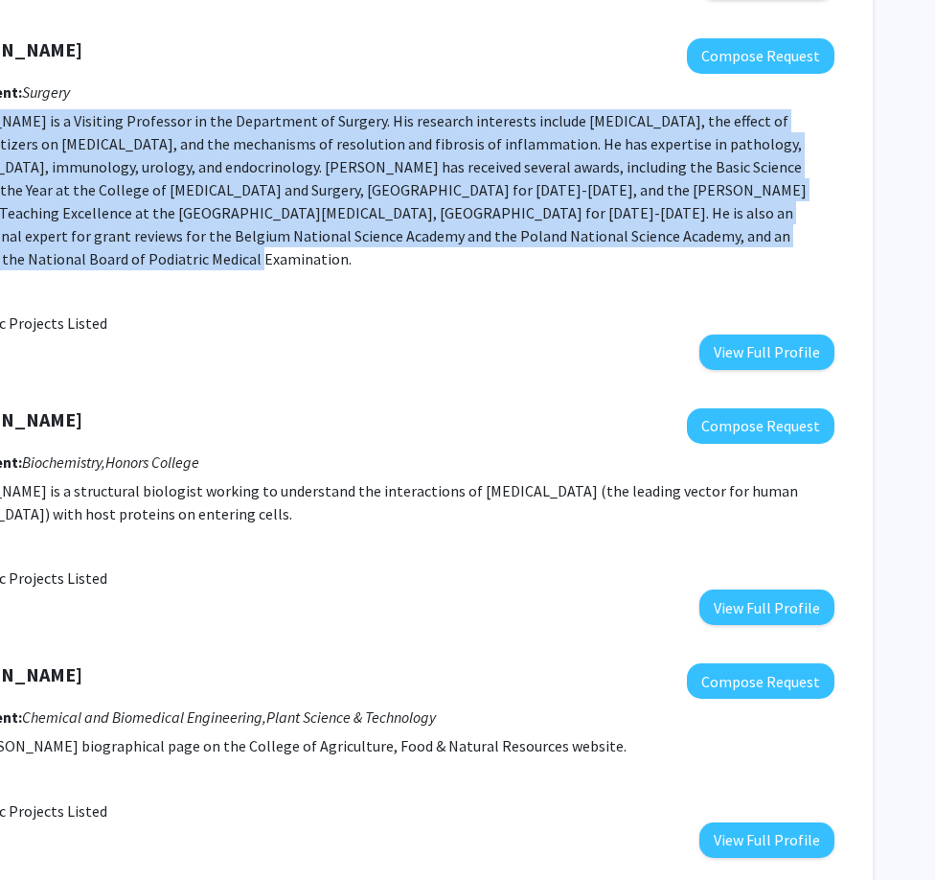
drag, startPoint x: 35, startPoint y: 117, endPoint x: 747, endPoint y: 231, distance: 721.1
click at [747, 231] on p "Yujiang Fang is a Visiting Professor in the Department of Surgery. His research…" at bounding box center [384, 189] width 902 height 161
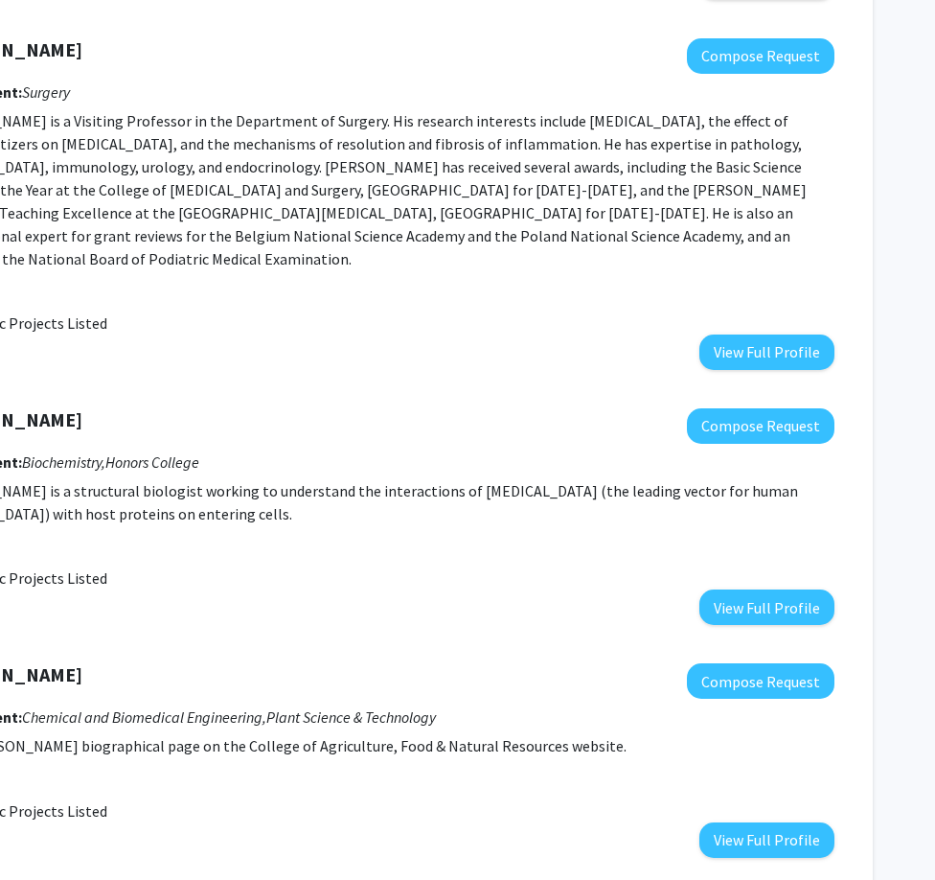
click at [752, 231] on p "Yujiang Fang is a Visiting Professor in the Department of Surgery. His research…" at bounding box center [384, 189] width 902 height 161
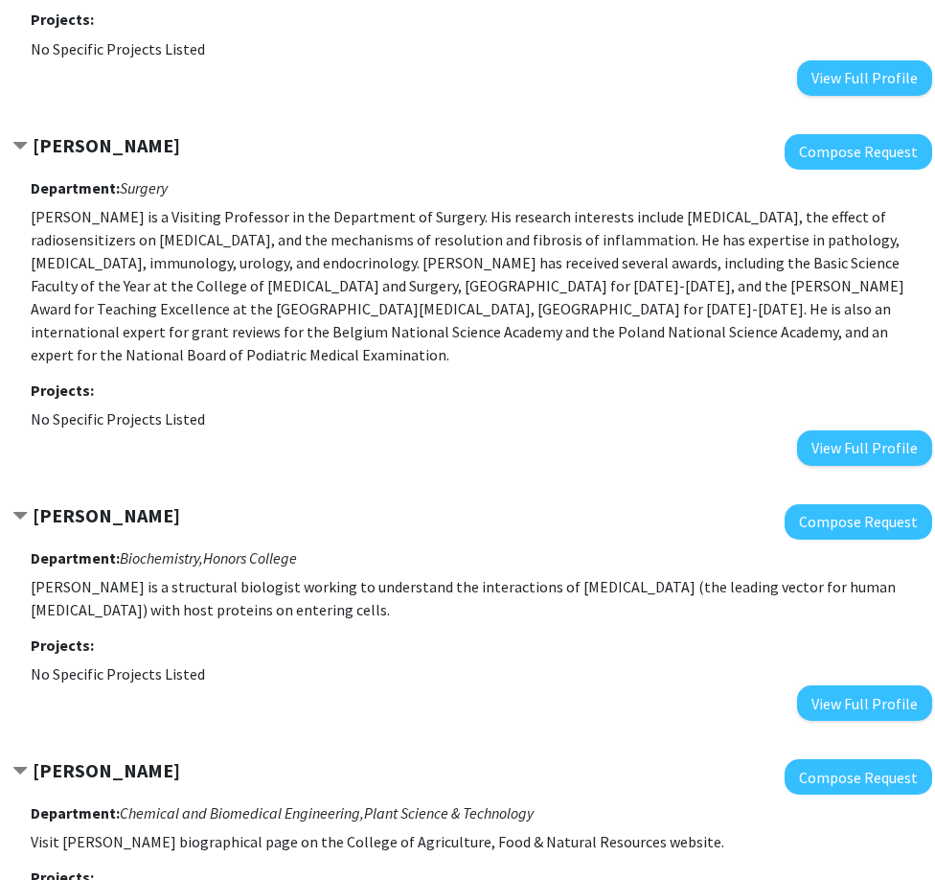
scroll to position [2012, 117]
click at [527, 275] on p "Yujiang Fang is a Visiting Professor in the Department of Surgery. His research…" at bounding box center [482, 285] width 902 height 161
drag, startPoint x: 527, startPoint y: 275, endPoint x: 516, endPoint y: 295, distance: 23.2
click at [516, 295] on p "Yujiang Fang is a Visiting Professor in the Department of Surgery. His research…" at bounding box center [482, 285] width 902 height 161
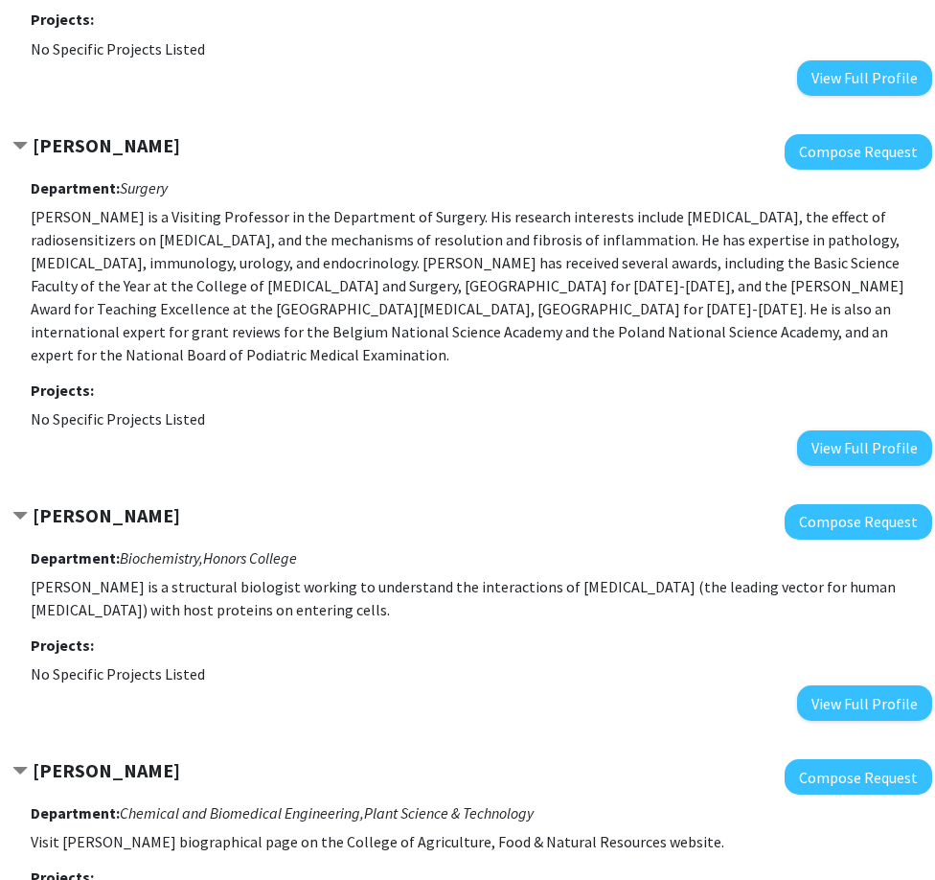
click at [495, 308] on p "Yujiang Fang is a Visiting Professor in the Department of Surgery. His research…" at bounding box center [482, 285] width 902 height 161
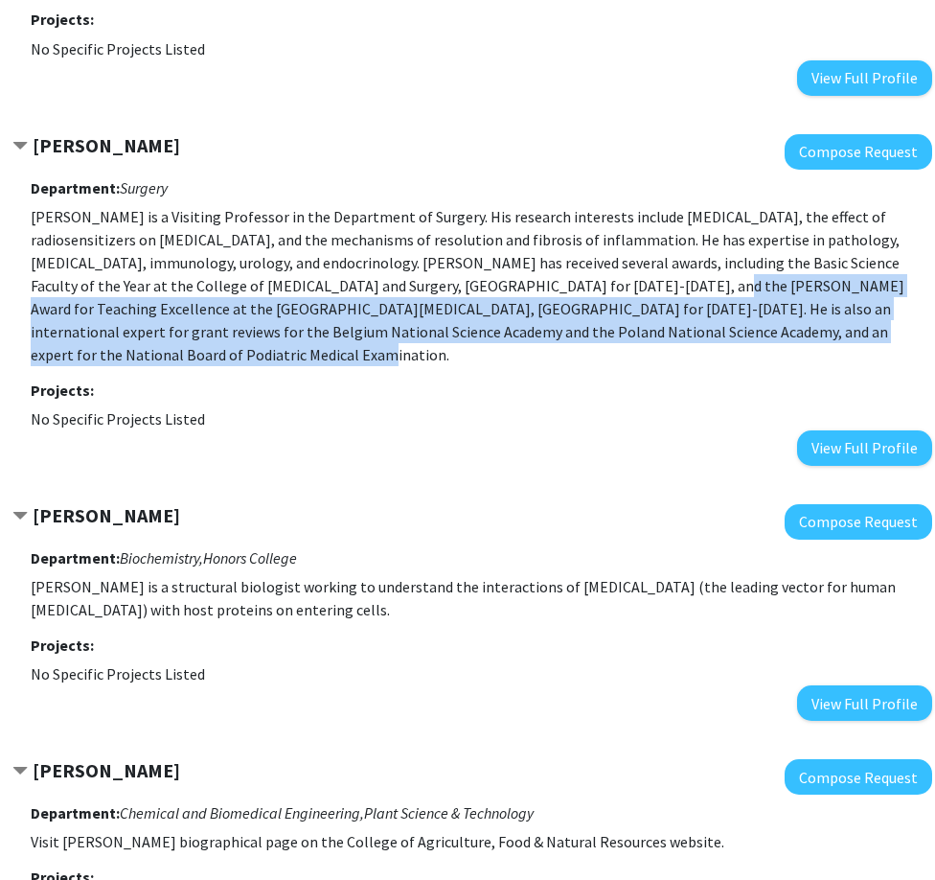
drag, startPoint x: 514, startPoint y: 287, endPoint x: 885, endPoint y: 321, distance: 372.5
click at [885, 321] on p "Yujiang Fang is a Visiting Professor in the Department of Surgery. His research…" at bounding box center [482, 285] width 902 height 161
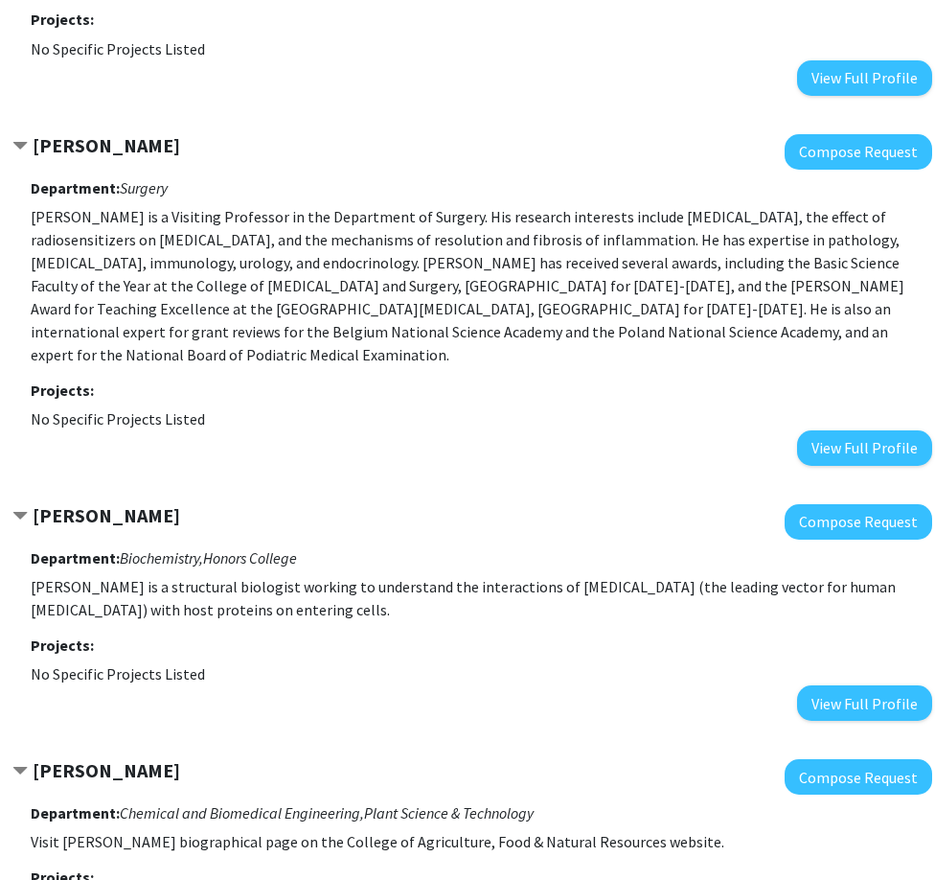
drag, startPoint x: 885, startPoint y: 321, endPoint x: 458, endPoint y: 248, distance: 432.6
click at [458, 248] on p "Yujiang Fang is a Visiting Professor in the Department of Surgery. His research…" at bounding box center [482, 285] width 902 height 161
click at [534, 302] on p "Yujiang Fang is a Visiting Professor in the Department of Surgery. His research…" at bounding box center [482, 285] width 902 height 161
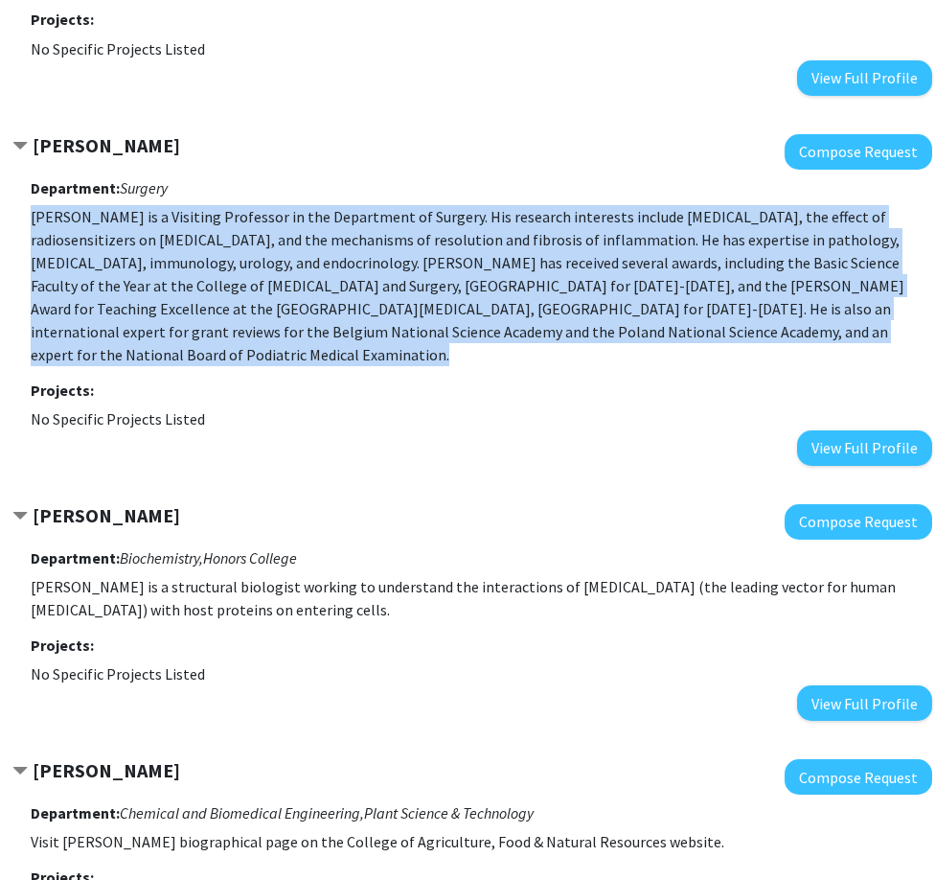
click at [534, 302] on p "Yujiang Fang is a Visiting Professor in the Department of Surgery. His research…" at bounding box center [482, 285] width 902 height 161
drag, startPoint x: 534, startPoint y: 302, endPoint x: 389, endPoint y: 302, distance: 144.7
click at [388, 302] on p "Yujiang Fang is a Visiting Professor in the Department of Surgery. His research…" at bounding box center [482, 285] width 902 height 161
click at [410, 307] on p "Yujiang Fang is a Visiting Professor in the Department of Surgery. His research…" at bounding box center [482, 285] width 902 height 161
click at [404, 310] on p "Yujiang Fang is a Visiting Professor in the Department of Surgery. His research…" at bounding box center [482, 285] width 902 height 161
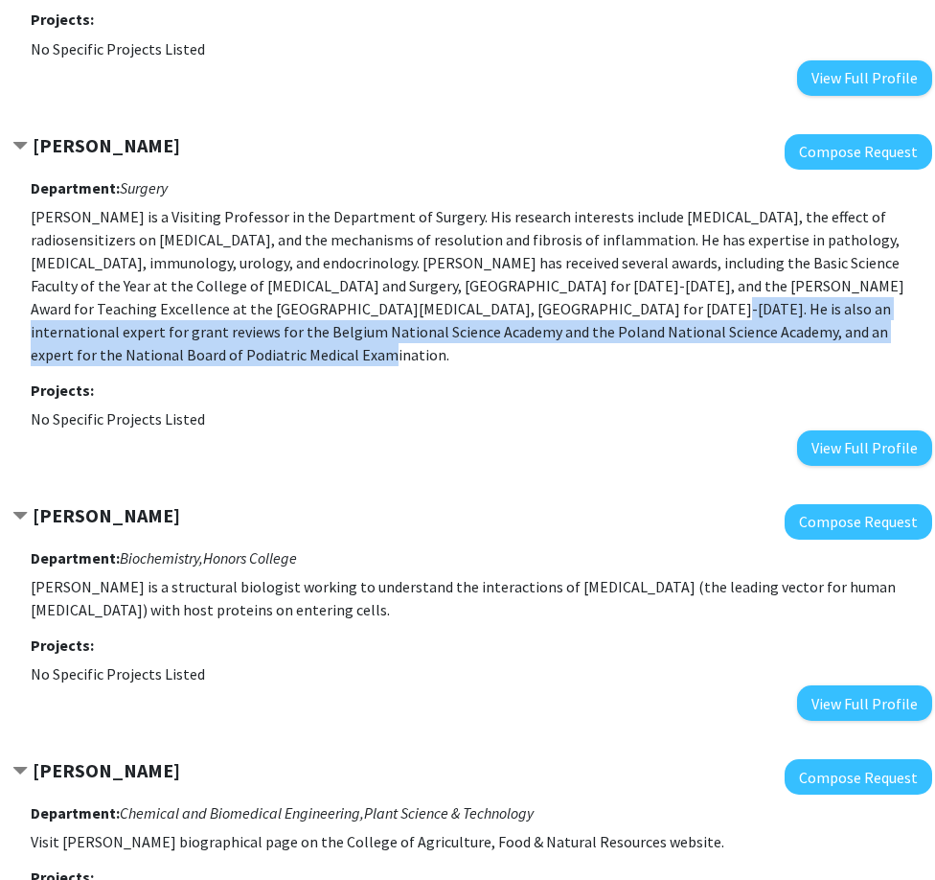
drag, startPoint x: 408, startPoint y: 308, endPoint x: 914, endPoint y: 326, distance: 506.3
click at [914, 326] on p "Yujiang Fang is a Visiting Professor in the Department of Surgery. His research…" at bounding box center [482, 285] width 902 height 161
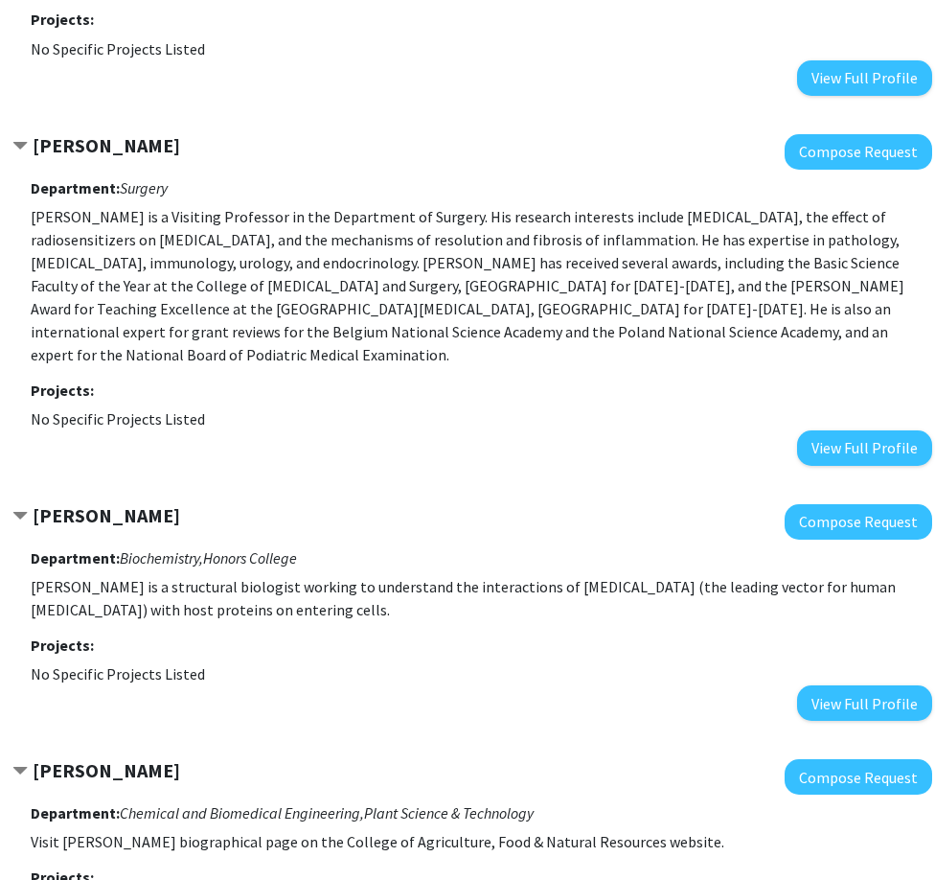
click at [526, 288] on p "Yujiang Fang is a Visiting Professor in the Department of Surgery. His research…" at bounding box center [482, 285] width 902 height 161
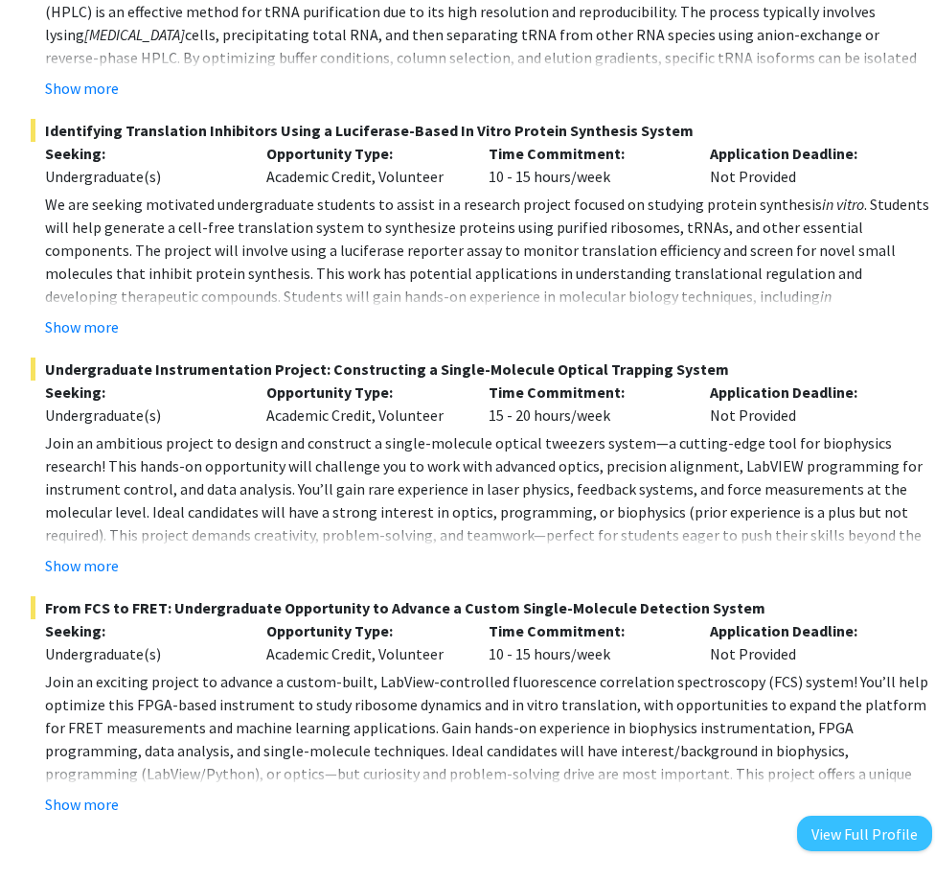
scroll to position [671, 117]
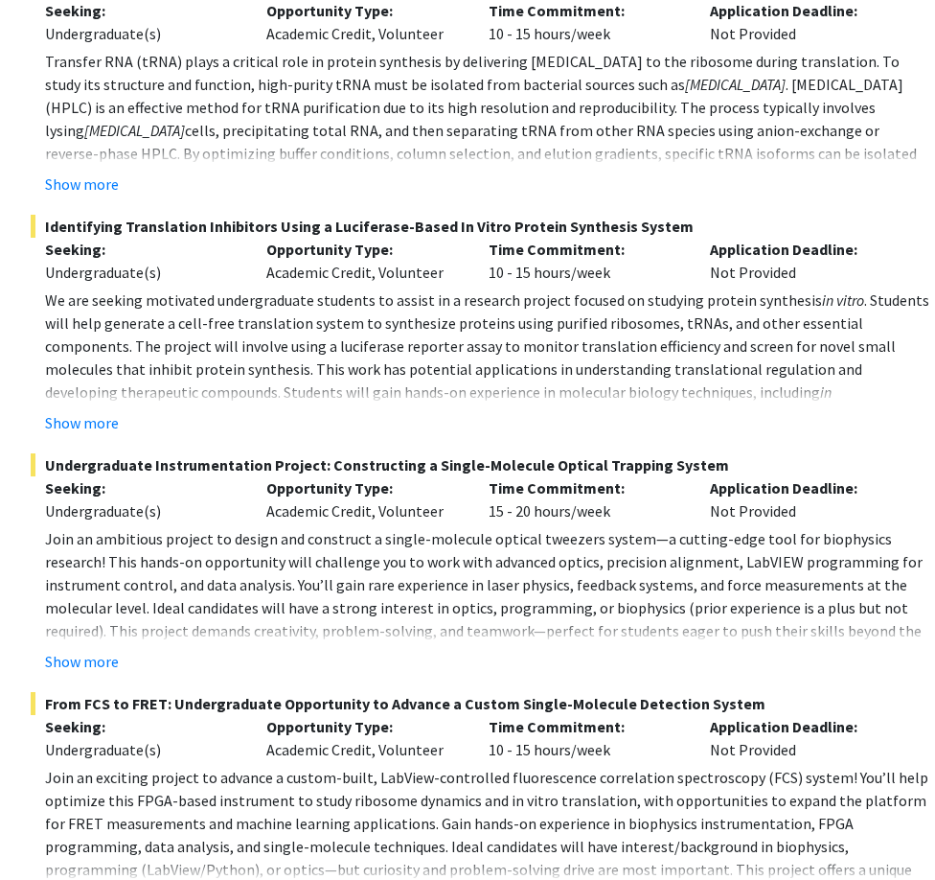
click at [326, 375] on span ". Students will help generate a cell-free translation system to synthesize prot…" at bounding box center [487, 345] width 885 height 111
click at [361, 627] on span "Join an ambitious project to design and construct a single-molecule optical twe…" at bounding box center [484, 596] width 878 height 134
click at [359, 626] on span "Join an ambitious project to design and construct a single-molecule optical twe…" at bounding box center [484, 596] width 878 height 134
click at [360, 626] on span "Join an ambitious project to design and construct a single-molecule optical twe…" at bounding box center [484, 596] width 878 height 134
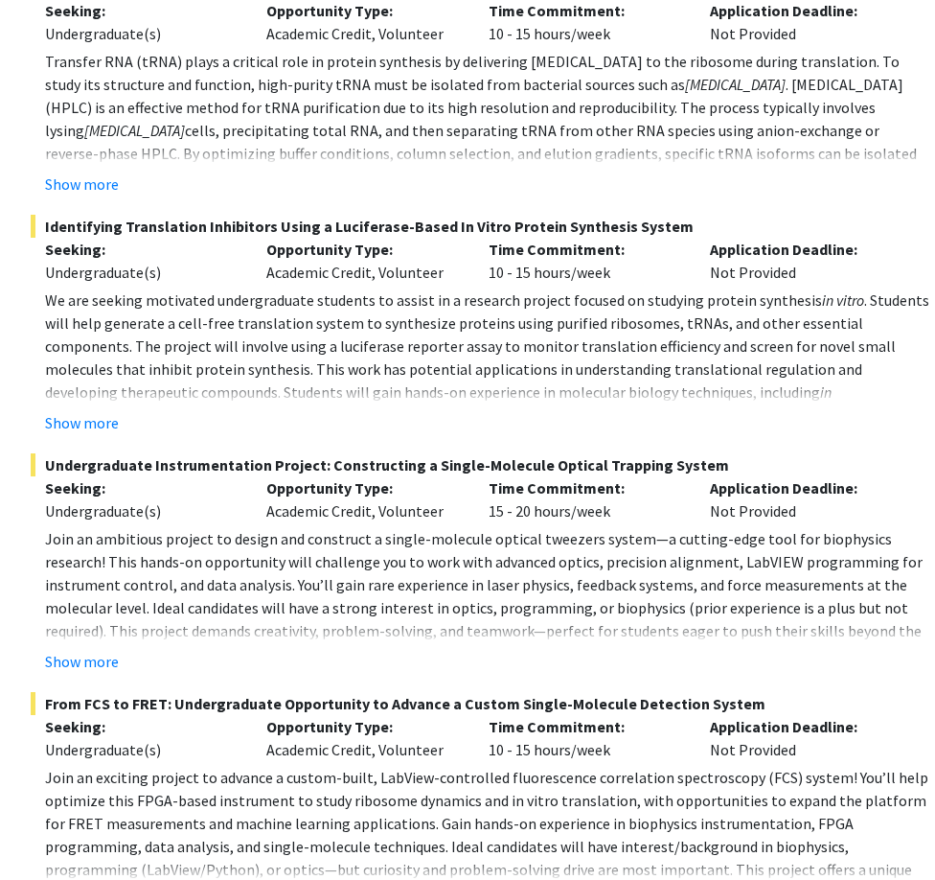
drag, startPoint x: 360, startPoint y: 626, endPoint x: 289, endPoint y: 620, distance: 71.1
click at [289, 620] on span "Join an ambitious project to design and construct a single-molecule optical twe…" at bounding box center [484, 596] width 878 height 134
drag, startPoint x: 289, startPoint y: 620, endPoint x: 279, endPoint y: 589, distance: 32.4
click at [279, 589] on span "Join an ambitious project to design and construct a single-molecule optical twe…" at bounding box center [484, 596] width 878 height 134
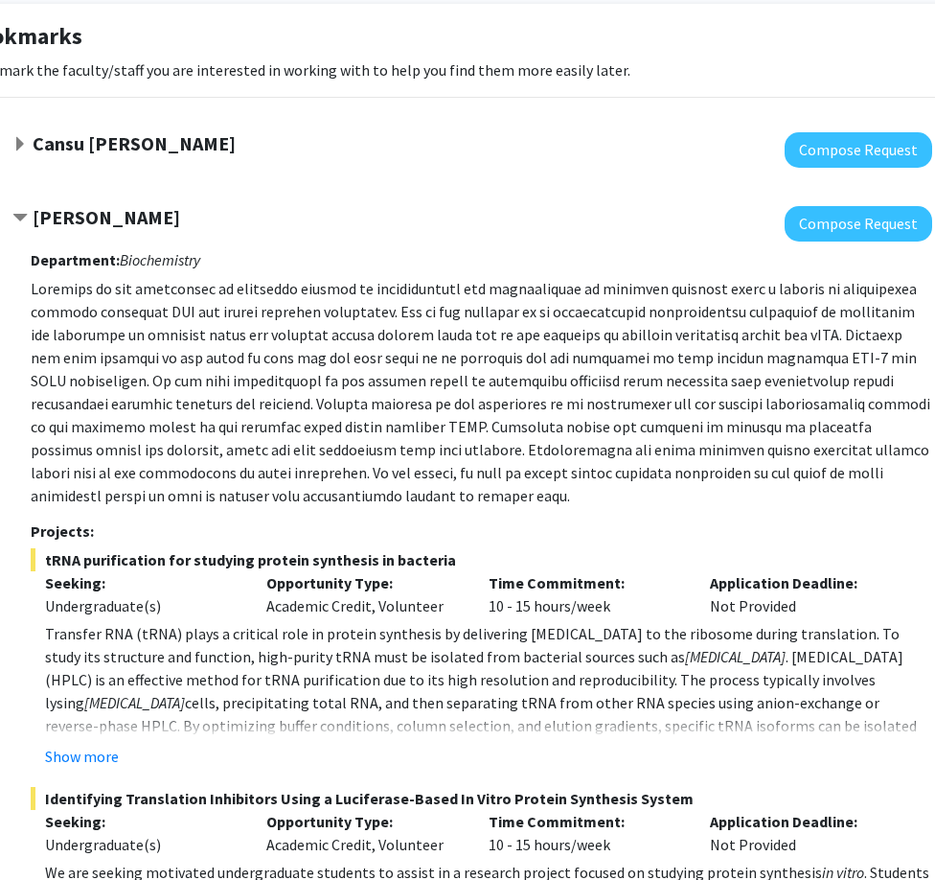
scroll to position [0, 117]
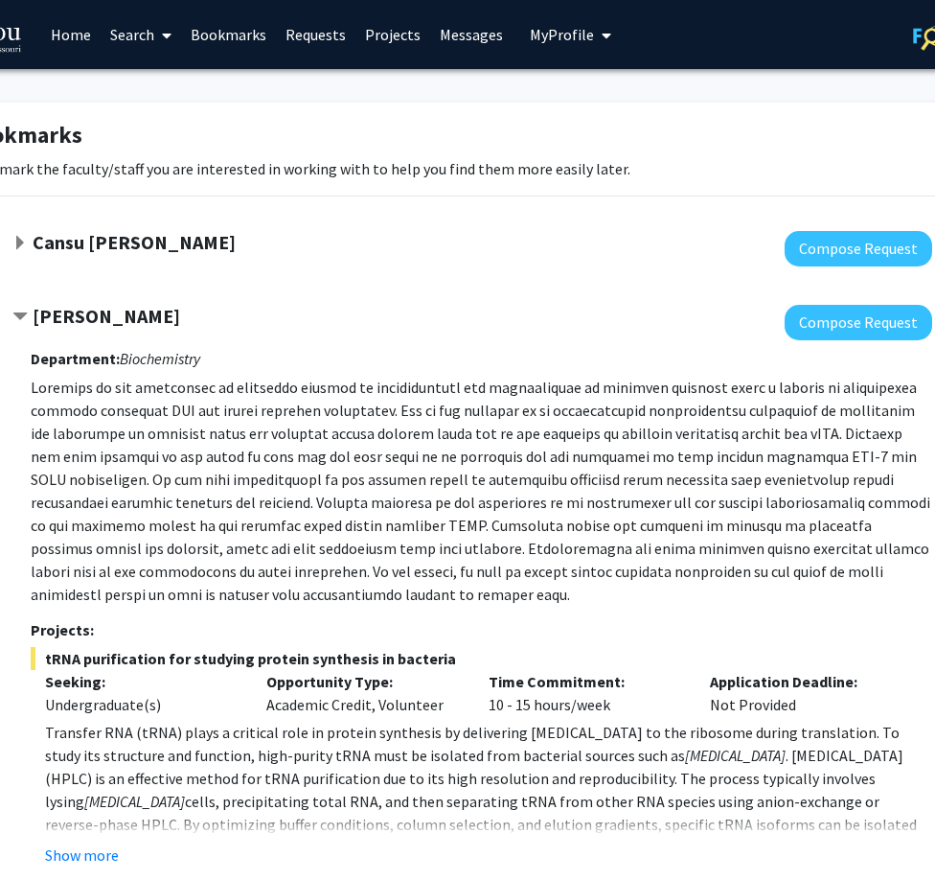
click at [16, 310] on span "Contract Peter Cornish Bookmark" at bounding box center [19, 317] width 15 height 15
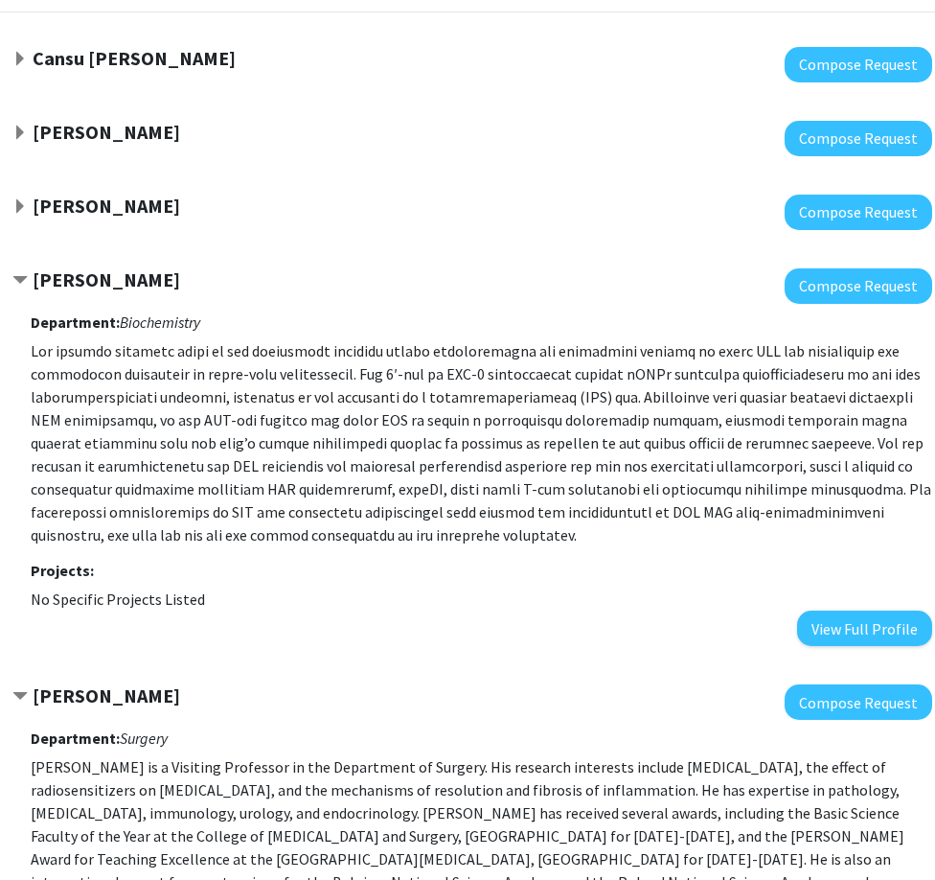
scroll to position [192, 117]
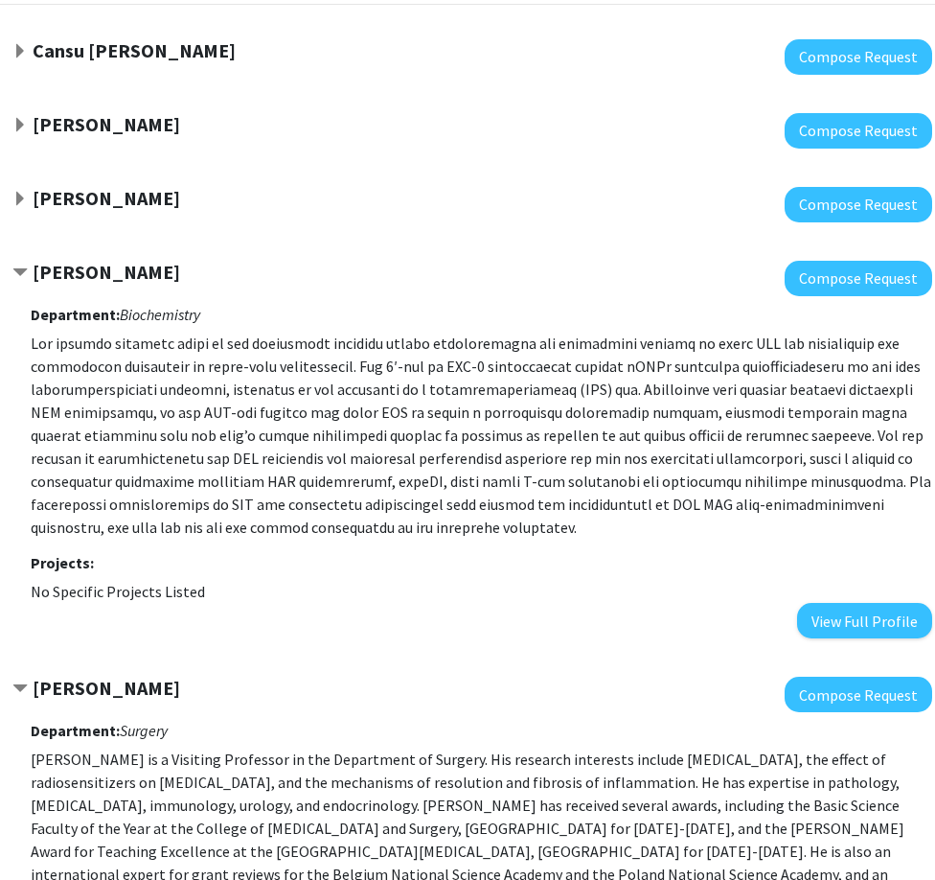
click at [17, 271] on span "Contract Xiao Heng Bookmark" at bounding box center [19, 272] width 15 height 15
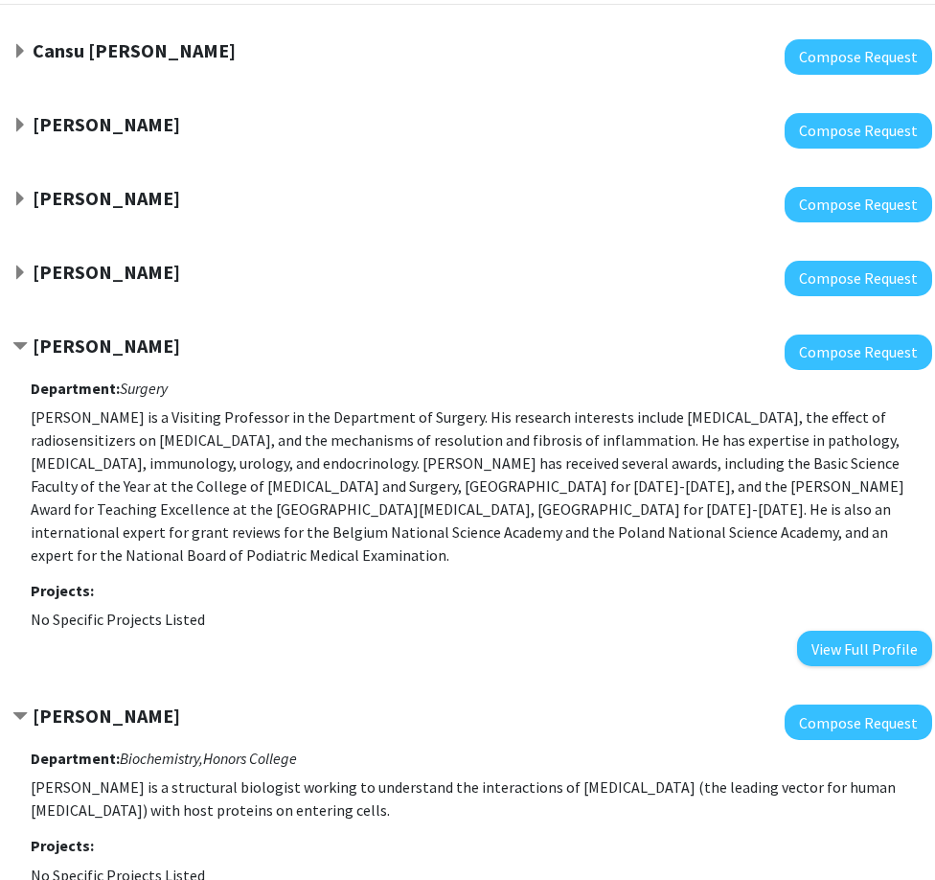
click at [19, 339] on span "Contract Yujiang Fang Bookmark" at bounding box center [19, 346] width 15 height 15
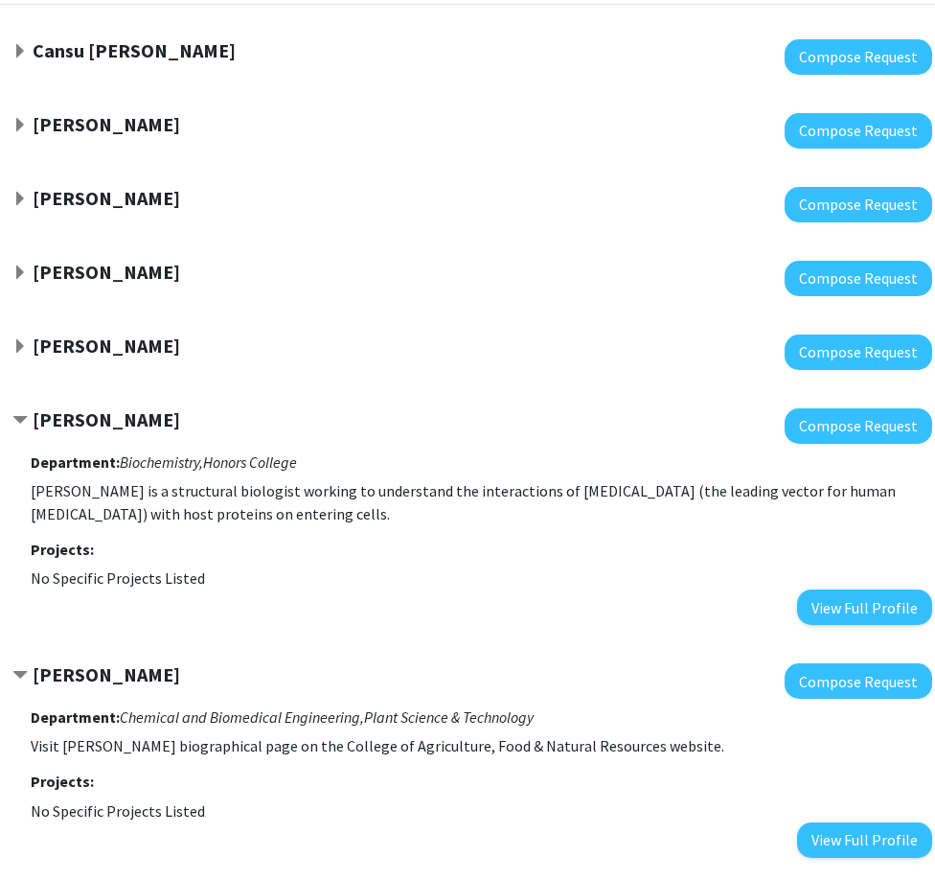
click at [23, 413] on span "Contract Michael Chapman Bookmark" at bounding box center [19, 420] width 15 height 15
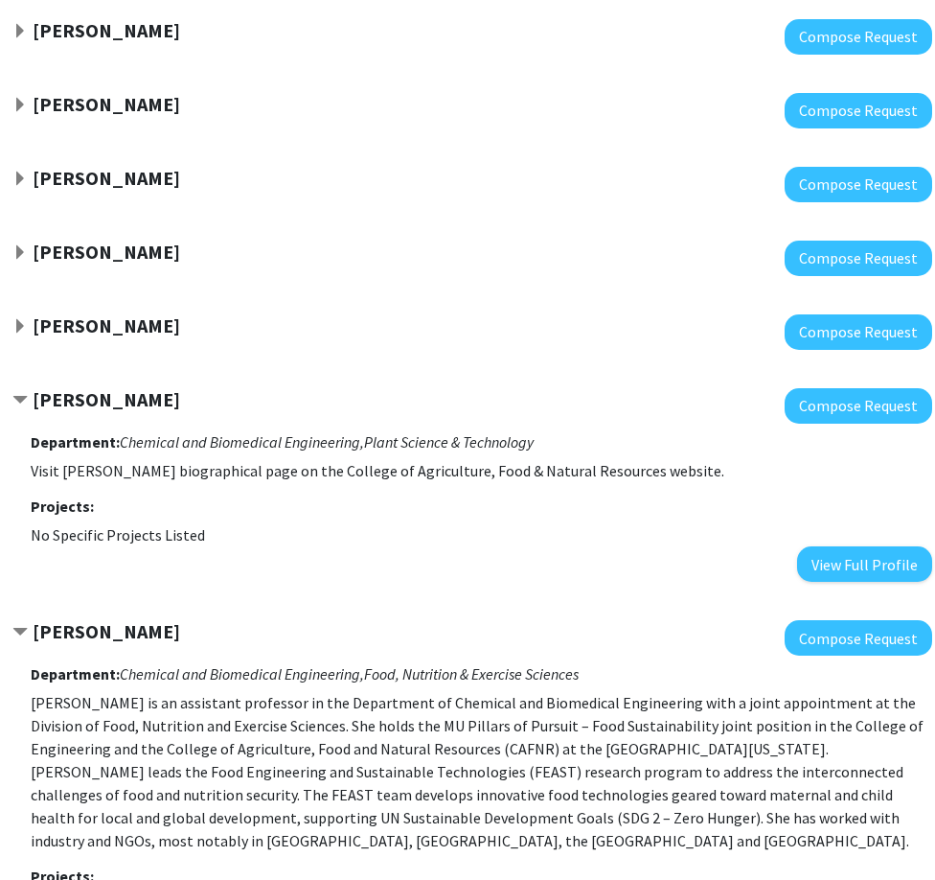
scroll to position [287, 117]
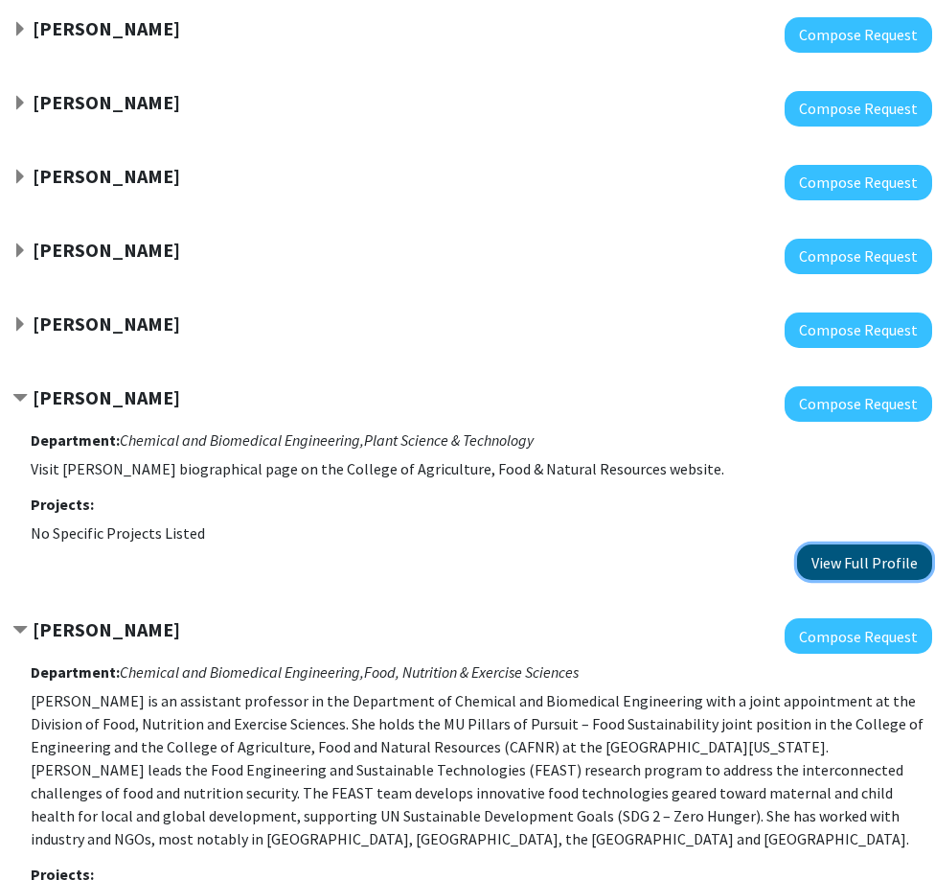
click at [878, 576] on button "View Full Profile" at bounding box center [864, 561] width 135 height 35
click at [888, 547] on button "View Full Profile" at bounding box center [864, 561] width 135 height 35
click at [121, 402] on strong "Jianfeng Zhou" at bounding box center [107, 397] width 148 height 24
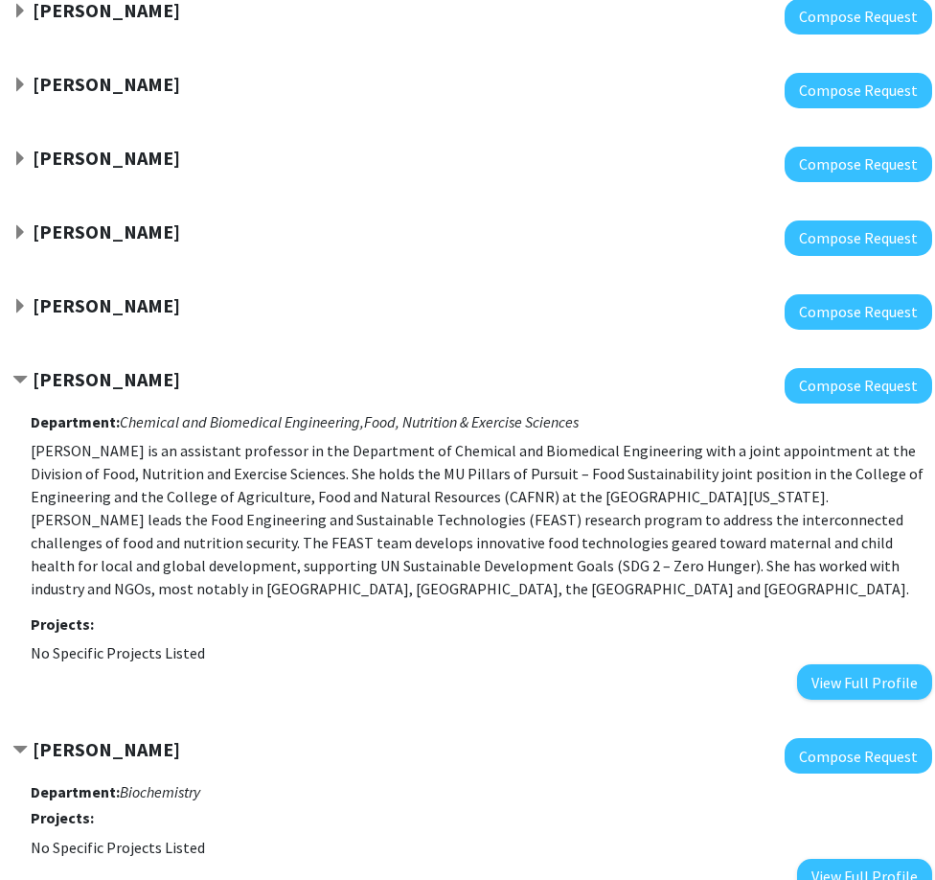
scroll to position [383, 117]
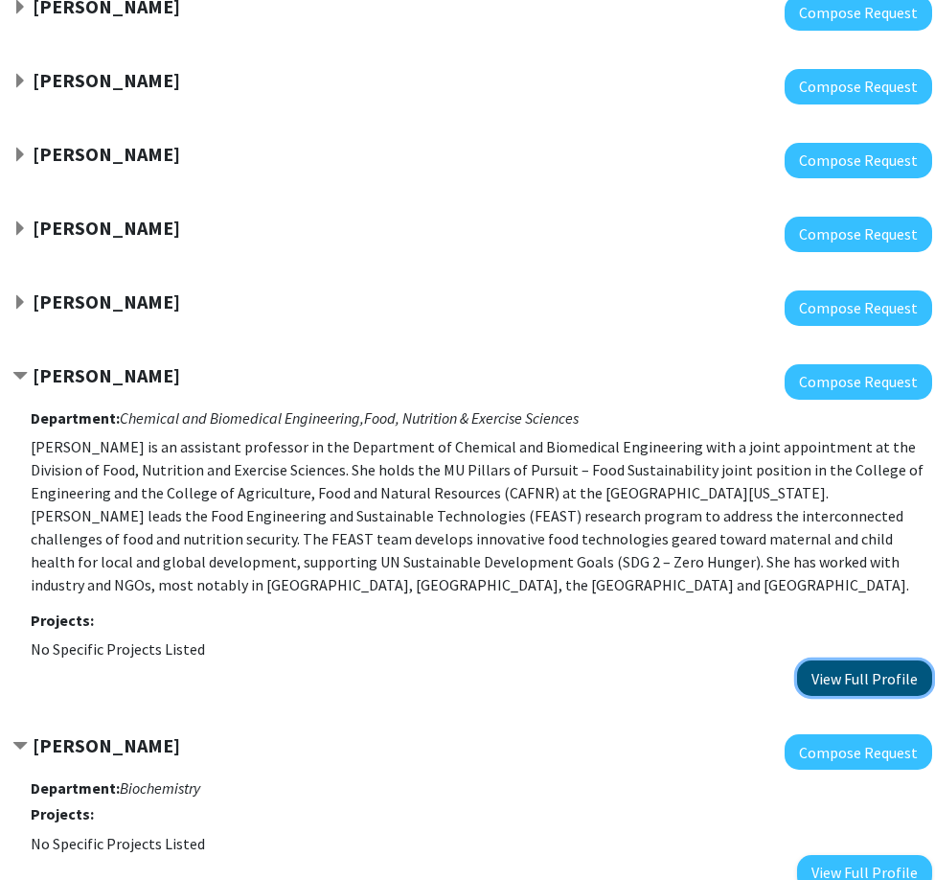
click at [853, 674] on button "View Full Profile" at bounding box center [864, 677] width 135 height 35
click at [46, 366] on strong "Kiruba Krishnaswamy" at bounding box center [107, 375] width 148 height 24
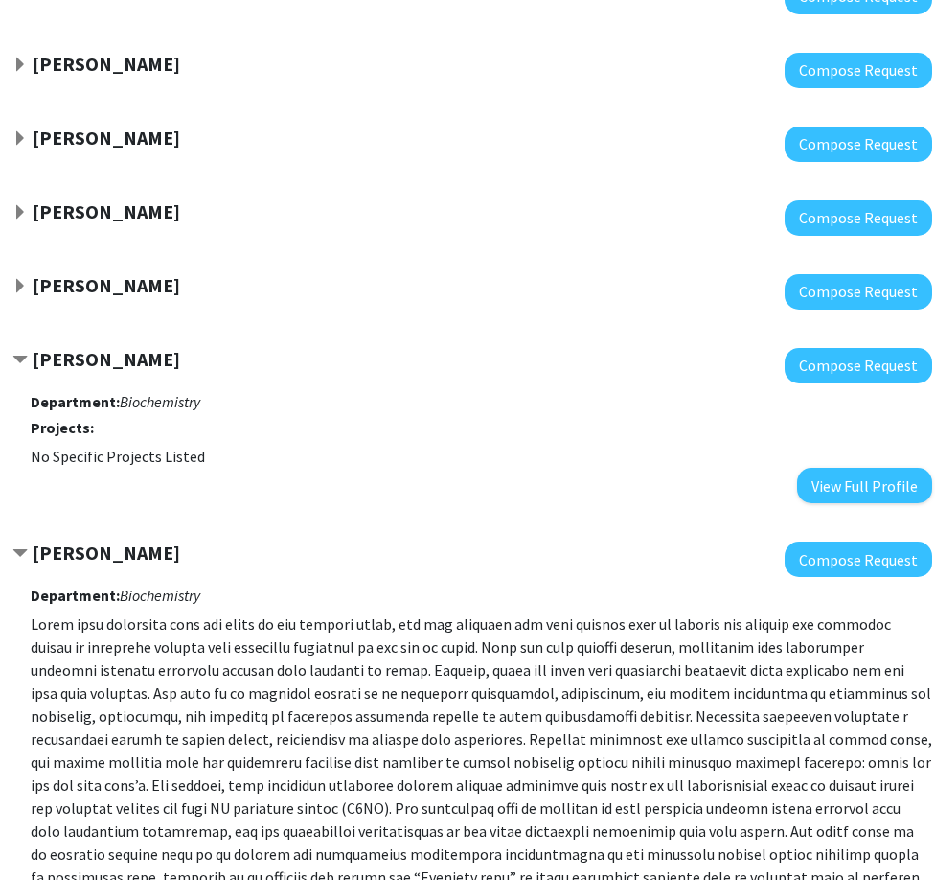
scroll to position [479, 117]
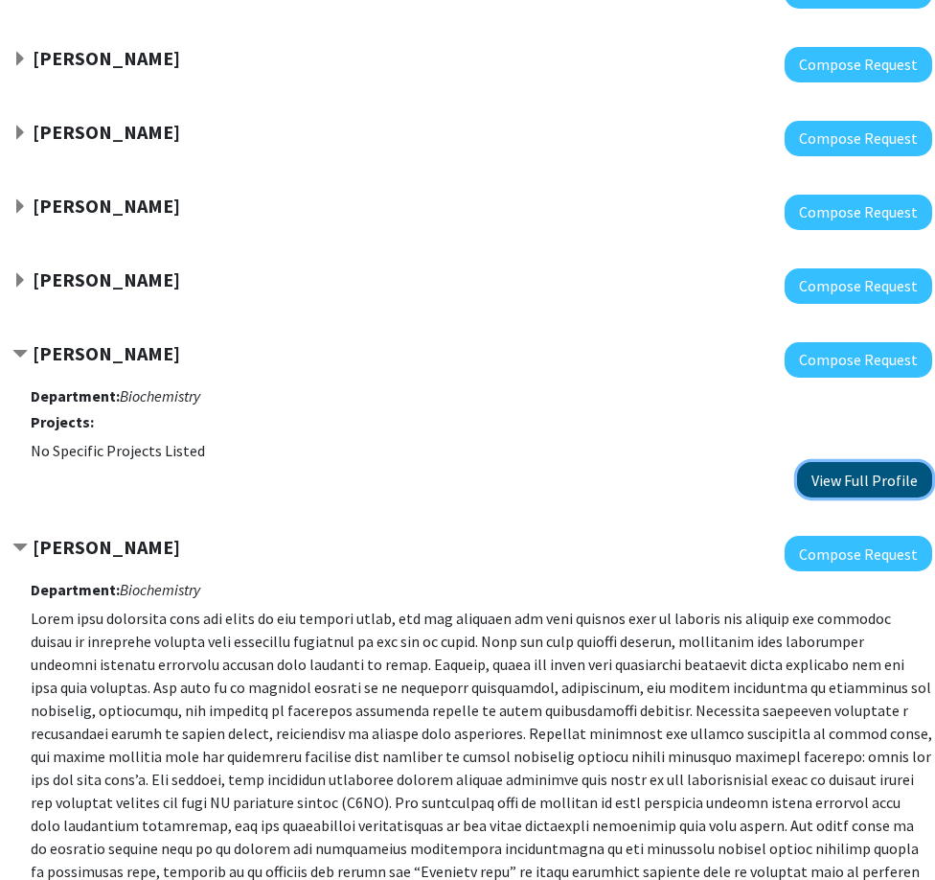
click at [833, 495] on button "View Full Profile" at bounding box center [864, 479] width 135 height 35
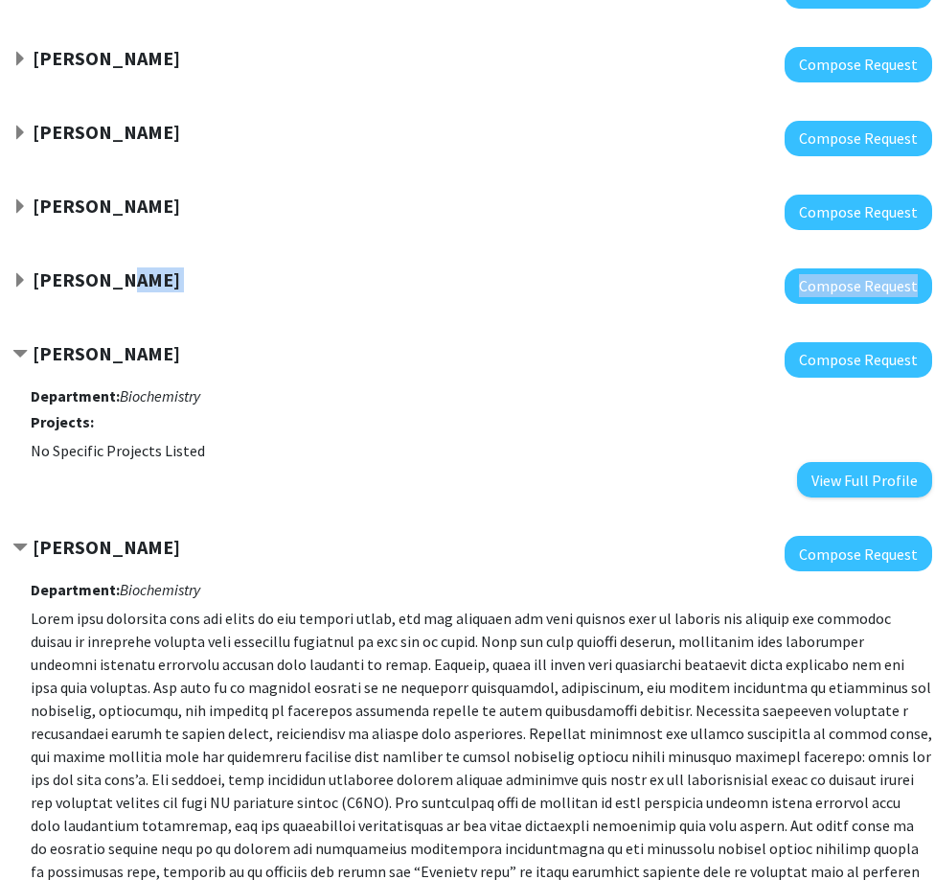
drag, startPoint x: 33, startPoint y: 299, endPoint x: 111, endPoint y: 283, distance: 80.3
click at [111, 283] on div "Kiruba Krishnaswamy Compose Request" at bounding box center [472, 285] width 920 height 35
drag, startPoint x: 111, startPoint y: 283, endPoint x: 69, endPoint y: 301, distance: 45.9
click at [106, 319] on div "Kiruba Krishnaswamy Compose Request" at bounding box center [458, 286] width 987 height 74
click at [16, 286] on span "Expand Kiruba Krishnaswamy Bookmark" at bounding box center [19, 280] width 15 height 15
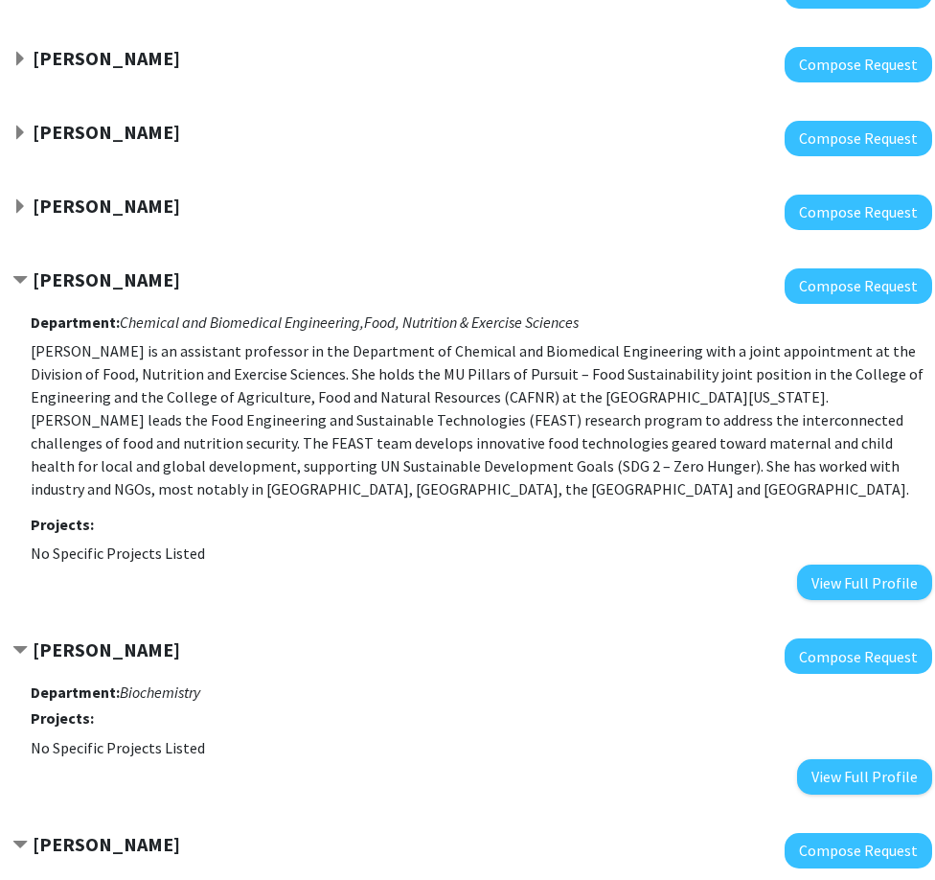
drag, startPoint x: 34, startPoint y: 283, endPoint x: 220, endPoint y: 292, distance: 186.2
click at [220, 292] on div "Kiruba Krishnaswamy Compose Request Department: Chemical and Biomedical Enginee…" at bounding box center [472, 434] width 920 height 332
copy strong "Kiruba Krishnaswamy"
click at [23, 273] on span "Contract Kiruba Krishnaswamy Bookmark" at bounding box center [19, 280] width 15 height 15
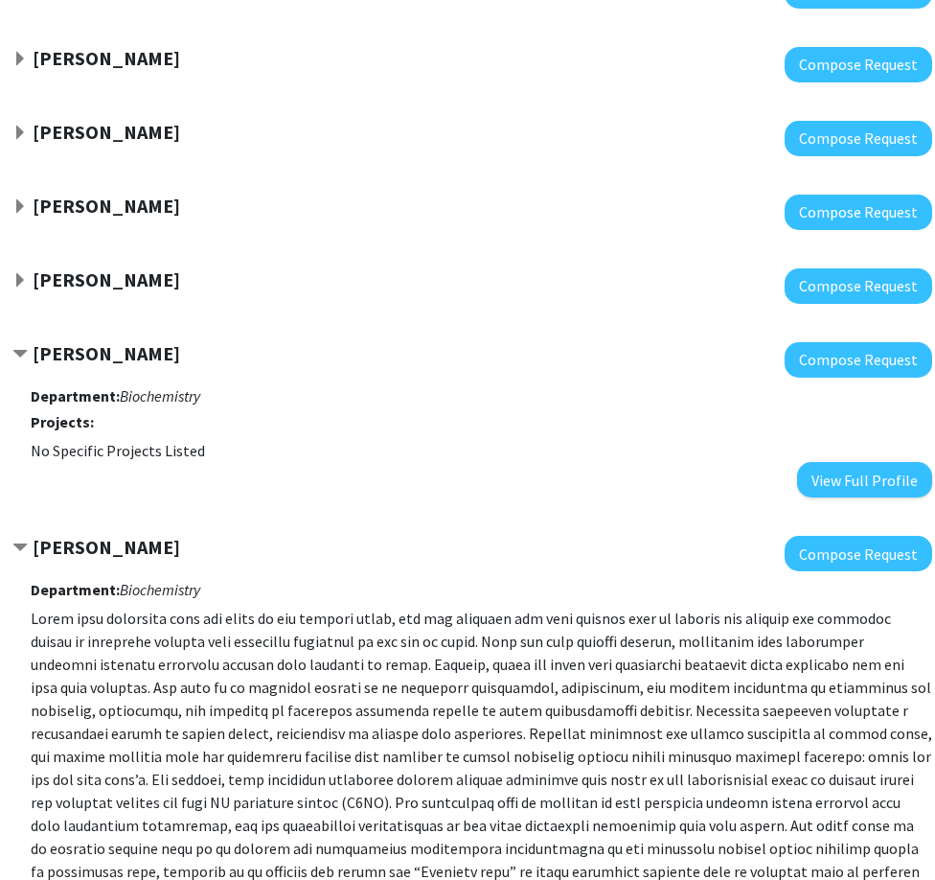
click at [20, 352] on span "Contract Jay Thelen Bookmark" at bounding box center [19, 354] width 15 height 15
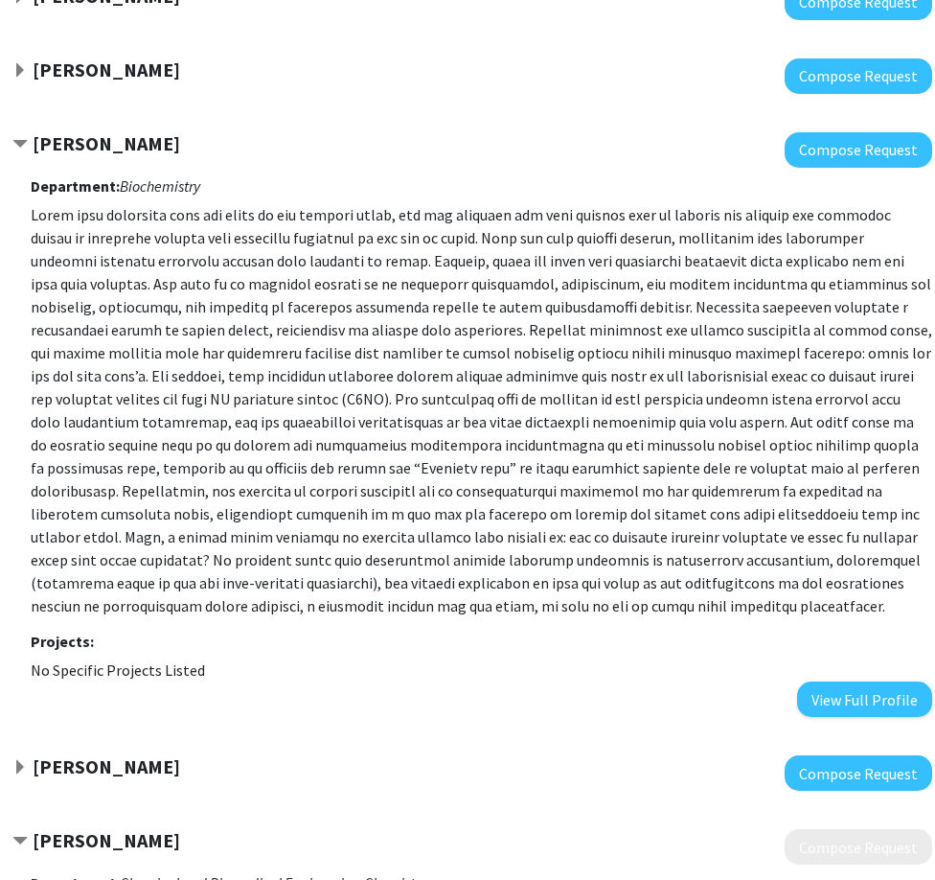
scroll to position [767, 117]
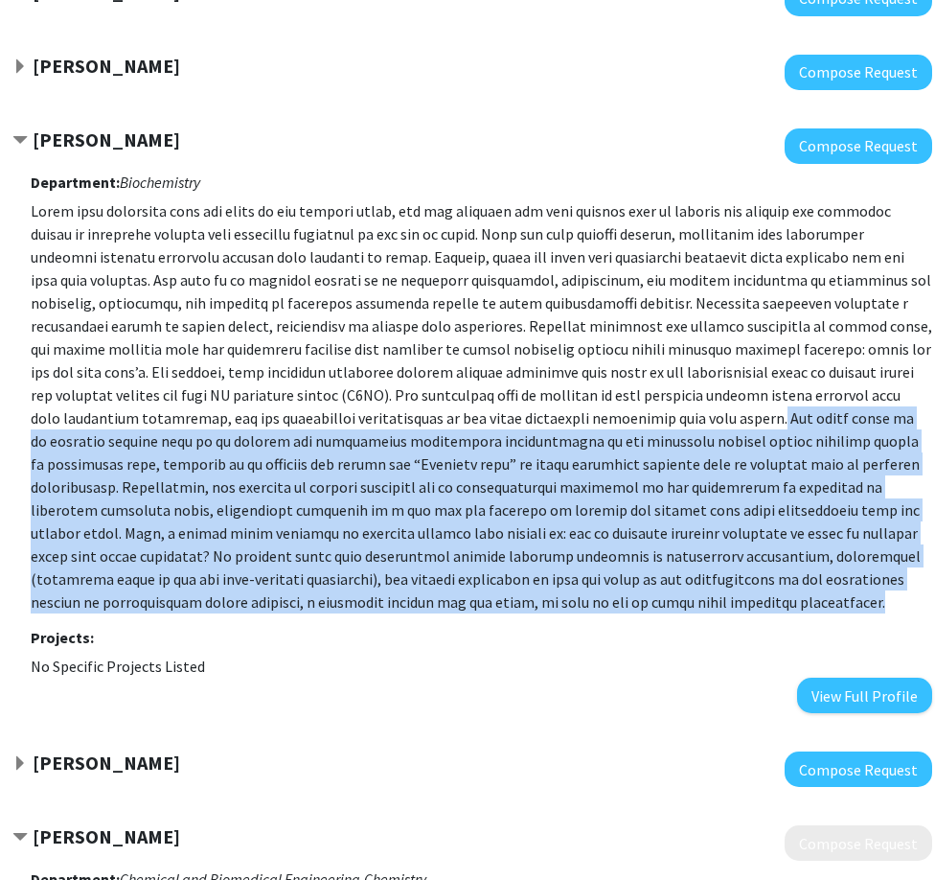
drag, startPoint x: 580, startPoint y: 418, endPoint x: 594, endPoint y: 602, distance: 184.6
click at [594, 602] on p at bounding box center [482, 406] width 902 height 414
drag, startPoint x: 594, startPoint y: 602, endPoint x: 537, endPoint y: 512, distance: 106.9
copy p "One major focus of my research program will be to advance our fundamental mecha…"
click at [864, 693] on button "View Full Profile" at bounding box center [864, 695] width 135 height 35
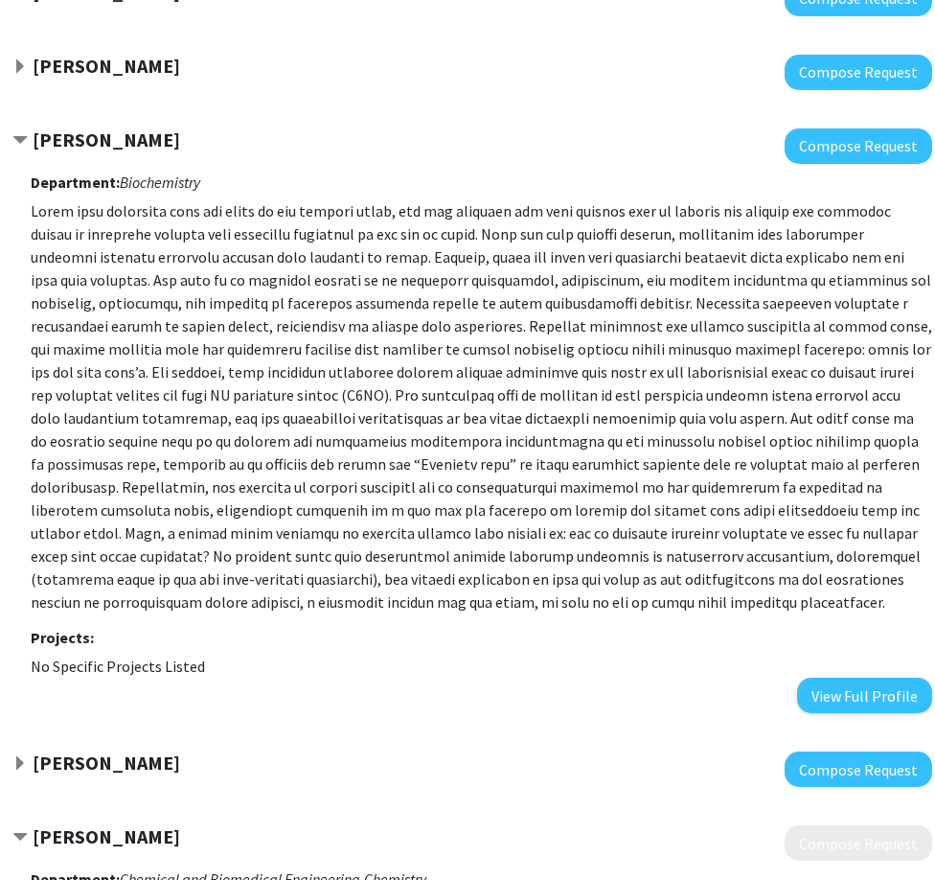
click at [23, 138] on span "Contract Clarissa Durie Bookmark" at bounding box center [19, 140] width 15 height 15
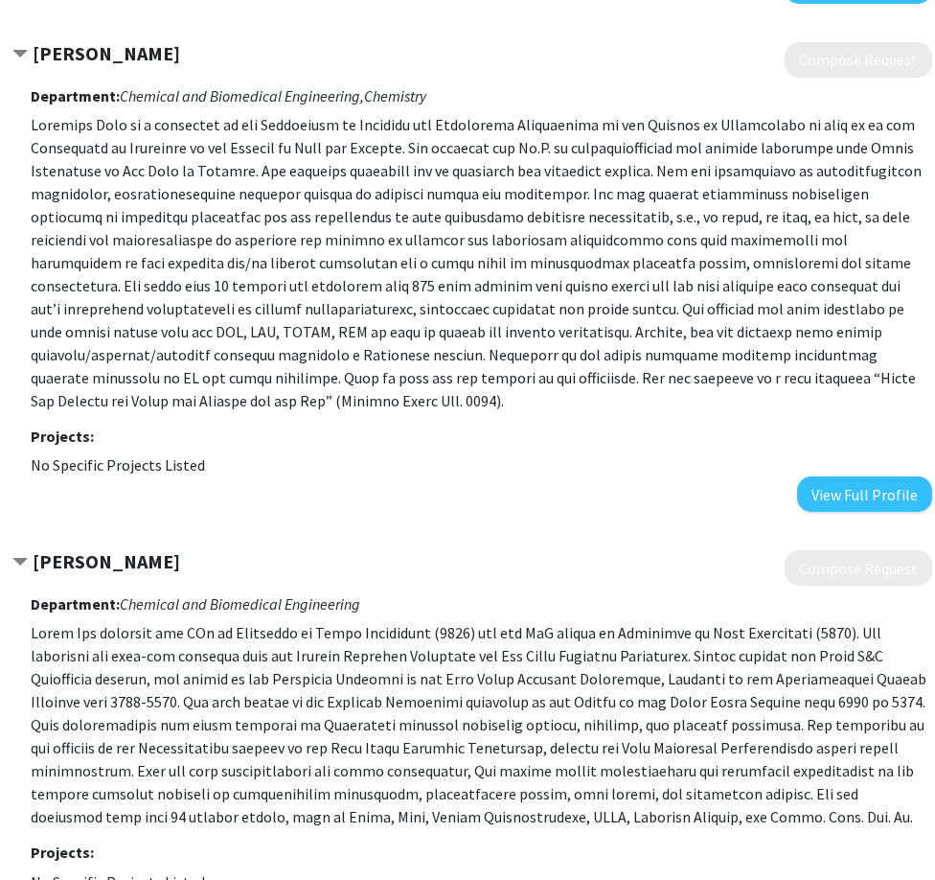
scroll to position [724, 117]
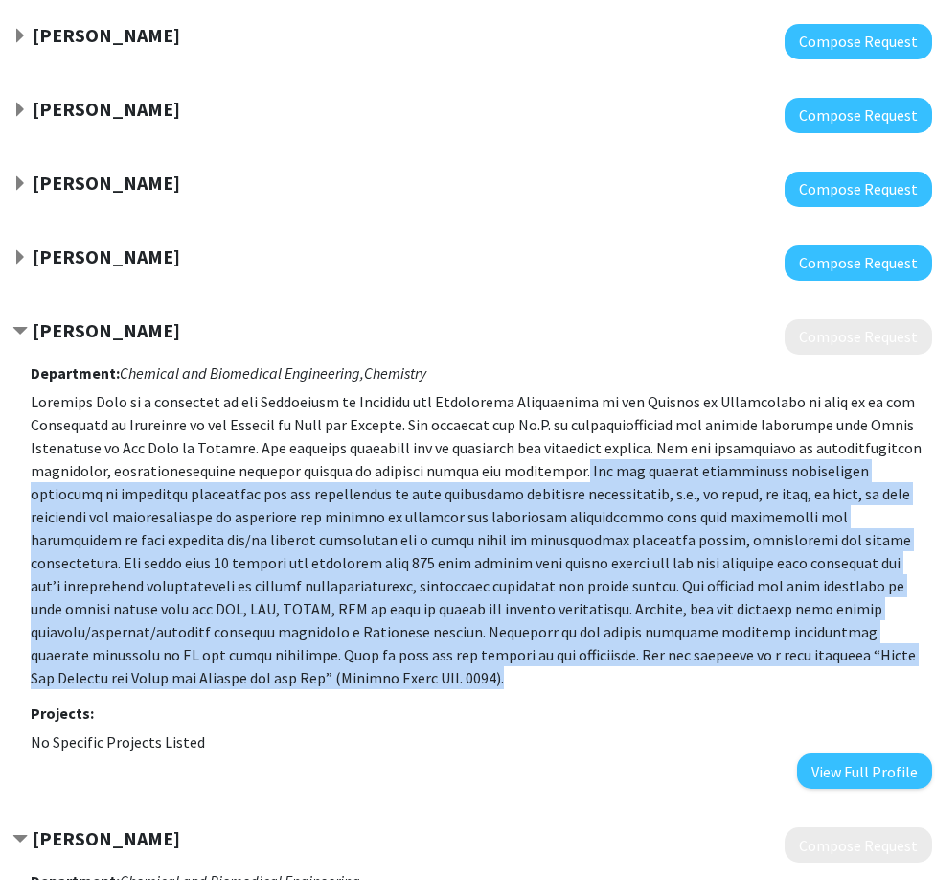
drag, startPoint x: 554, startPoint y: 471, endPoint x: 788, endPoint y: 681, distance: 314.8
click at [788, 681] on p at bounding box center [482, 539] width 902 height 299
drag, startPoint x: 788, startPoint y: 681, endPoint x: 605, endPoint y: 630, distance: 190.2
copy p "Her lab studies fundamental interfacial phenomena at electrode interfaces for t…"
click at [660, 496] on p at bounding box center [482, 539] width 902 height 299
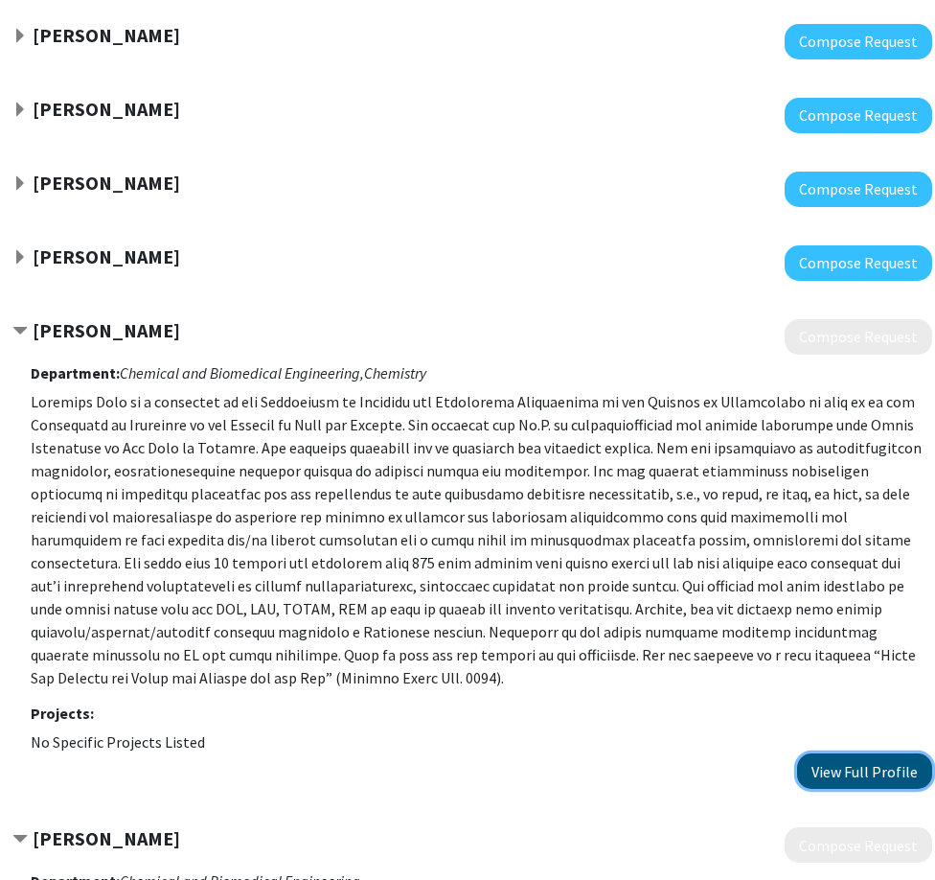
click at [870, 766] on button "View Full Profile" at bounding box center [864, 770] width 135 height 35
click at [52, 322] on strong "Xiangqun Zeng" at bounding box center [107, 330] width 148 height 24
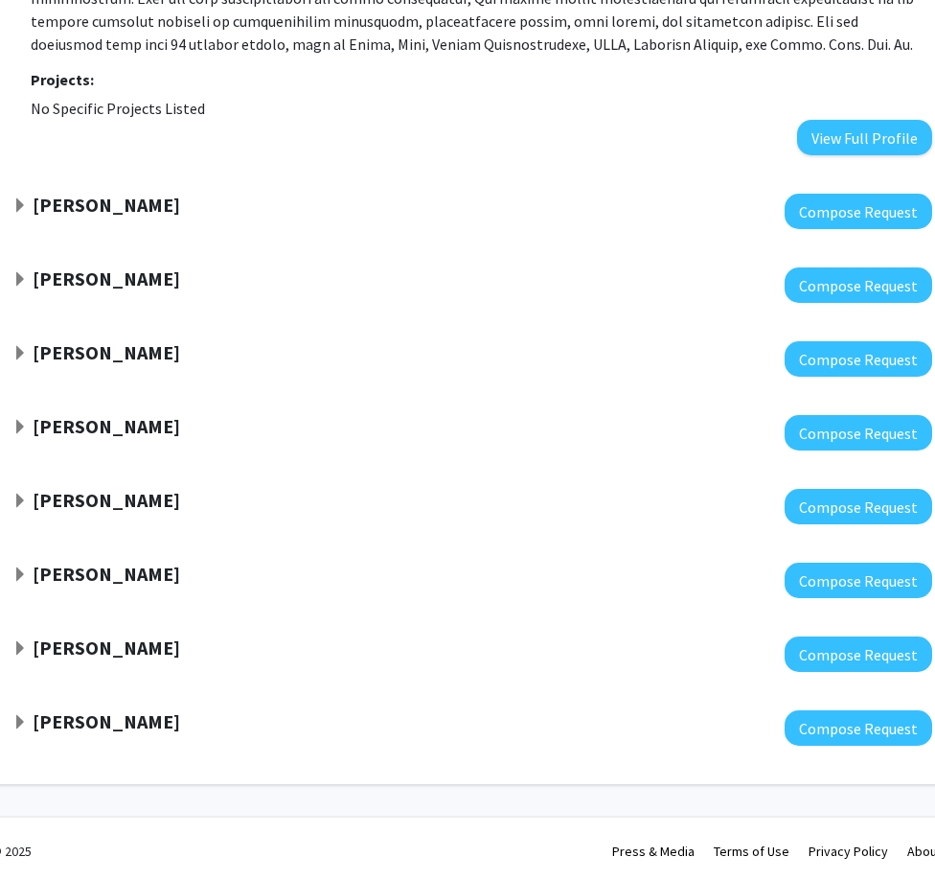
scroll to position [1344, 117]
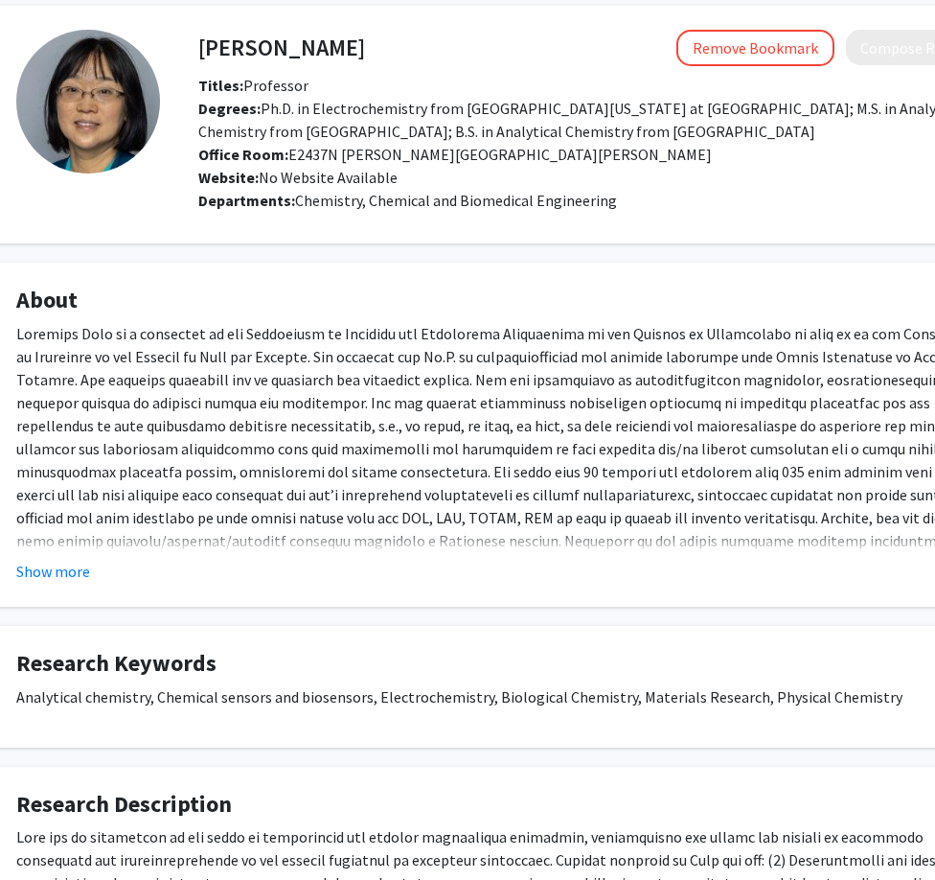
scroll to position [78, 61]
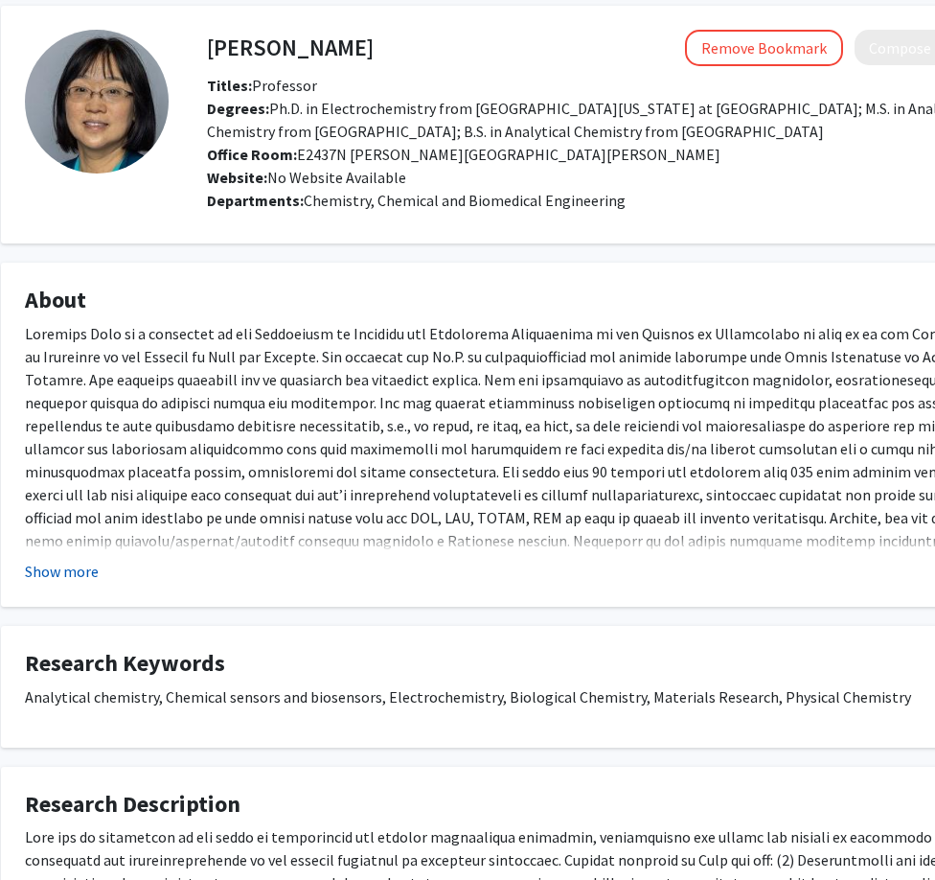
click at [74, 570] on button "Show more" at bounding box center [62, 571] width 74 height 23
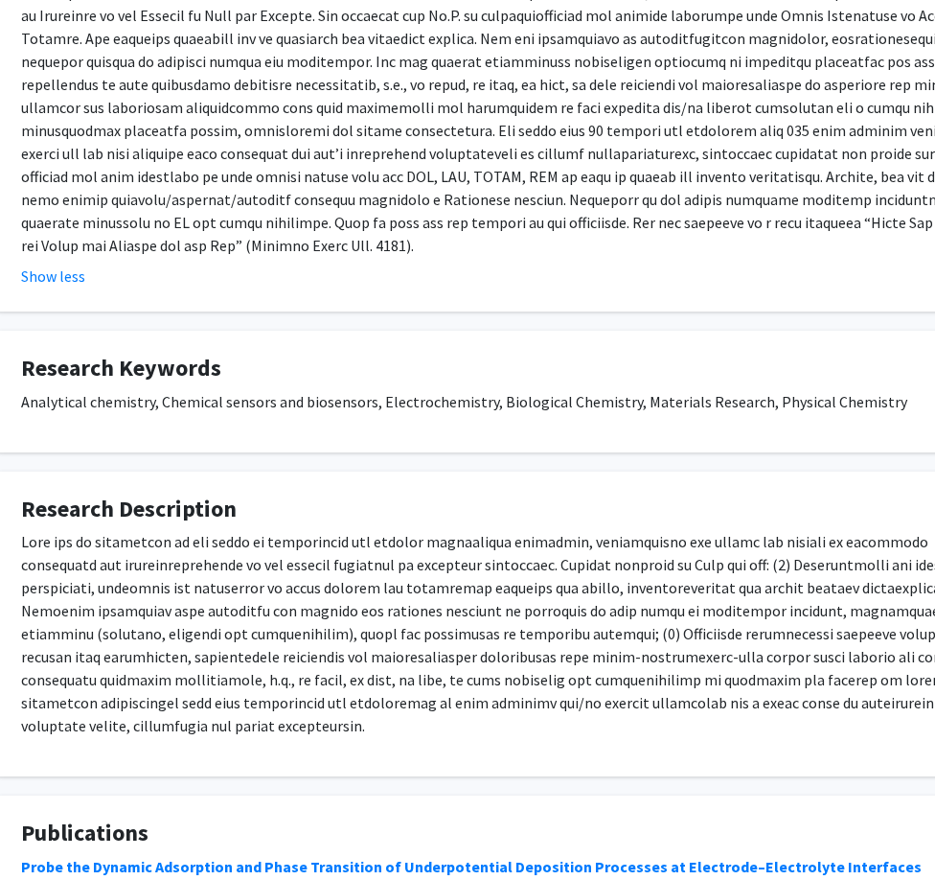
scroll to position [0, 65]
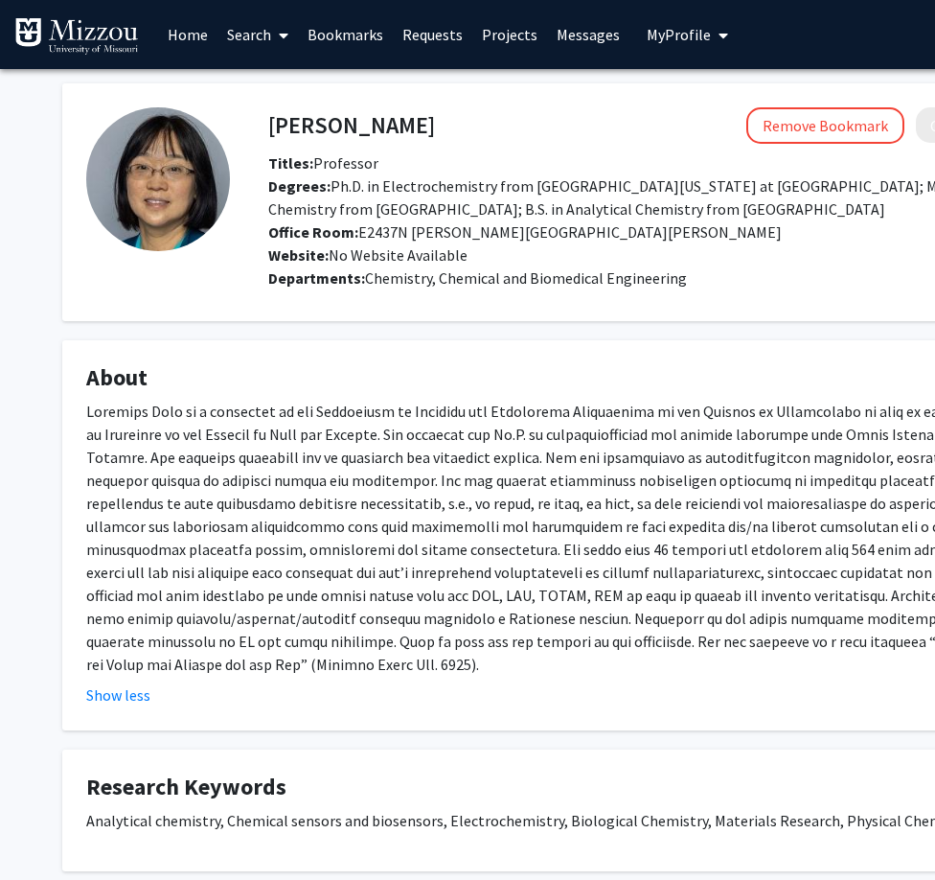
scroll to position [0, 65]
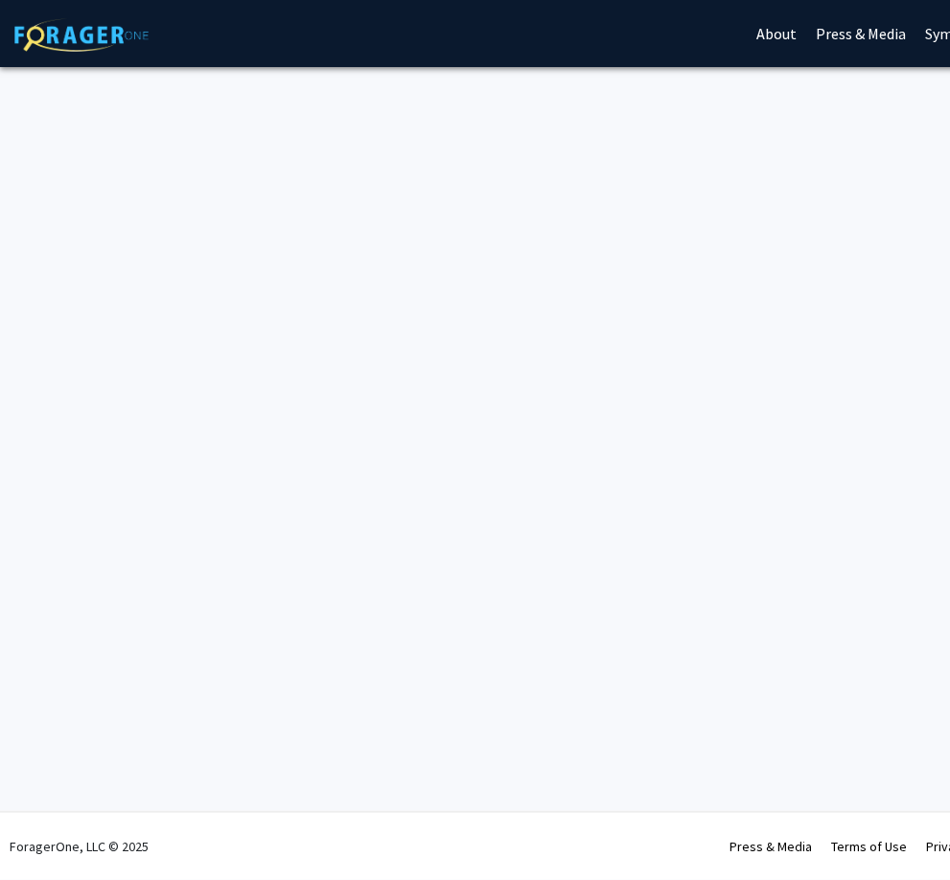
click at [264, 334] on div "Skip navigation About Press & Media Symposium Log In Sign Up Complete your prof…" at bounding box center [575, 440] width 1150 height 880
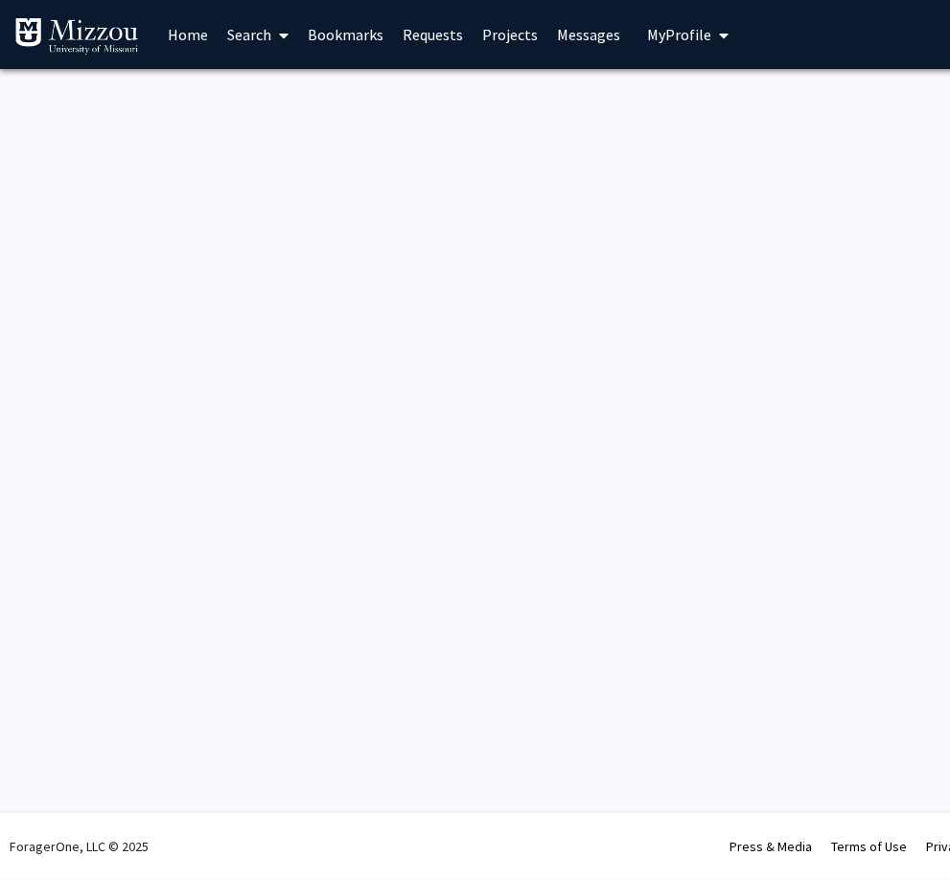
drag, startPoint x: 267, startPoint y: 338, endPoint x: 172, endPoint y: 252, distance: 128.2
click at [172, 252] on div "Skip navigation Home Search Bookmarks Requests Projects Messages My Profile [PE…" at bounding box center [575, 440] width 1150 height 880
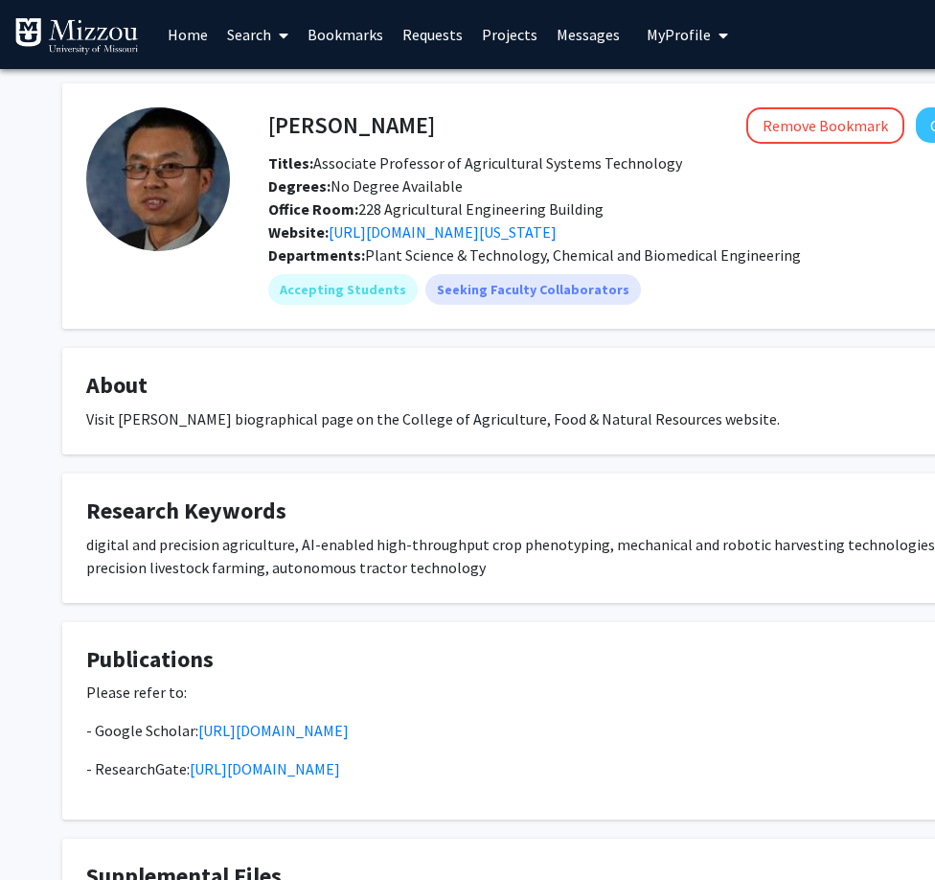
click at [318, 121] on h4 "[PERSON_NAME]" at bounding box center [351, 124] width 167 height 35
click at [318, 120] on h4 "Jianfeng Zhou" at bounding box center [351, 124] width 167 height 35
click at [317, 120] on h4 "Jianfeng Zhou" at bounding box center [351, 124] width 167 height 35
click at [322, 122] on h4 "Jianfeng Zhou" at bounding box center [351, 124] width 167 height 35
click at [314, 169] on span "Titles: Associate Professor of Agricultural Systems Technology" at bounding box center [475, 162] width 414 height 19
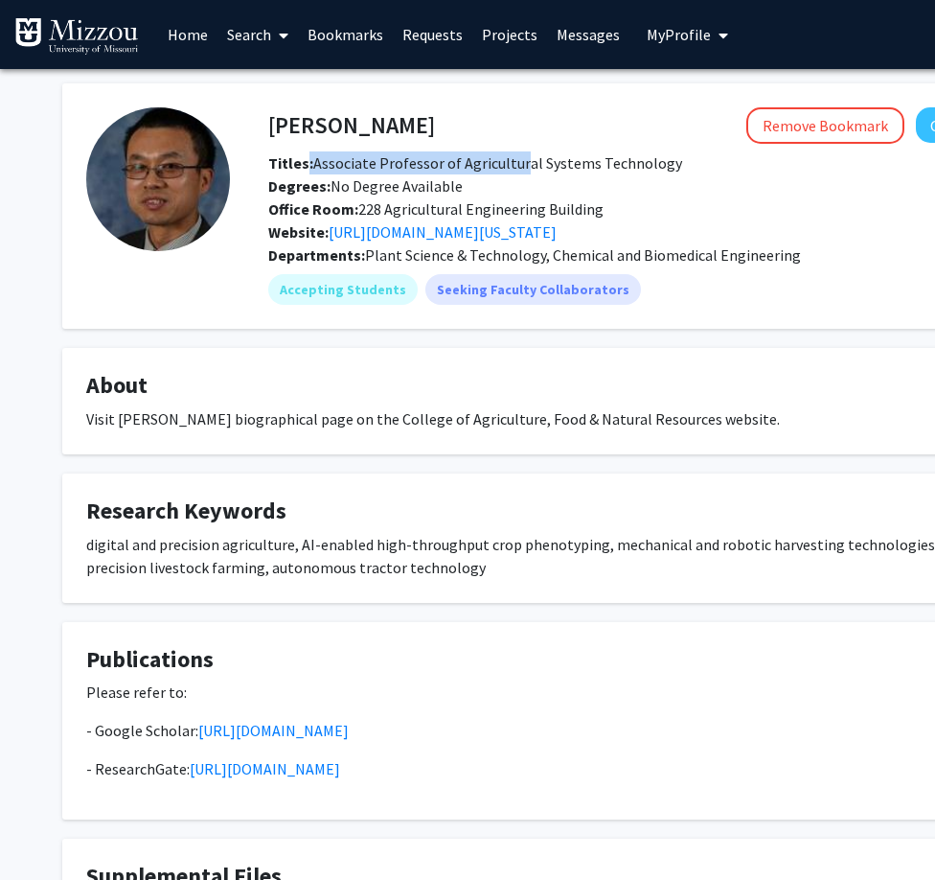
drag, startPoint x: 308, startPoint y: 166, endPoint x: 516, endPoint y: 156, distance: 208.2
click at [516, 156] on span "Titles: Associate Professor of Agricultural Systems Technology" at bounding box center [475, 162] width 414 height 19
drag, startPoint x: 516, startPoint y: 156, endPoint x: 441, endPoint y: 173, distance: 76.7
click at [436, 173] on div "Titles: Associate Professor of Agricultural Systems Technology Degrees: No Degr…" at bounding box center [666, 197] width 824 height 92
click at [376, 163] on span "Titles: Associate Professor of Agricultural Systems Technology" at bounding box center [475, 162] width 414 height 19
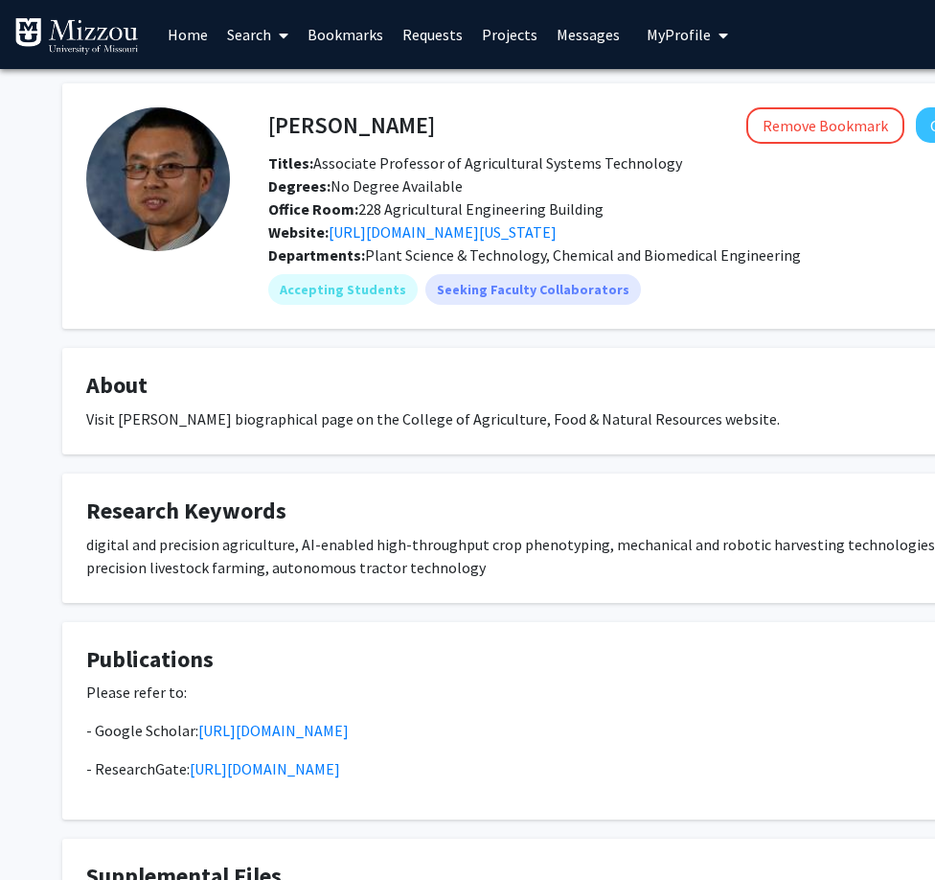
click at [362, 183] on span "Degrees: No Degree Available" at bounding box center [365, 185] width 195 height 19
drag, startPoint x: 327, startPoint y: 189, endPoint x: 492, endPoint y: 179, distance: 165.1
click at [492, 179] on div "Degrees: No Degree Available" at bounding box center [666, 185] width 824 height 23
drag, startPoint x: 492, startPoint y: 179, endPoint x: 447, endPoint y: 250, distance: 84.0
click at [447, 250] on span "Plant Science & Technology, Chemical and Biomedical Engineering" at bounding box center [583, 254] width 436 height 19
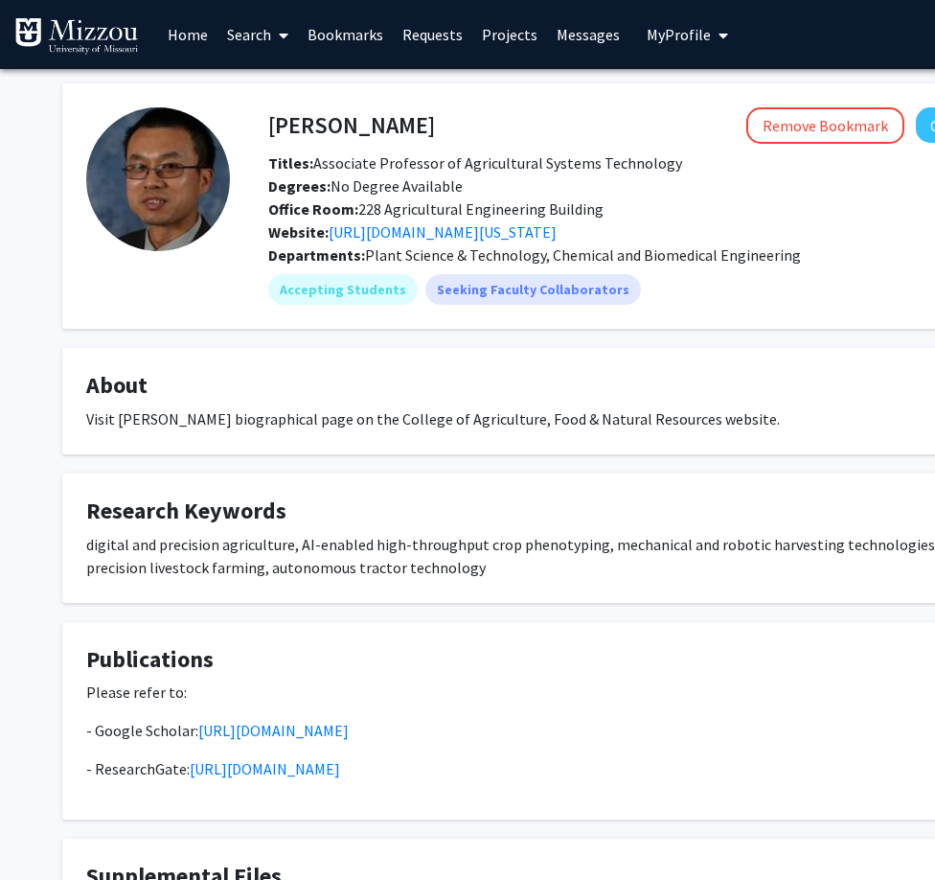
click at [441, 253] on span "Plant Science & Technology, Chemical and Biomedical Engineering" at bounding box center [583, 254] width 436 height 19
drag, startPoint x: 356, startPoint y: 202, endPoint x: 621, endPoint y: 202, distance: 264.5
click at [621, 202] on div "Office Room: 228 Agricultural Engineering Building" at bounding box center [666, 208] width 824 height 23
drag, startPoint x: 621, startPoint y: 202, endPoint x: 539, endPoint y: 261, distance: 101.0
click at [539, 261] on span "Plant Science & Technology, Chemical and Biomedical Engineering" at bounding box center [583, 254] width 436 height 19
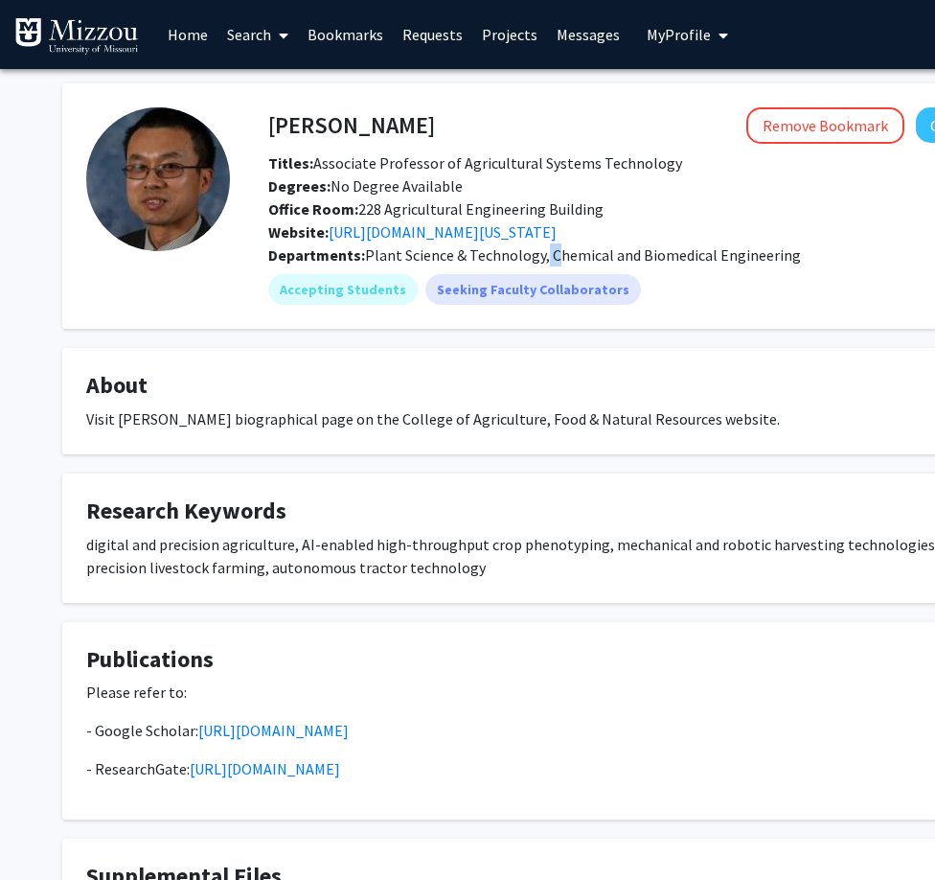
click at [538, 261] on span "Plant Science & Technology, Chemical and Biomedical Engineering" at bounding box center [583, 254] width 436 height 19
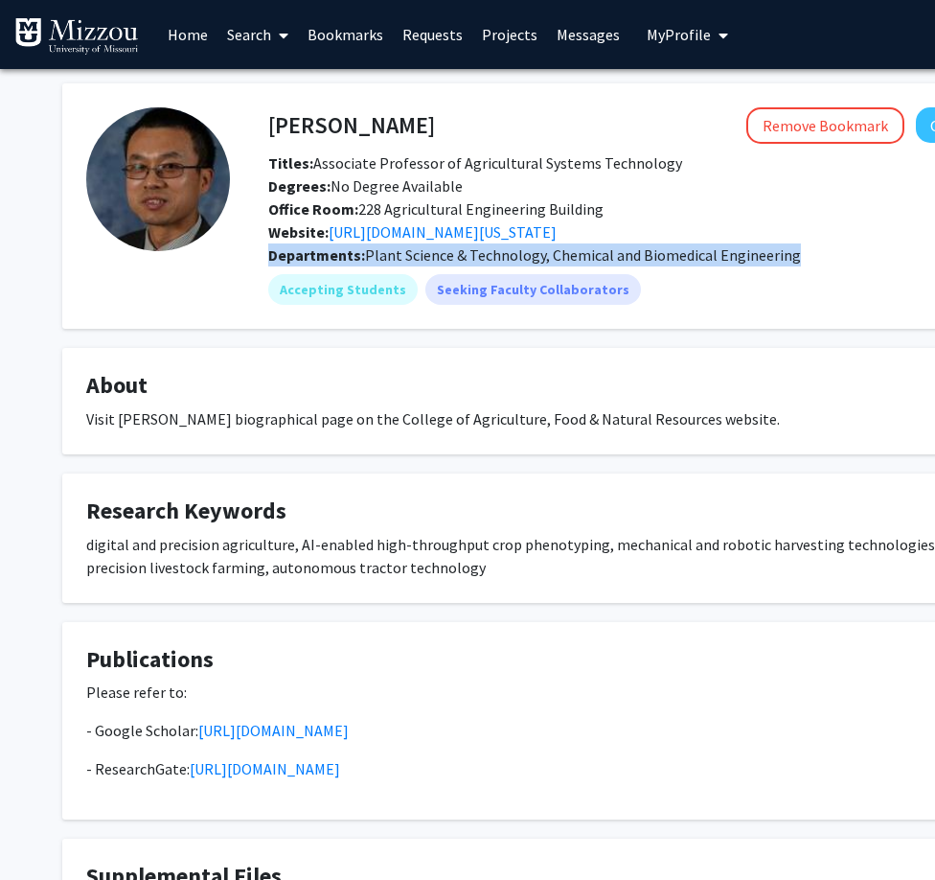
click at [537, 261] on span "Plant Science & Technology, Chemical and Biomedical Engineering" at bounding box center [583, 254] width 436 height 19
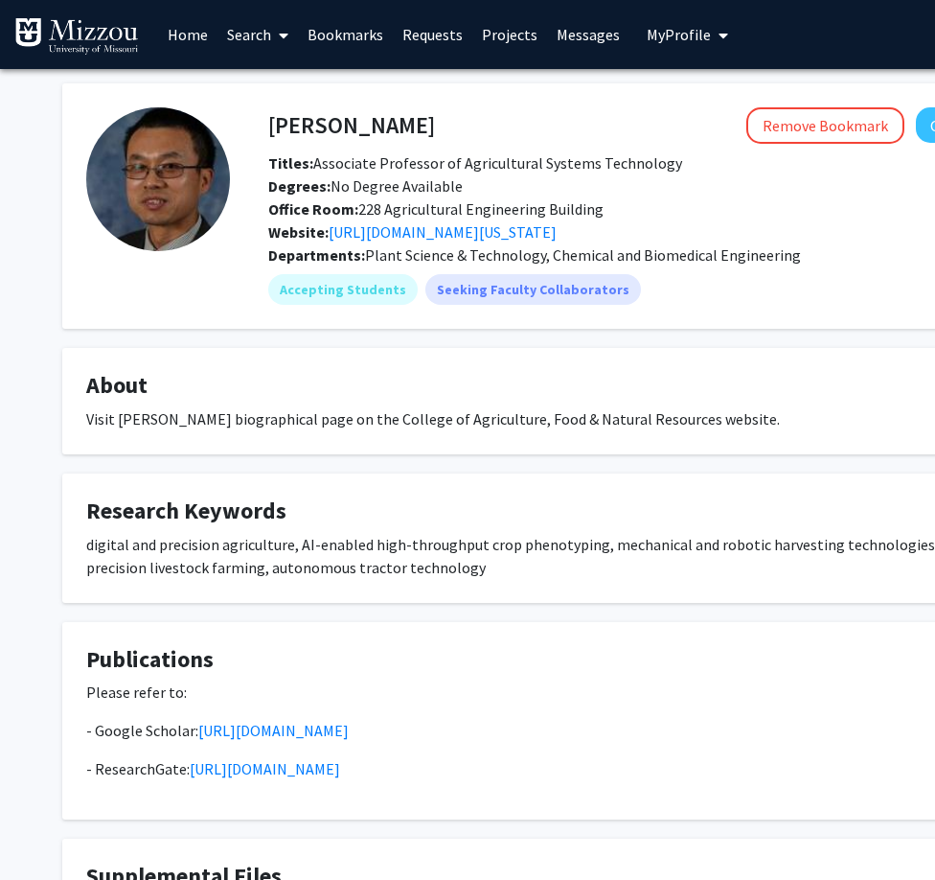
drag, startPoint x: 537, startPoint y: 261, endPoint x: 429, endPoint y: 198, distance: 124.1
click at [429, 199] on span "Office Room: 228 Agricultural Engineering Building" at bounding box center [435, 208] width 335 height 19
click at [644, 248] on span "Plant Science & Technology, Chemical and Biomedical Engineering" at bounding box center [583, 254] width 436 height 19
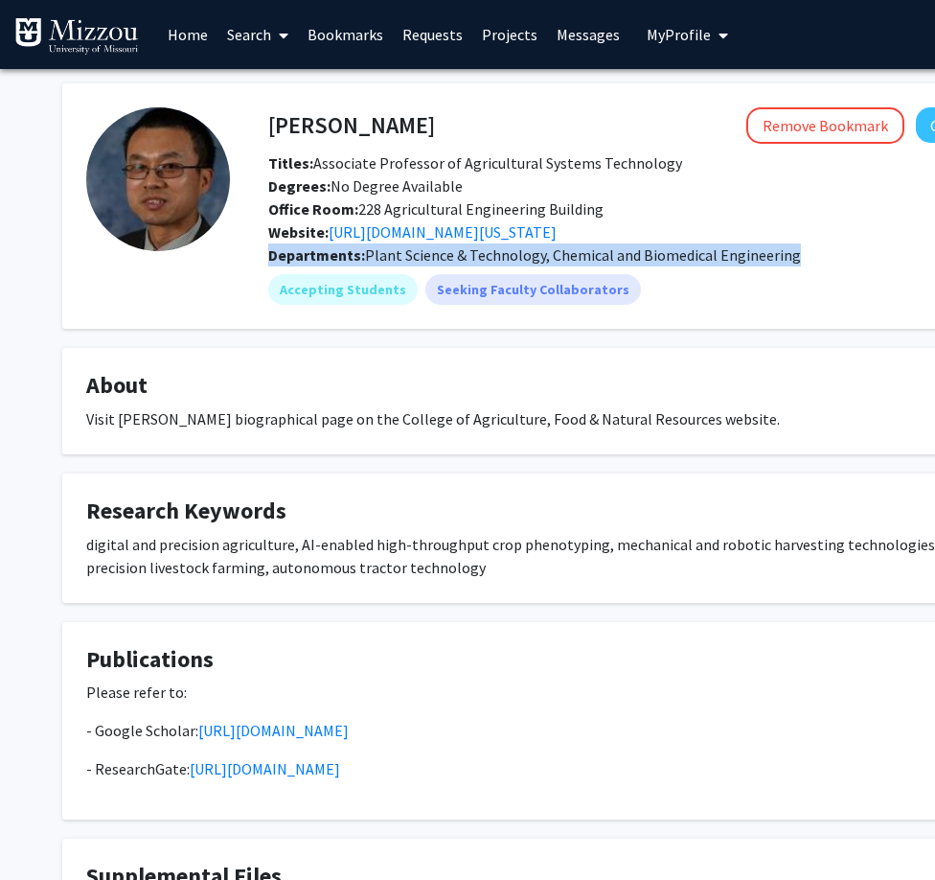
click at [645, 248] on span "Plant Science & Technology, Chemical and Biomedical Engineering" at bounding box center [583, 254] width 436 height 19
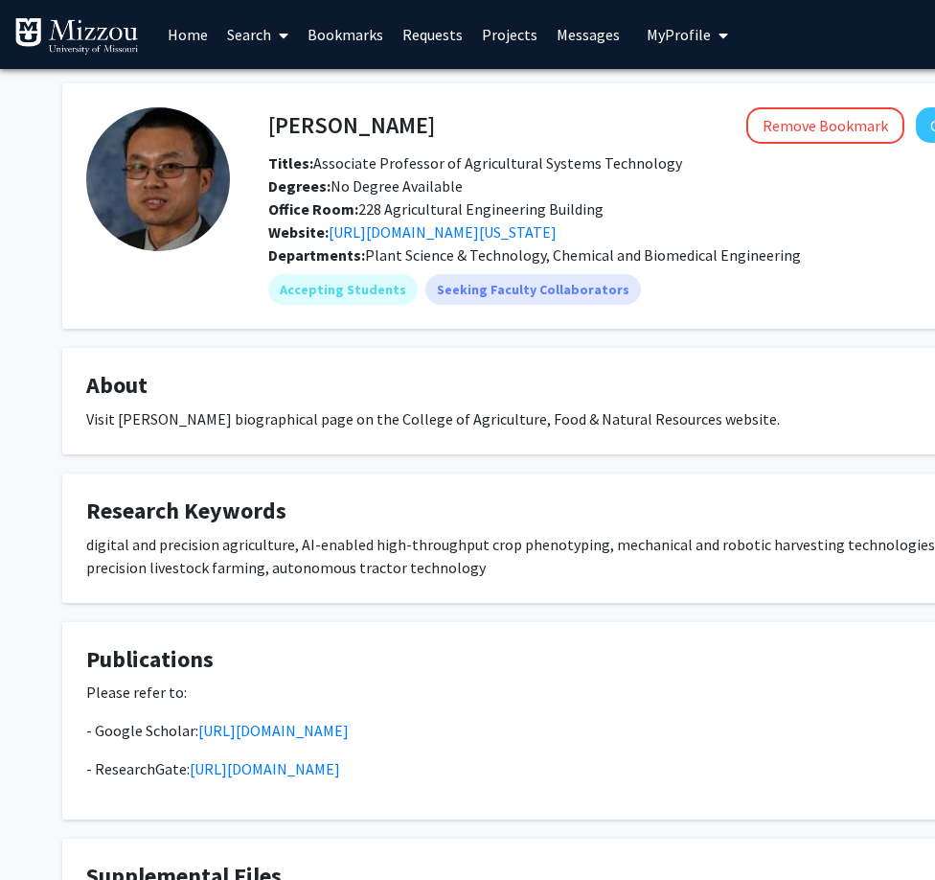
click at [416, 146] on div "Jianfeng Zhou Remove Bookmark Compose Request Titles: Associate Professor of Ag…" at bounding box center [666, 175] width 824 height 136
click at [345, 128] on h4 "Jianfeng Zhou" at bounding box center [351, 124] width 167 height 35
click at [354, 129] on h4 "Jianfeng Zhou" at bounding box center [351, 124] width 167 height 35
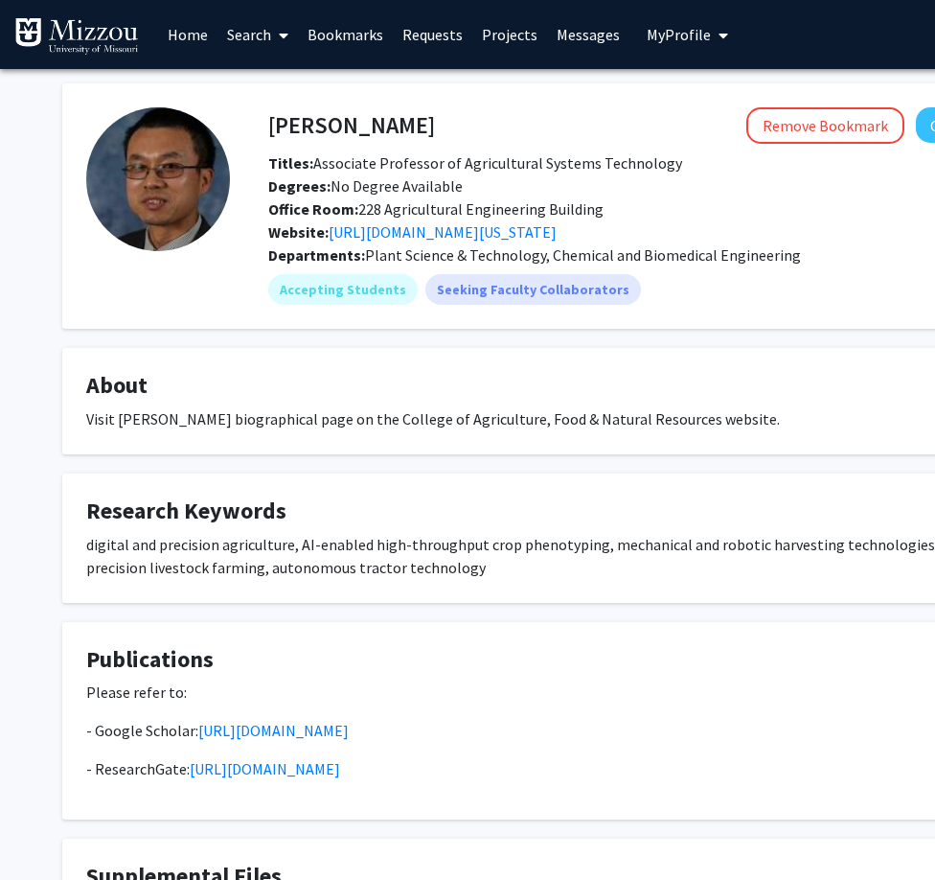
click at [411, 160] on span "Titles: Associate Professor of Agricultural Systems Technology" at bounding box center [475, 162] width 414 height 19
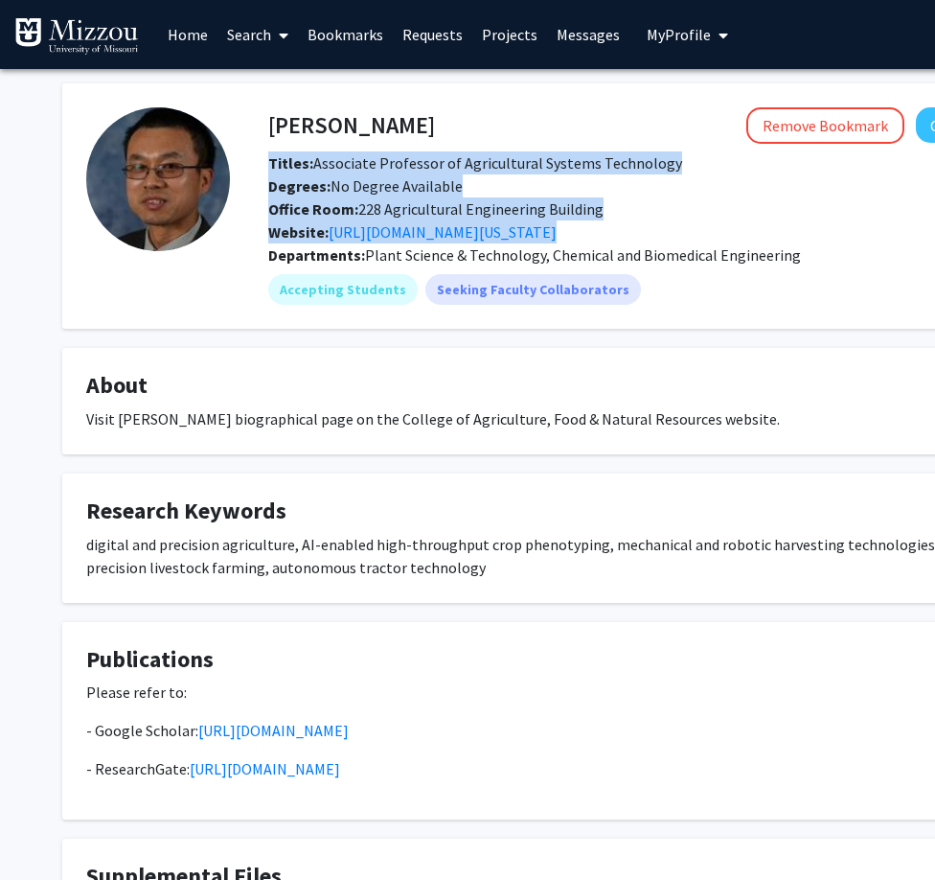
click at [411, 160] on span "Titles: Associate Professor of Agricultural Systems Technology" at bounding box center [475, 162] width 414 height 19
click at [408, 166] on span "Titles: Associate Professor of Agricultural Systems Technology" at bounding box center [475, 162] width 414 height 19
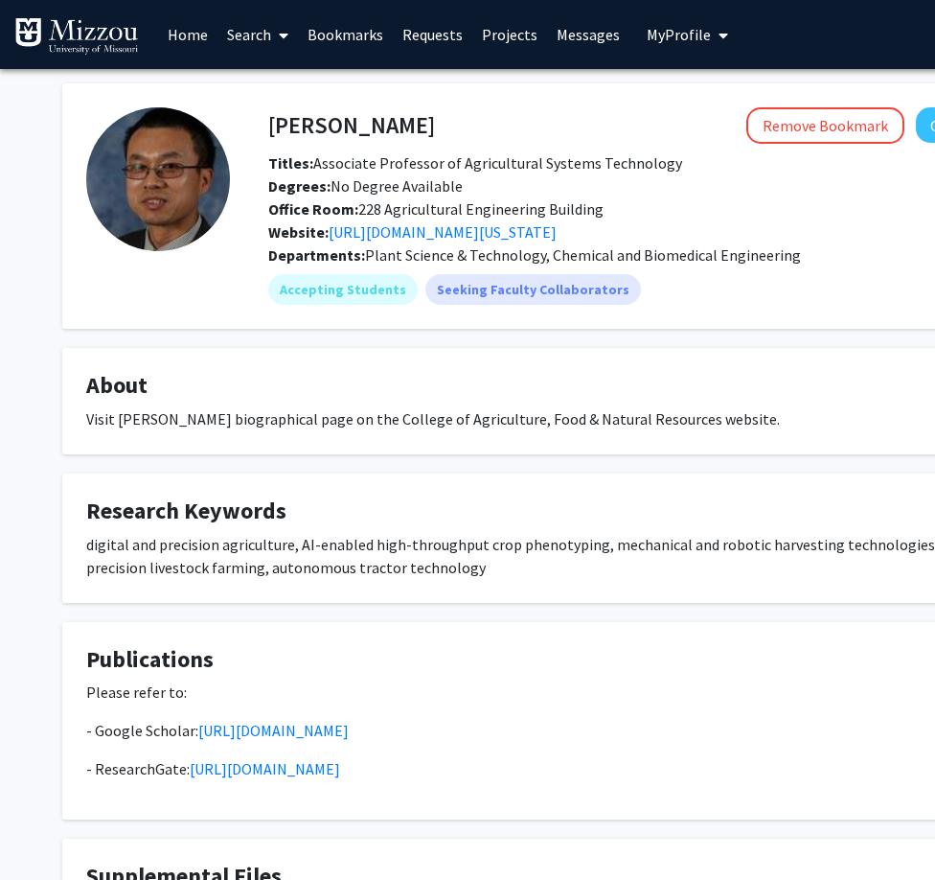
click at [461, 258] on span "Plant Science & Technology, Chemical and Biomedical Engineering" at bounding box center [583, 254] width 436 height 19
click at [437, 442] on fg-card "About Visit Jianfeng Zhou’s biographical page on the College of Agriculture, Fo…" at bounding box center [574, 401] width 1025 height 106
click at [442, 542] on div "digital and precision agriculture, AI-enabled high-throughput crop phenotyping,…" at bounding box center [574, 556] width 977 height 46
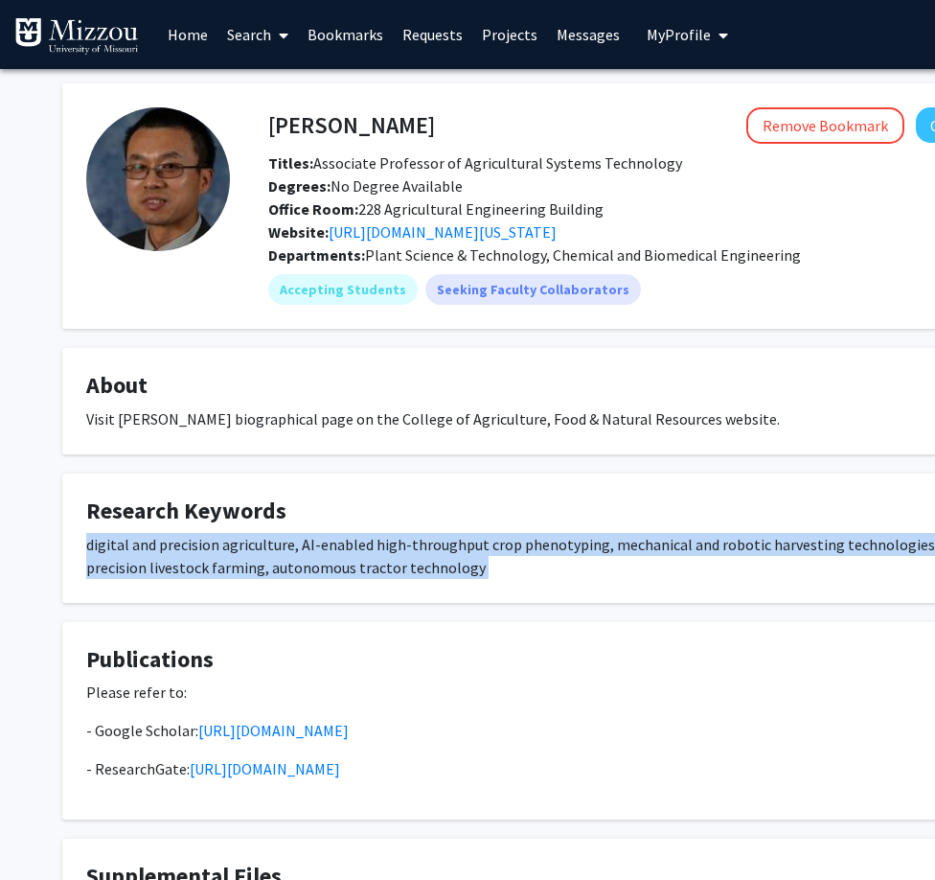
click at [442, 542] on div "digital and precision agriculture, AI-enabled high-throughput crop phenotyping,…" at bounding box center [574, 556] width 977 height 46
drag, startPoint x: 442, startPoint y: 542, endPoint x: 366, endPoint y: 560, distance: 77.6
click at [366, 560] on div "digital and precision agriculture, AI-enabled high-throughput crop phenotyping,…" at bounding box center [574, 556] width 977 height 46
click at [389, 559] on div "digital and precision agriculture, AI-enabled high-throughput crop phenotyping,…" at bounding box center [574, 556] width 977 height 46
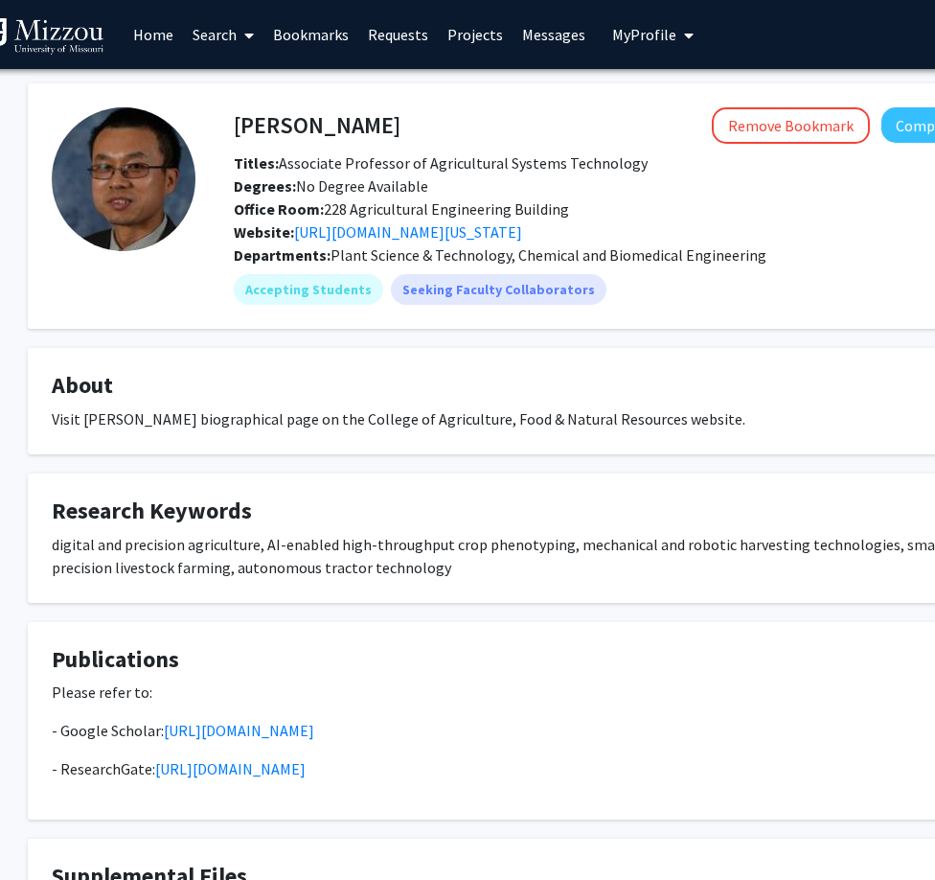
scroll to position [0, 54]
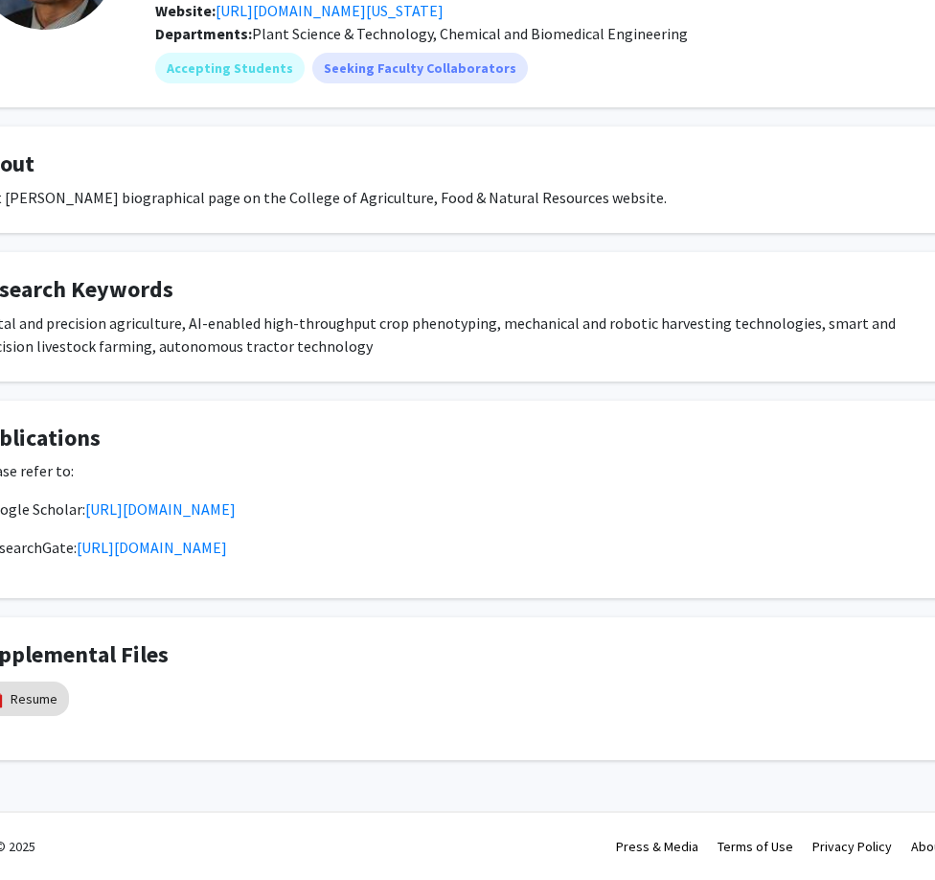
drag, startPoint x: 611, startPoint y: 346, endPoint x: 615, endPoint y: 336, distance: 10.3
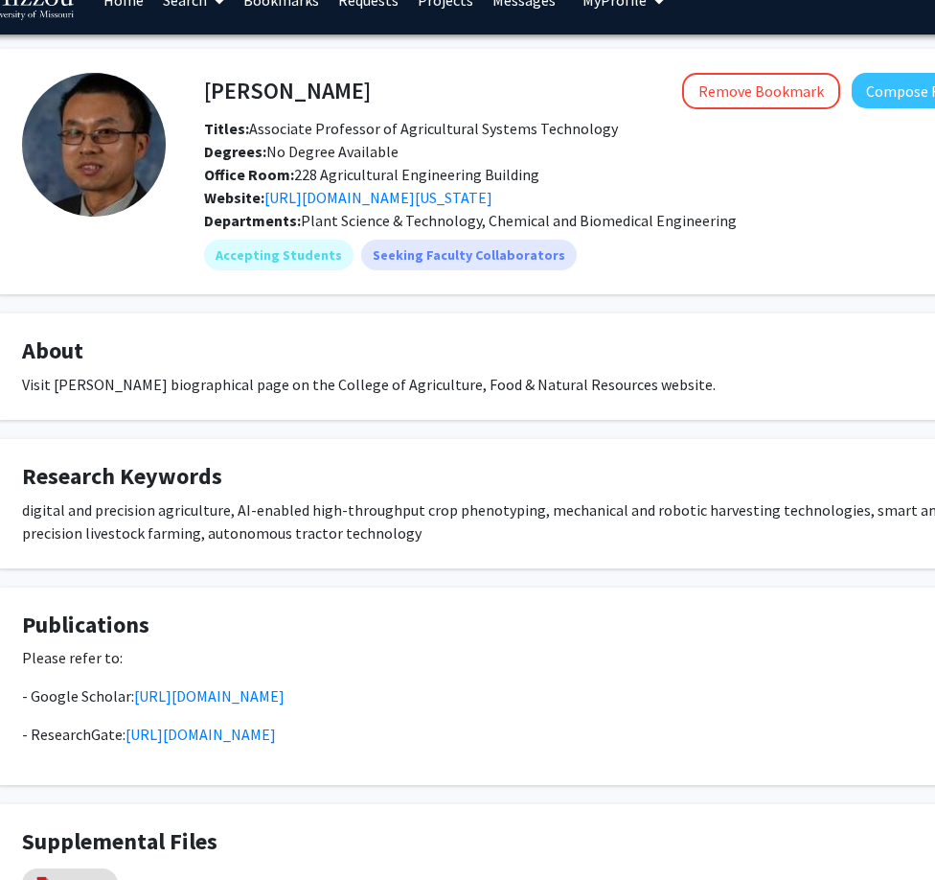
scroll to position [0, 64]
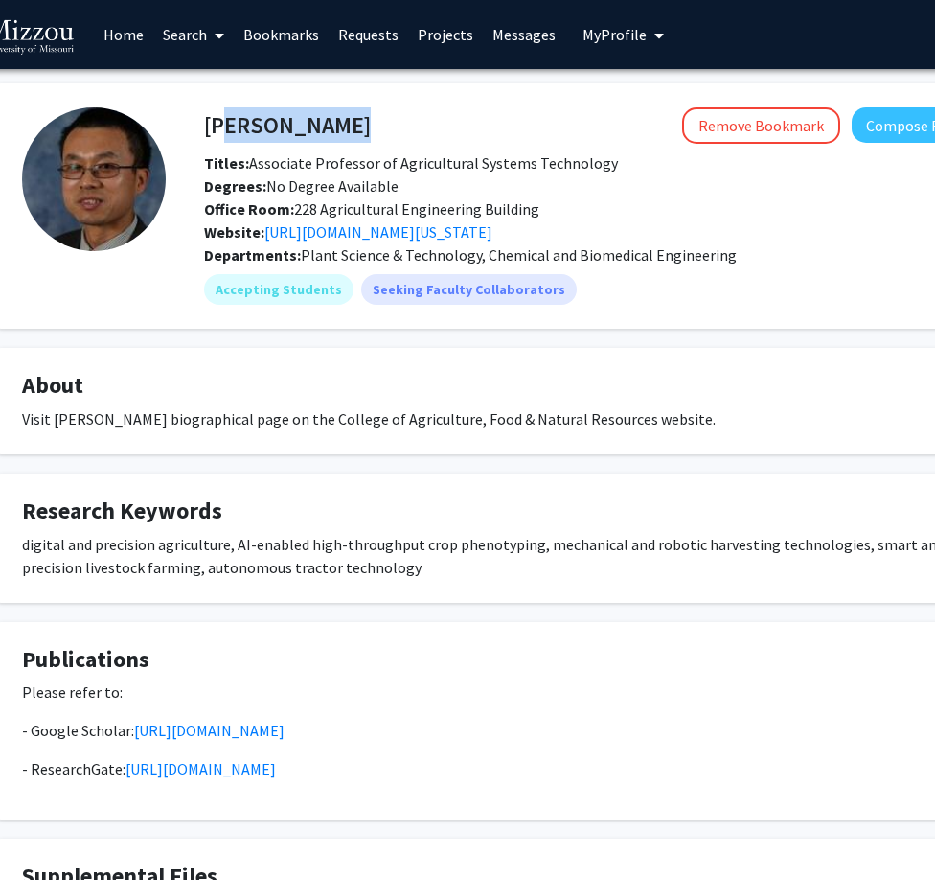
drag, startPoint x: 211, startPoint y: 126, endPoint x: 345, endPoint y: 137, distance: 134.7
click at [345, 137] on div "Jianfeng Zhou Remove Bookmark Compose Request" at bounding box center [602, 125] width 824 height 36
drag, startPoint x: 345, startPoint y: 137, endPoint x: 267, endPoint y: 128, distance: 78.1
click at [267, 128] on h4 "Jianfeng Zhou" at bounding box center [287, 124] width 167 height 35
click at [257, 128] on h4 "Jianfeng Zhou" at bounding box center [287, 124] width 167 height 35
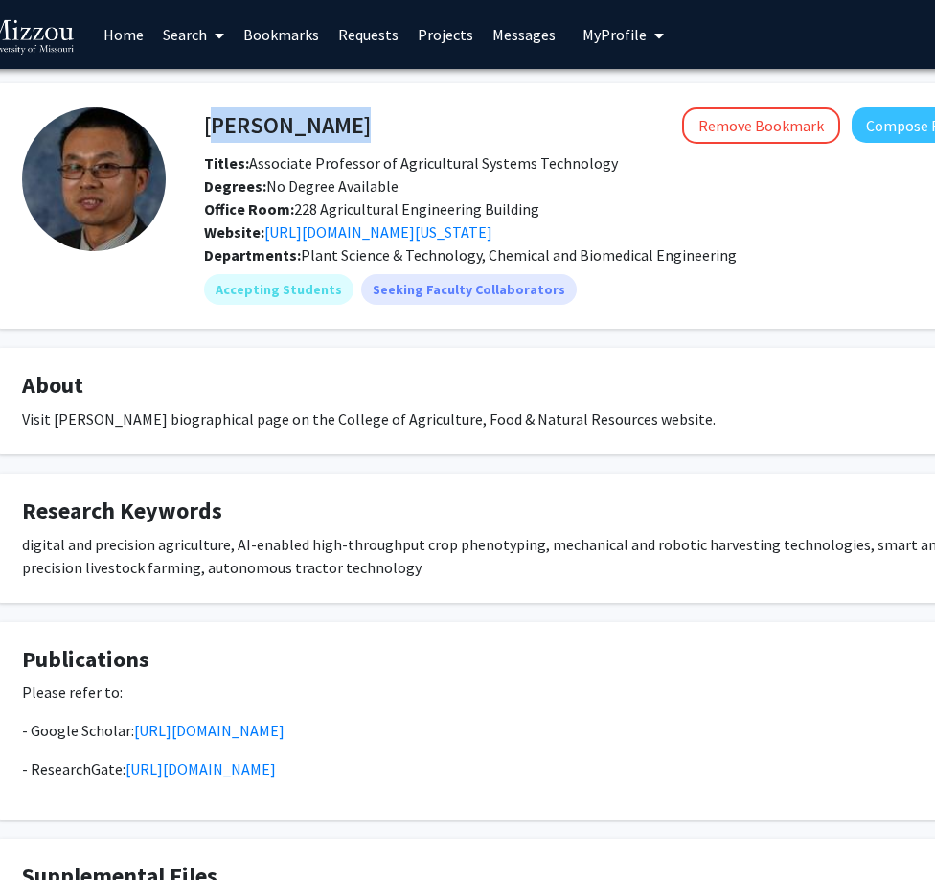
drag, startPoint x: 209, startPoint y: 129, endPoint x: 350, endPoint y: 137, distance: 141.1
click at [350, 137] on div "Jianfeng Zhou Remove Bookmark Compose Request" at bounding box center [602, 125] width 824 height 36
copy h4 "Jianfeng Zhou"
click at [635, 258] on span "Plant Science & Technology, Chemical and Biomedical Engineering" at bounding box center [519, 254] width 436 height 19
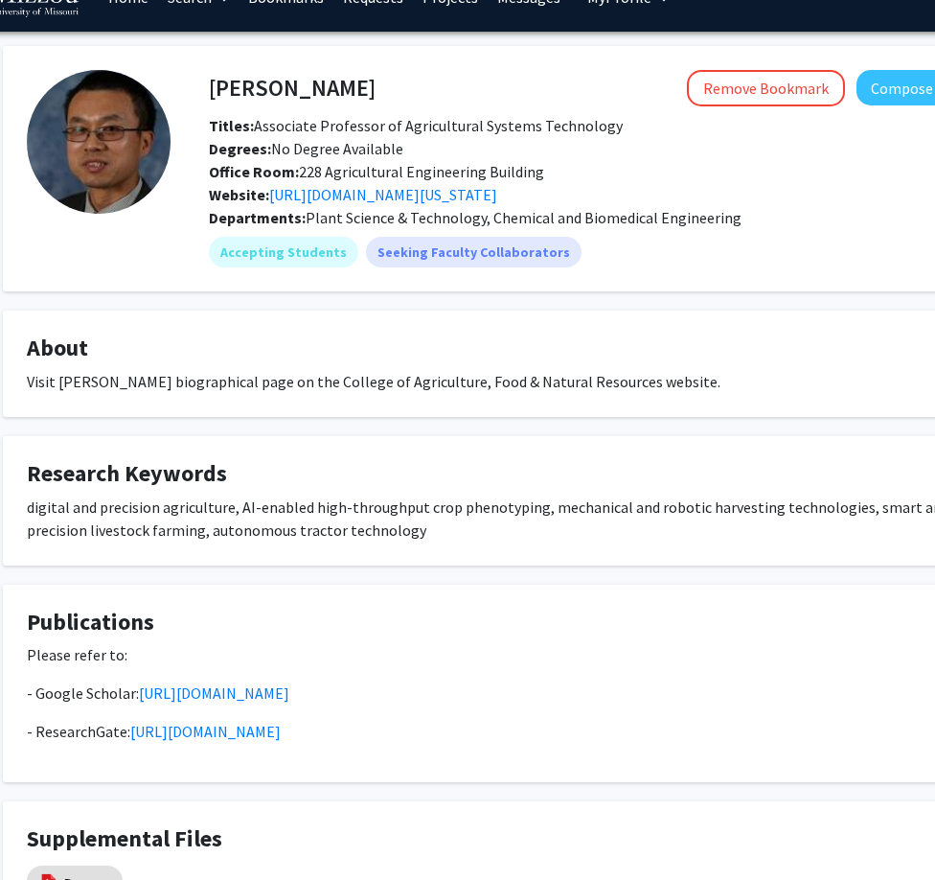
scroll to position [37, 65]
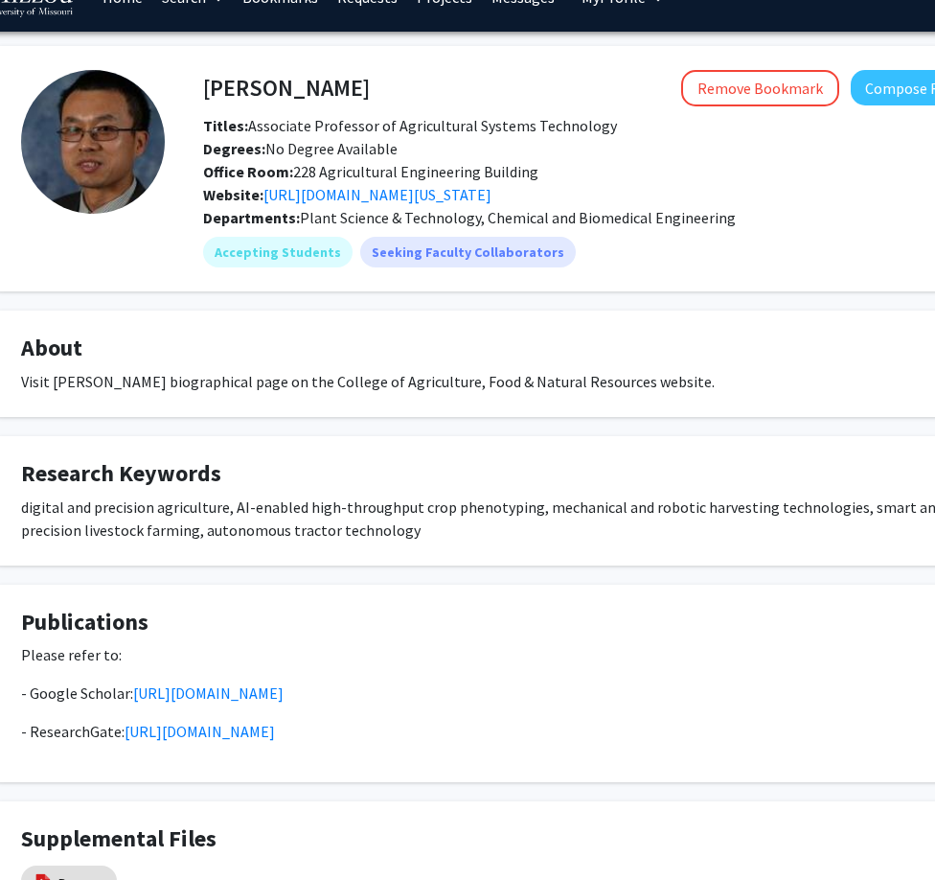
drag, startPoint x: 52, startPoint y: 382, endPoint x: 680, endPoint y: 407, distance: 629.2
click at [680, 407] on fg-card "About Visit Jianfeng Zhou’s biographical page on the College of Agriculture, Fo…" at bounding box center [509, 363] width 1025 height 106
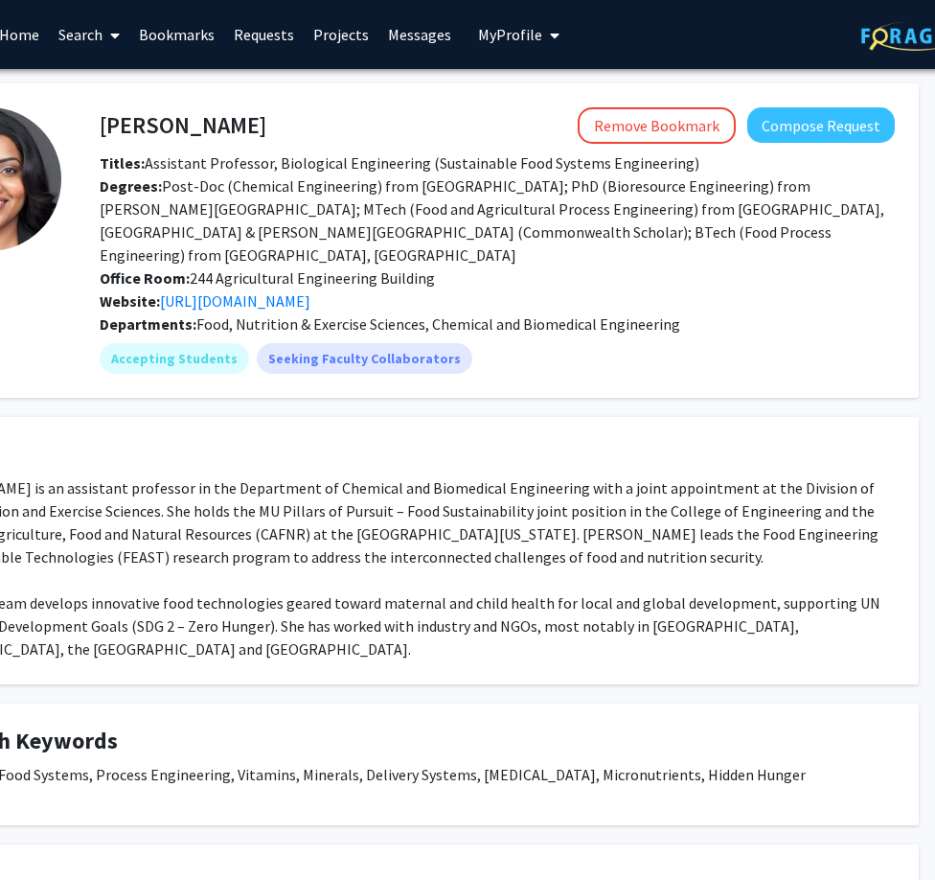
scroll to position [0, 215]
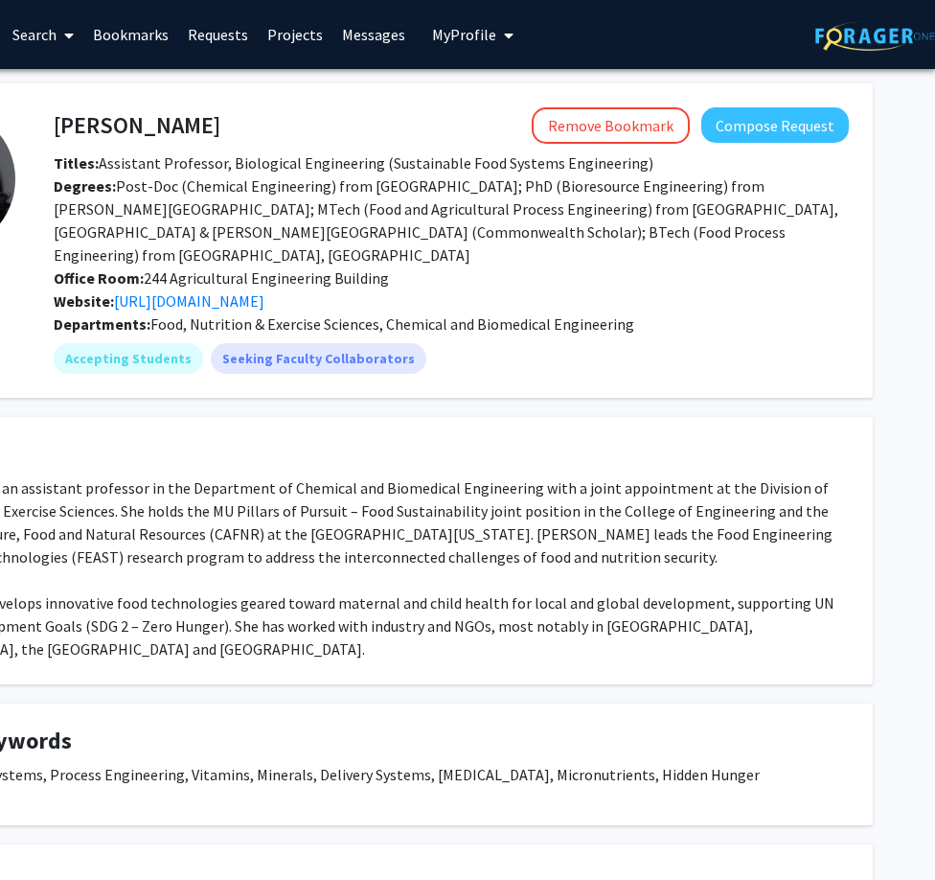
drag, startPoint x: 7, startPoint y: 461, endPoint x: 734, endPoint y: 731, distance: 775.9
click at [734, 731] on div "[PERSON_NAME] Remove Bookmark Compose Request Titles: Assistant Professor, Biol…" at bounding box center [360, 516] width 1054 height 866
copy div "Kiruba Krishnaswamy is an assistant professor in the Department of Chemical and…"
click at [575, 505] on div "Kiruba Krishnaswamy is an assistant professor in the Department of Chemical and…" at bounding box center [360, 568] width 977 height 184
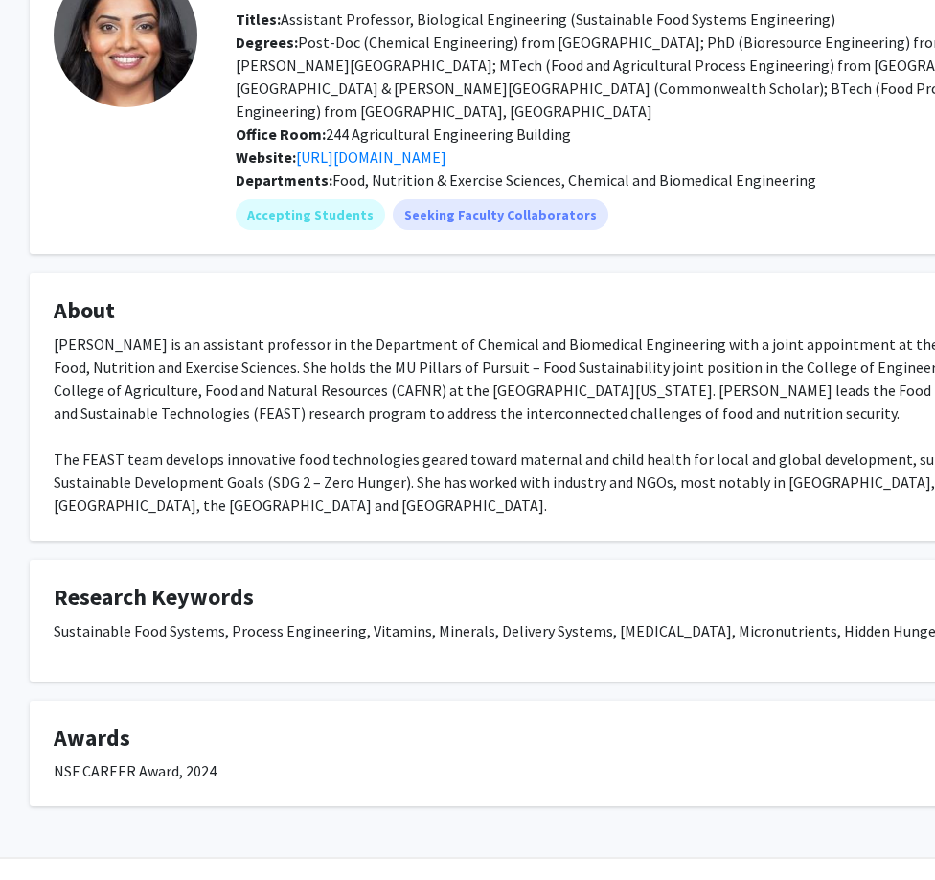
scroll to position [144, 0]
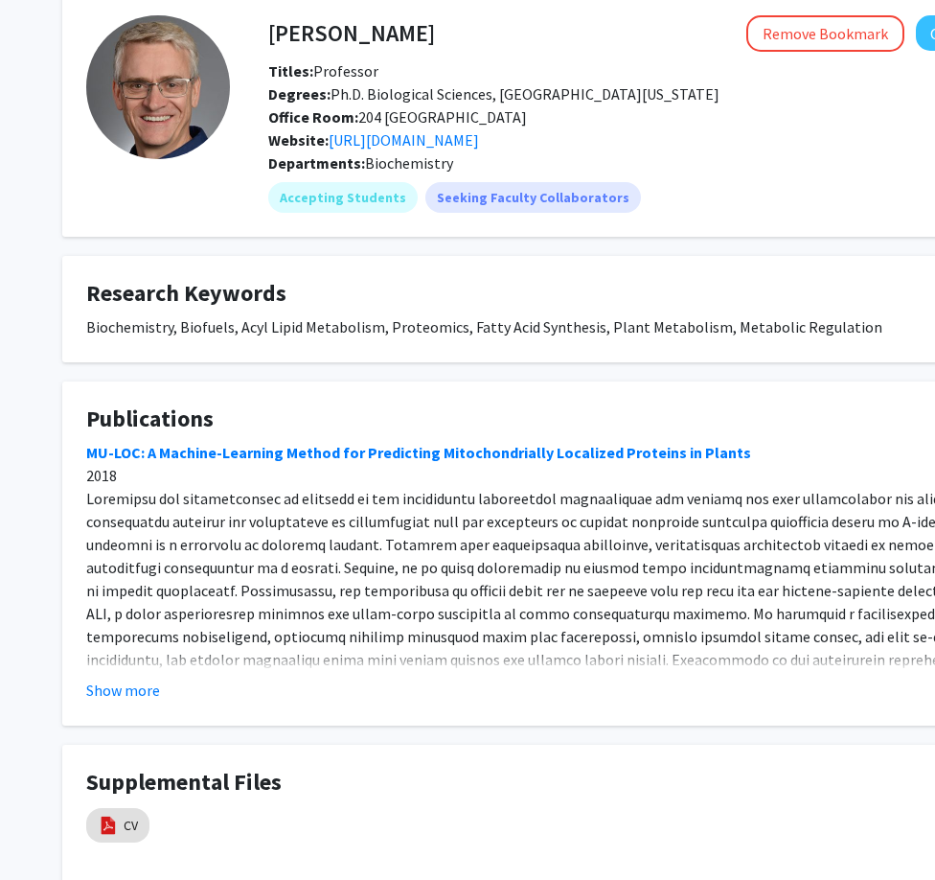
scroll to position [96, 0]
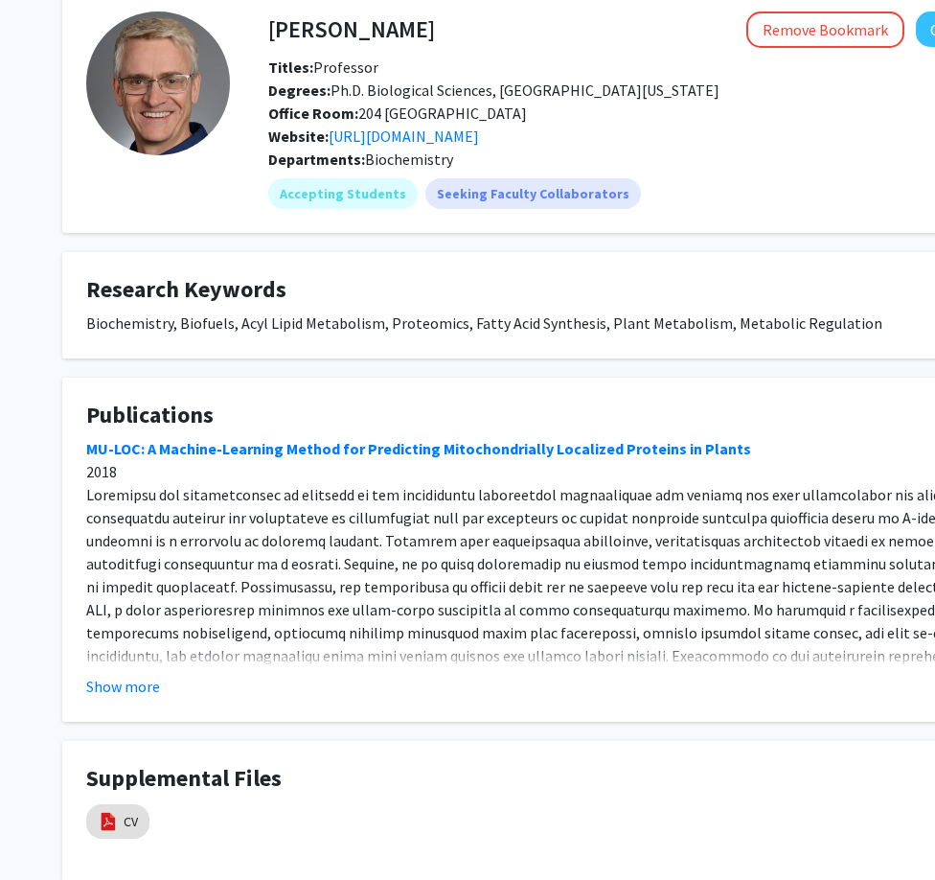
click at [128, 699] on fg-card "Publications MU-LOC: A Machine-Learning Method for Predicting Mitochondrially L…" at bounding box center [574, 550] width 1025 height 344
click at [125, 688] on button "Show more" at bounding box center [123, 686] width 74 height 23
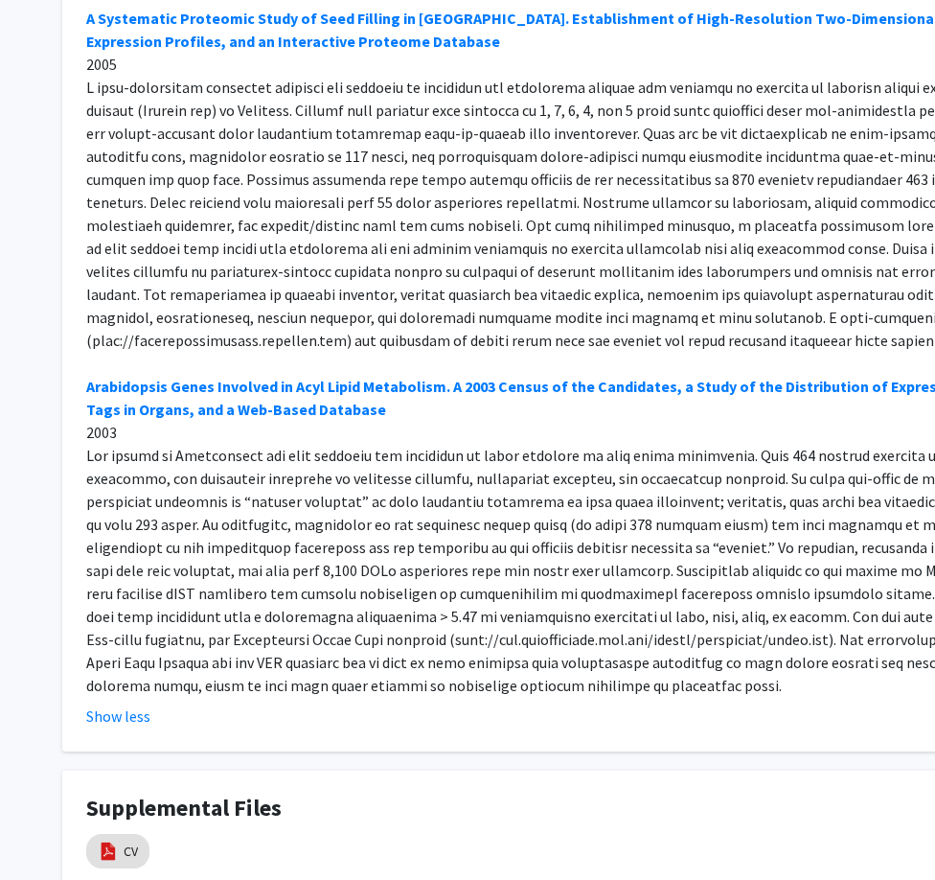
scroll to position [1000, 0]
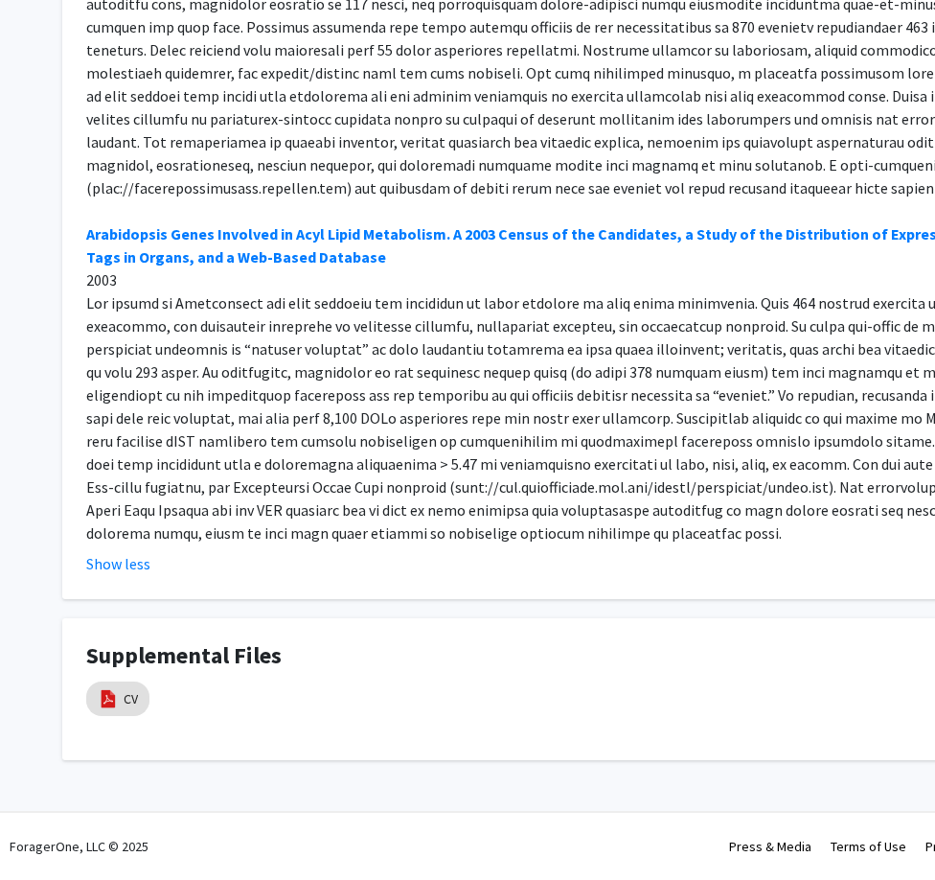
drag, startPoint x: 383, startPoint y: 434, endPoint x: 395, endPoint y: 434, distance: 11.5
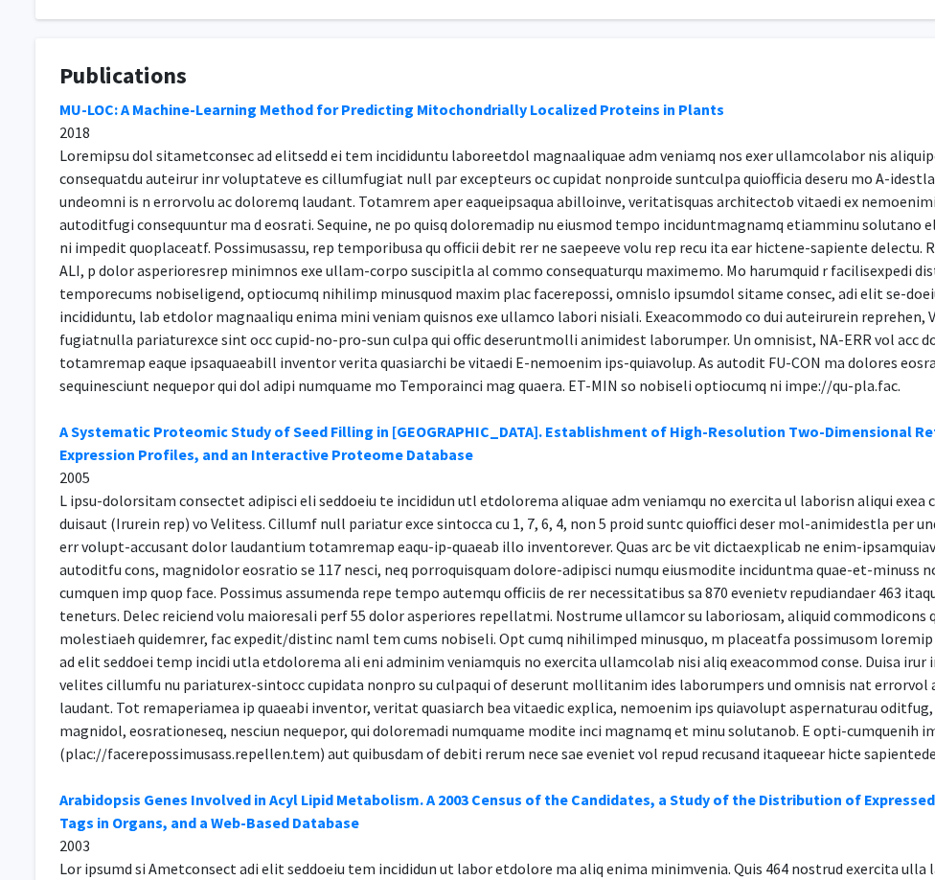
scroll to position [42, 27]
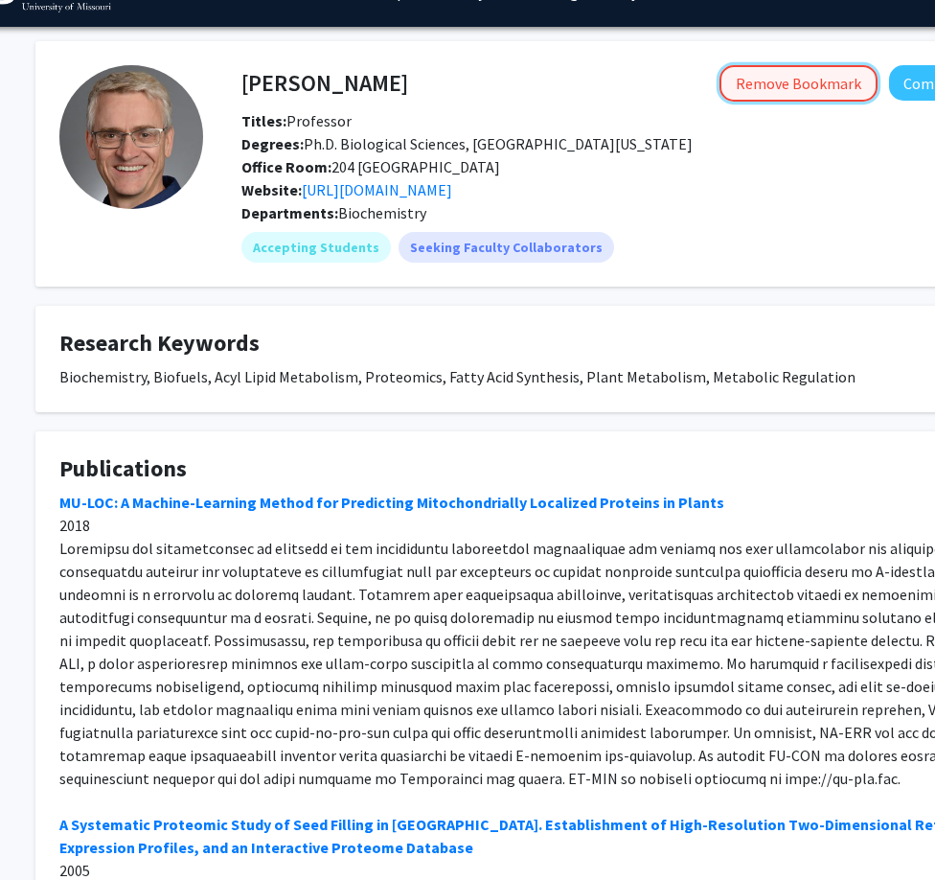
click at [822, 70] on button "Remove Bookmark" at bounding box center [799, 83] width 158 height 36
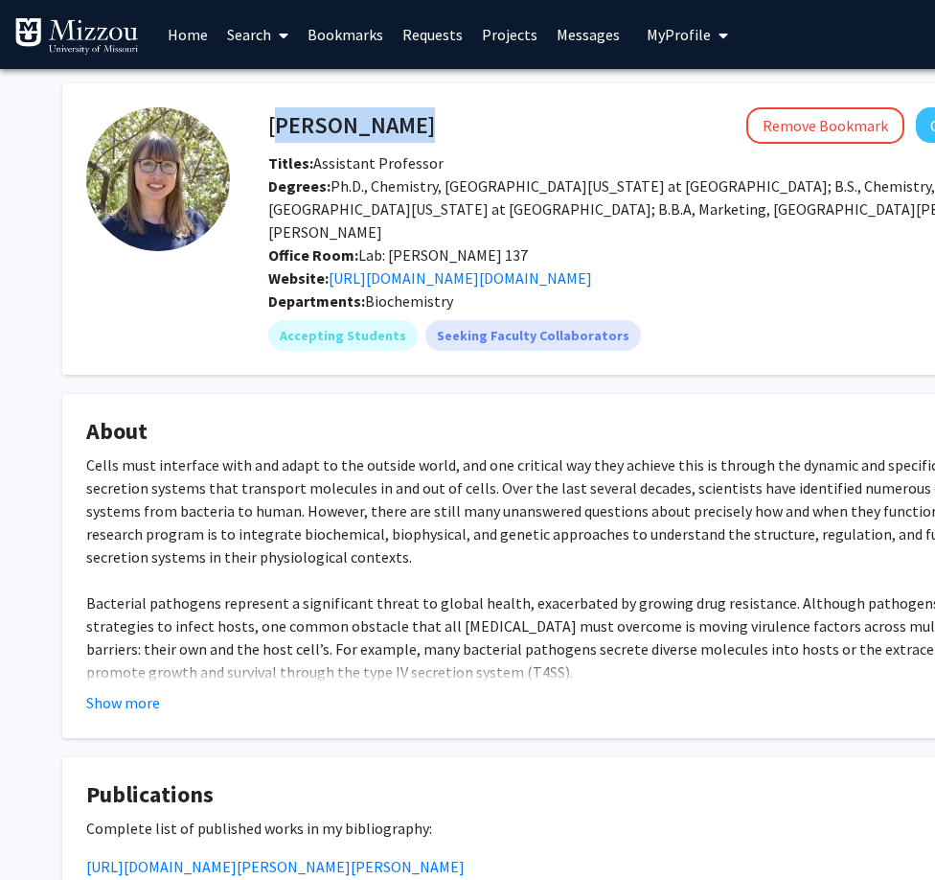
drag, startPoint x: 272, startPoint y: 127, endPoint x: 409, endPoint y: 128, distance: 137.0
click at [409, 128] on div "[PERSON_NAME] Remove Bookmark Compose Request" at bounding box center [666, 125] width 824 height 36
copy h4 "[PERSON_NAME]"
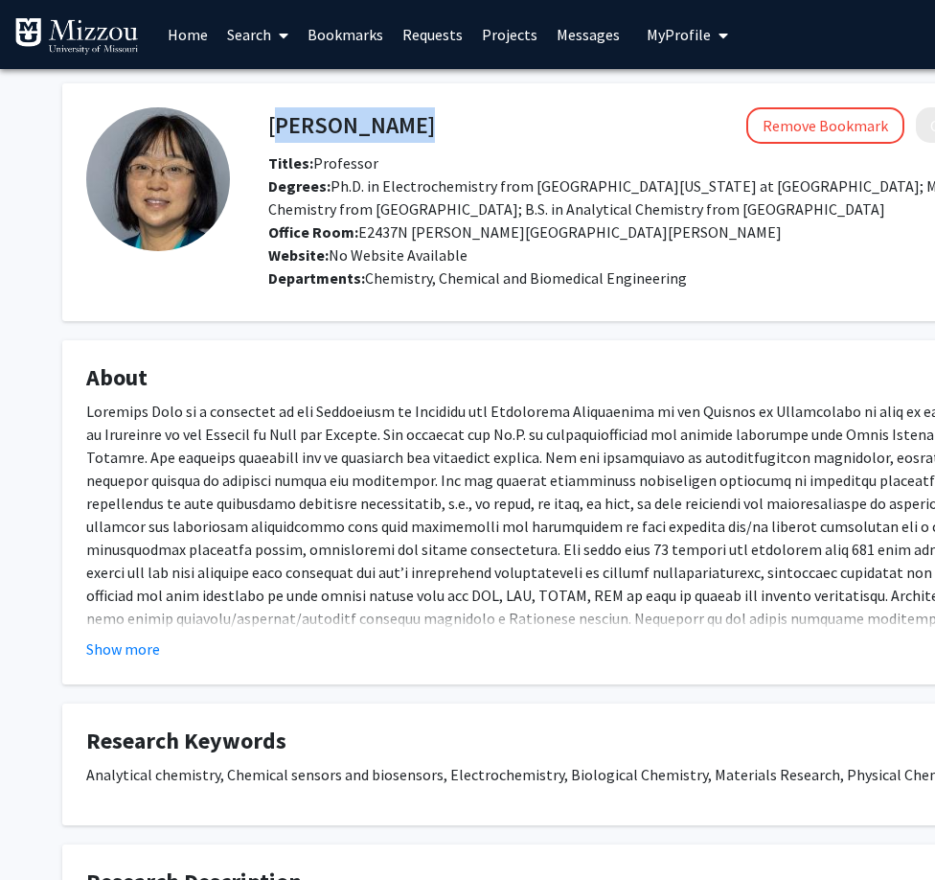
drag, startPoint x: 268, startPoint y: 122, endPoint x: 475, endPoint y: 127, distance: 207.1
click at [475, 127] on div "Xiangqun Zeng Remove Bookmark Compose Request" at bounding box center [666, 125] width 824 height 36
copy h4 "Xiangqun Zeng"
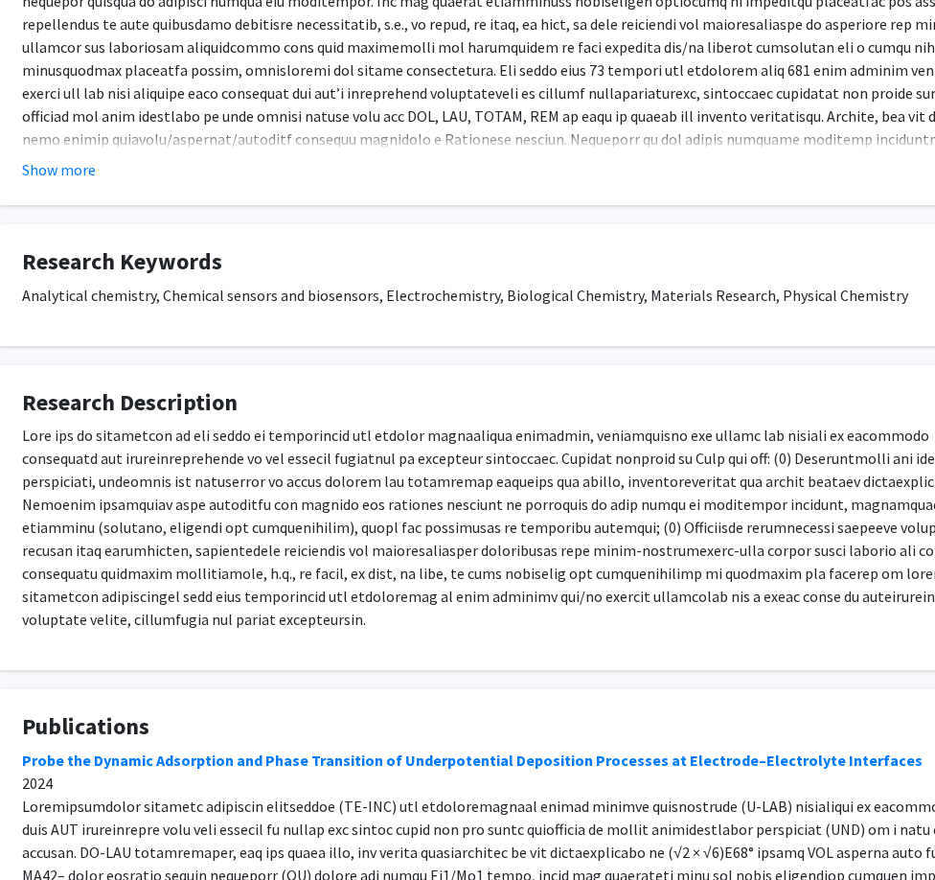
scroll to position [479, 61]
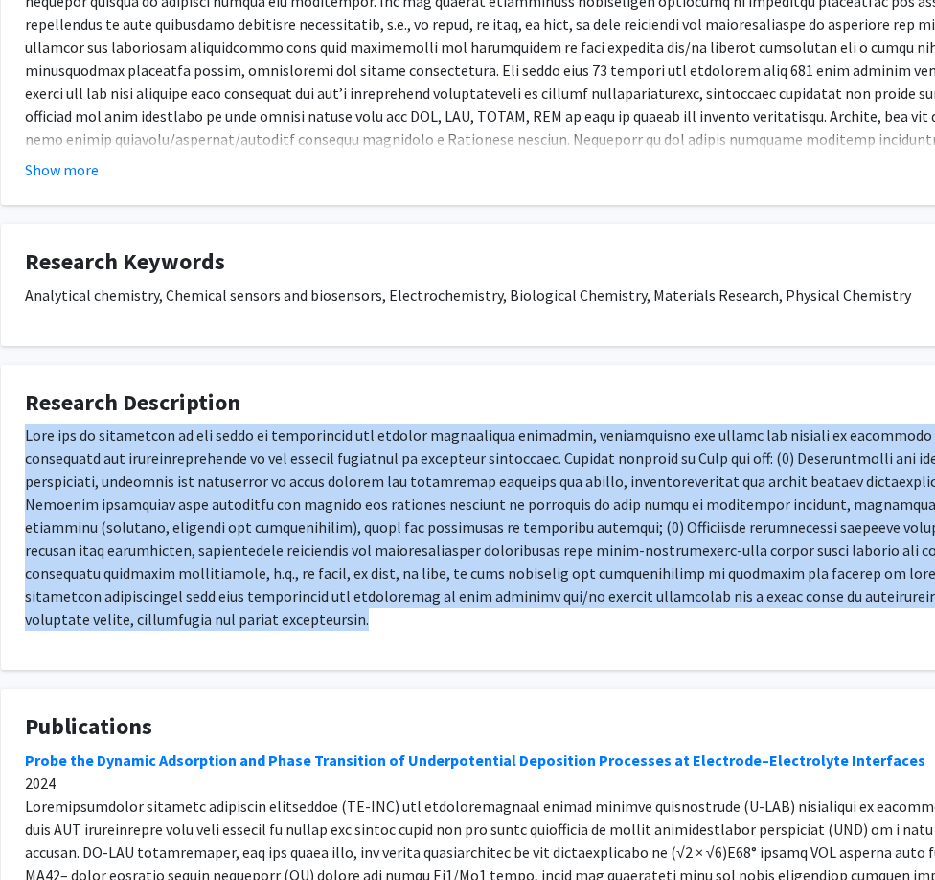
drag, startPoint x: 27, startPoint y: 433, endPoint x: 885, endPoint y: 590, distance: 872.0
click at [885, 590] on p at bounding box center [513, 527] width 977 height 207
copy p "Zeng lab is interested in the study of fundamental and applied interfacial phen…"
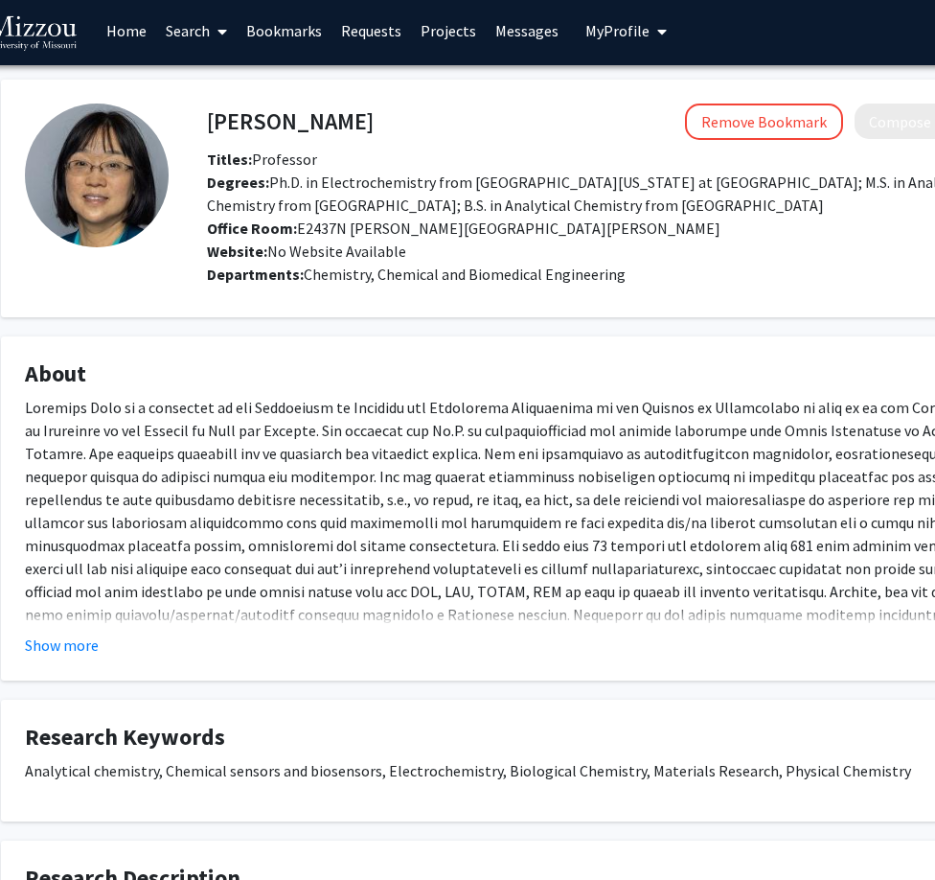
scroll to position [0, 61]
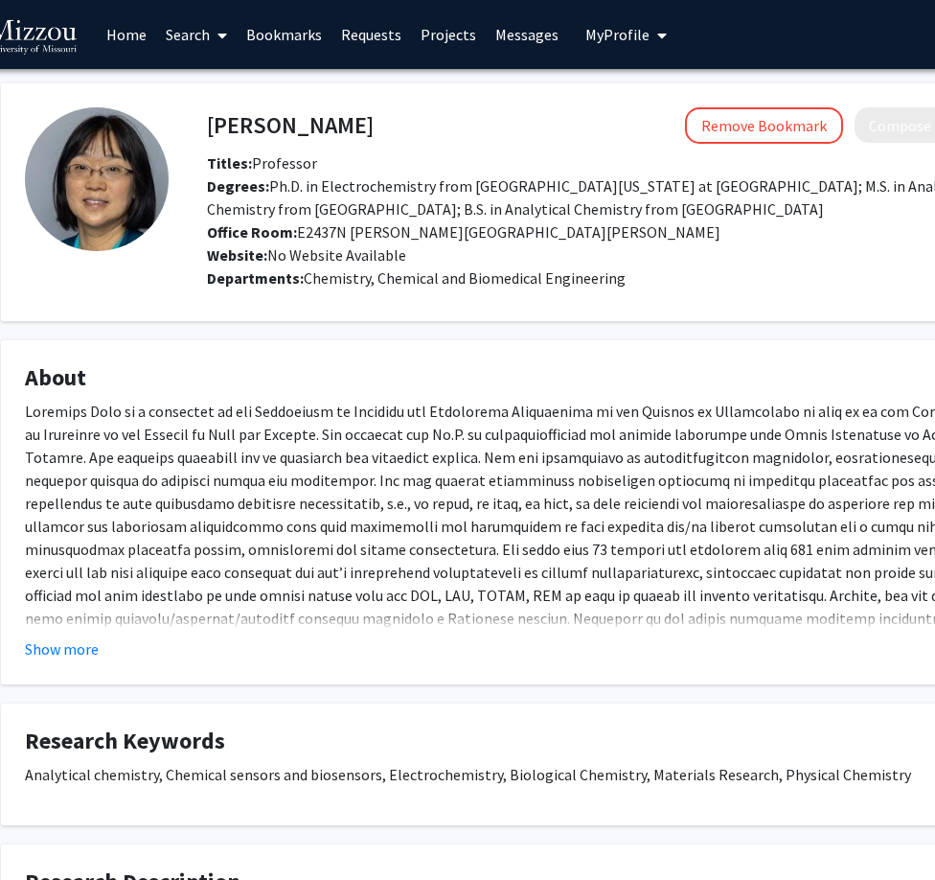
click at [252, 116] on h4 "Xiangqun Zeng" at bounding box center [290, 124] width 167 height 35
copy h4 "Xiangqun Zeng"
